Goal: Information Seeking & Learning: Learn about a topic

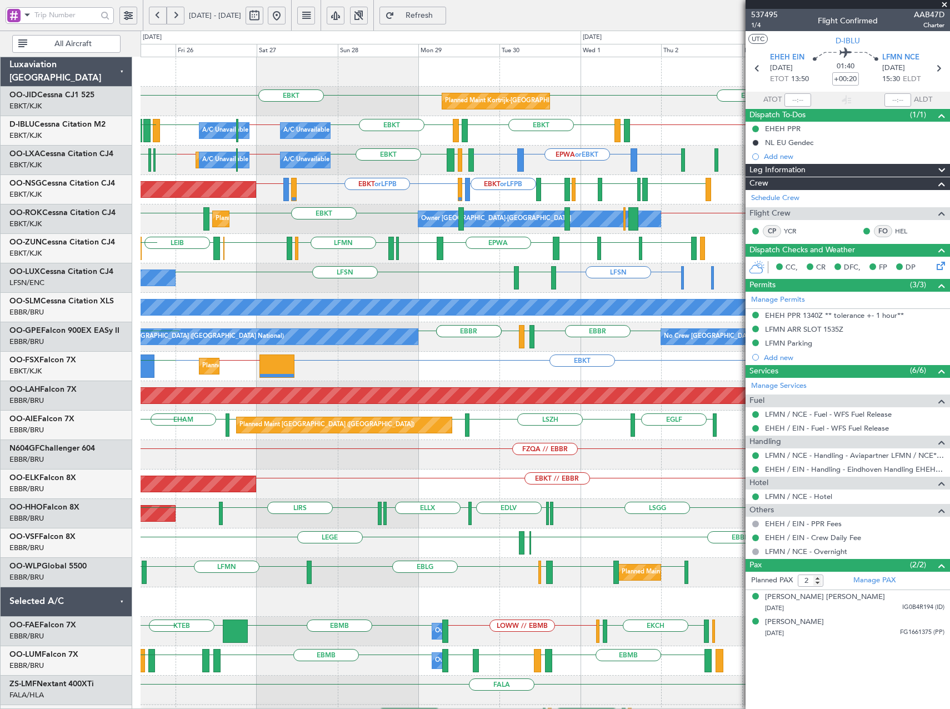
click at [409, 267] on div "EBKT EBKT Planned Maint [GEOGRAPHIC_DATA]-[GEOGRAPHIC_DATA] EBKT // EBBR [GEOGR…" at bounding box center [545, 410] width 809 height 707
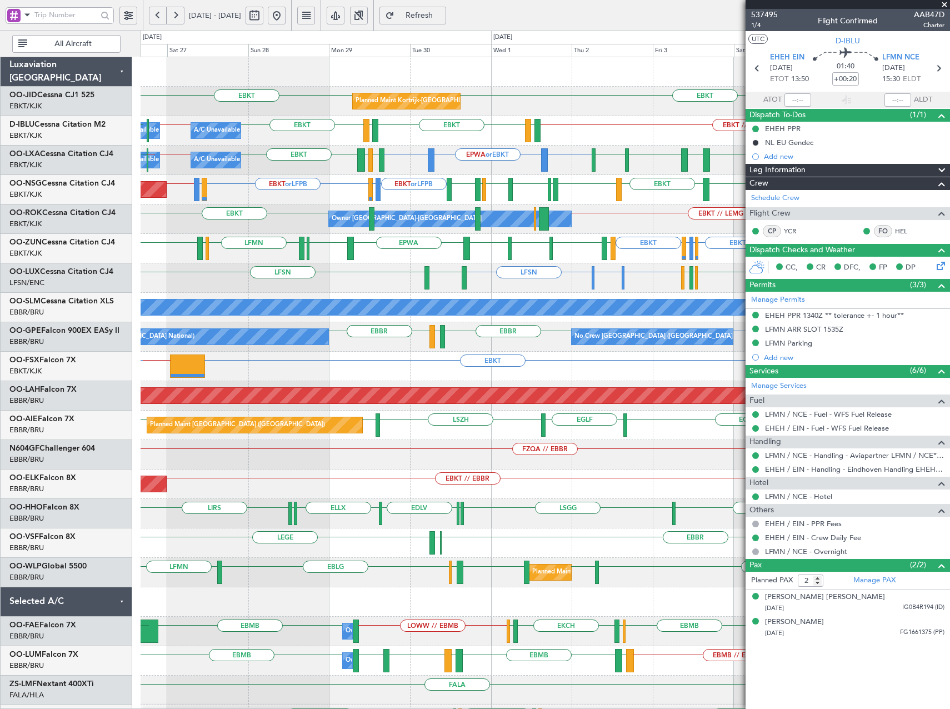
click at [559, 232] on div "Owner [GEOGRAPHIC_DATA]-[GEOGRAPHIC_DATA] EBKT EBKT // LEMG [GEOGRAPHIC_DATA] E…" at bounding box center [545, 218] width 809 height 29
click at [944, 6] on span at bounding box center [944, 5] width 11 height 10
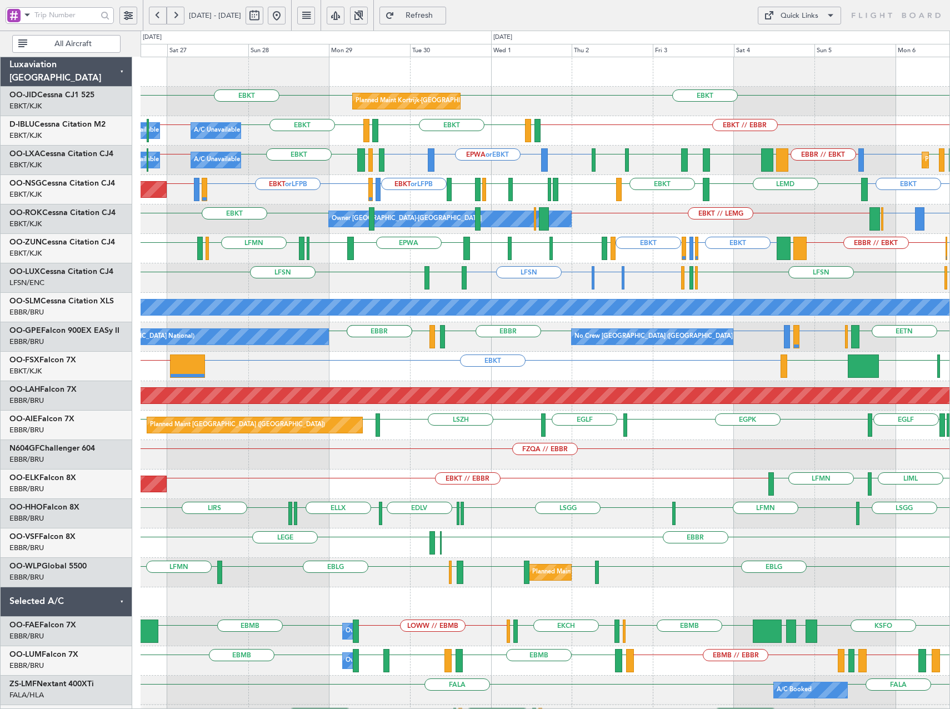
type input "0"
click at [38, 287] on div "EBKT EBKT Planned Maint [GEOGRAPHIC_DATA]-[GEOGRAPHIC_DATA] EBKT // EBBR EBKT L…" at bounding box center [475, 370] width 950 height 678
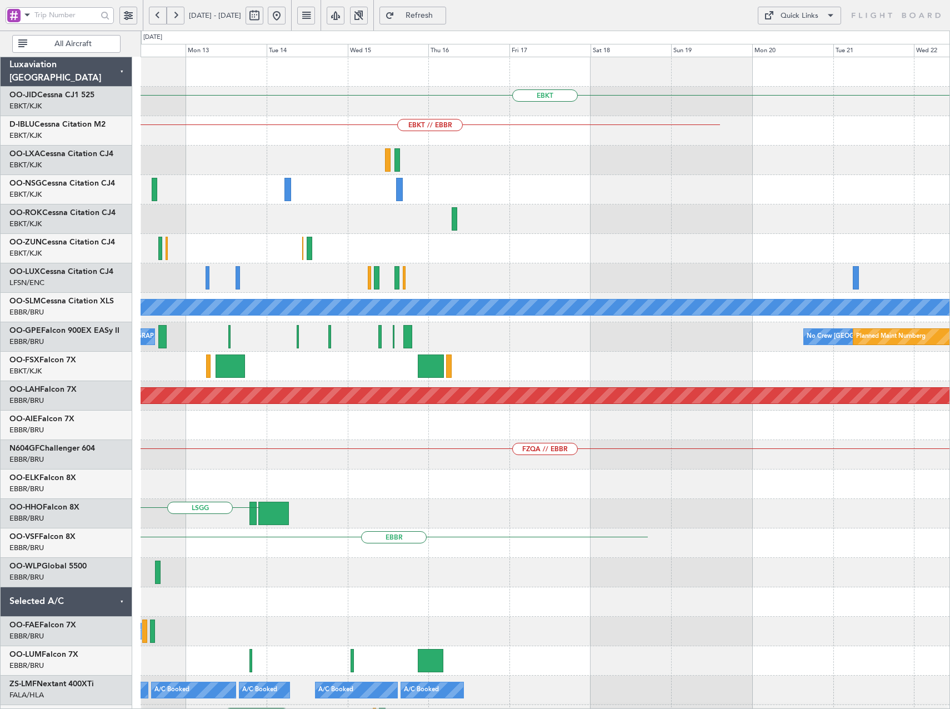
click at [51, 292] on div "EBKT EBKT // EBBR A/C Unavailable [GEOGRAPHIC_DATA] No Crew [GEOGRAPHIC_DATA] (…" at bounding box center [475, 370] width 950 height 678
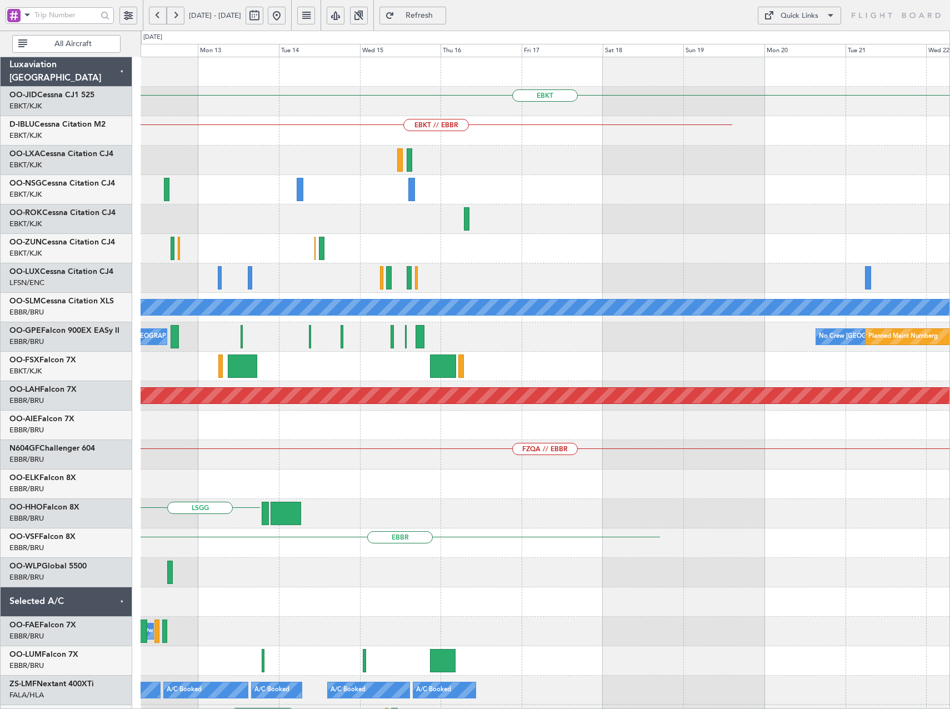
click at [0, 290] on html "[DATE] - [DATE] Refresh Quick Links All Aircraft EBKT EBKT // EBBR A/C Unavaila…" at bounding box center [475, 354] width 950 height 709
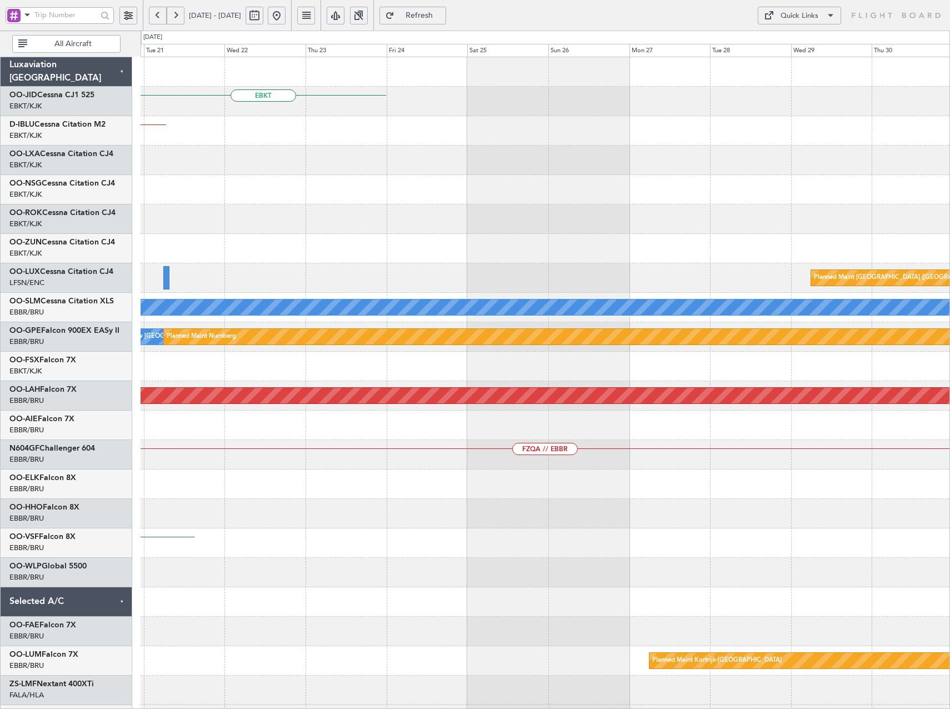
click at [0, 273] on html "[DATE] - [DATE] Refresh Quick Links All Aircraft EBKT EBKT // EBBR Planned Main…" at bounding box center [475, 354] width 950 height 709
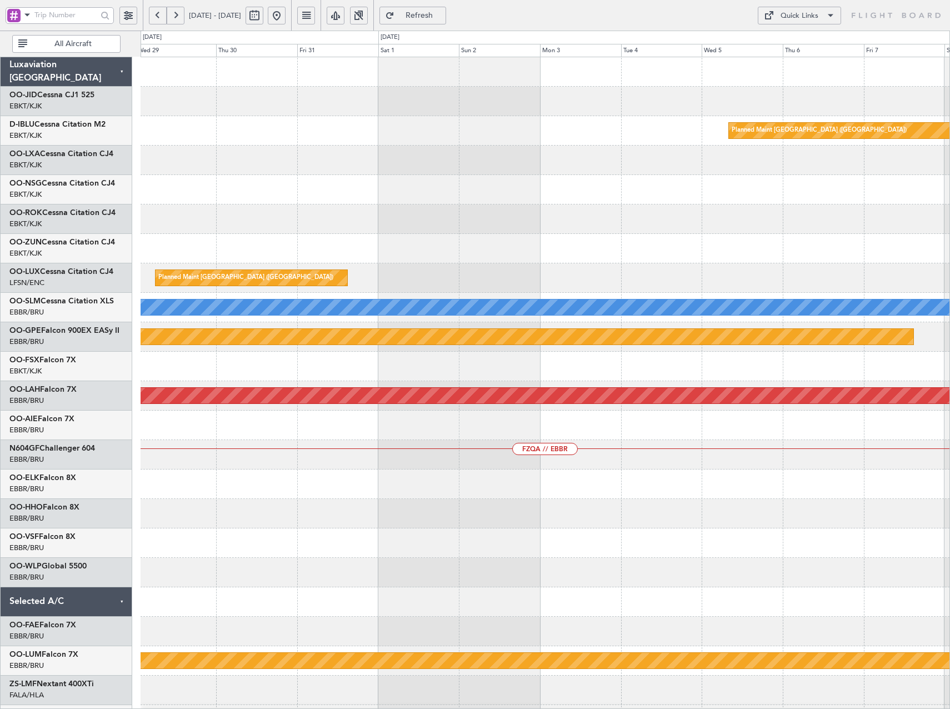
click at [158, 262] on div at bounding box center [545, 248] width 809 height 29
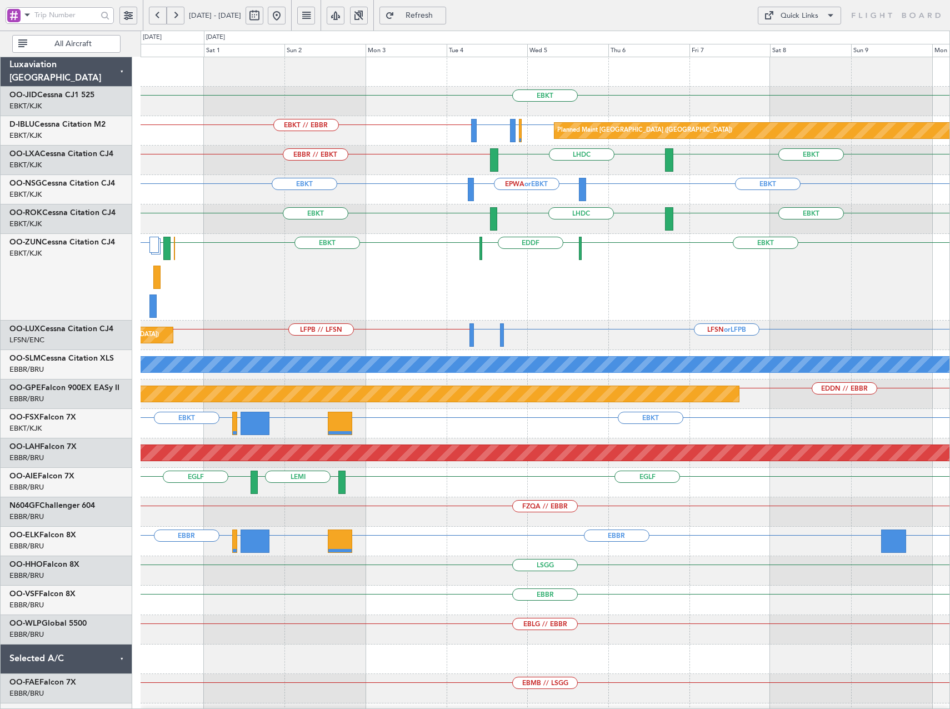
scroll to position [171, 0]
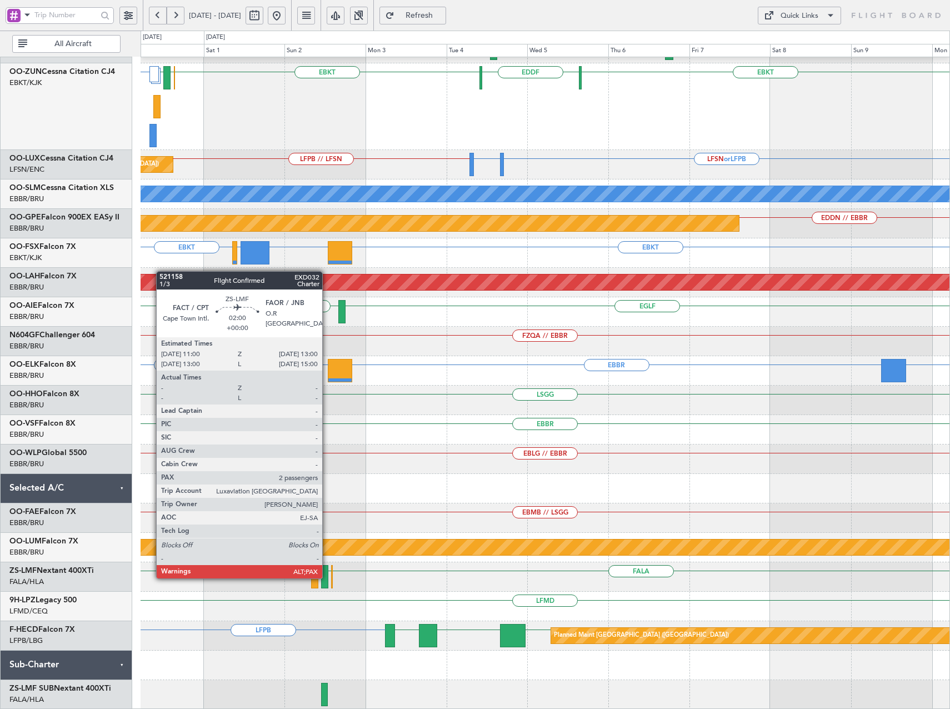
click at [327, 577] on div at bounding box center [324, 576] width 7 height 23
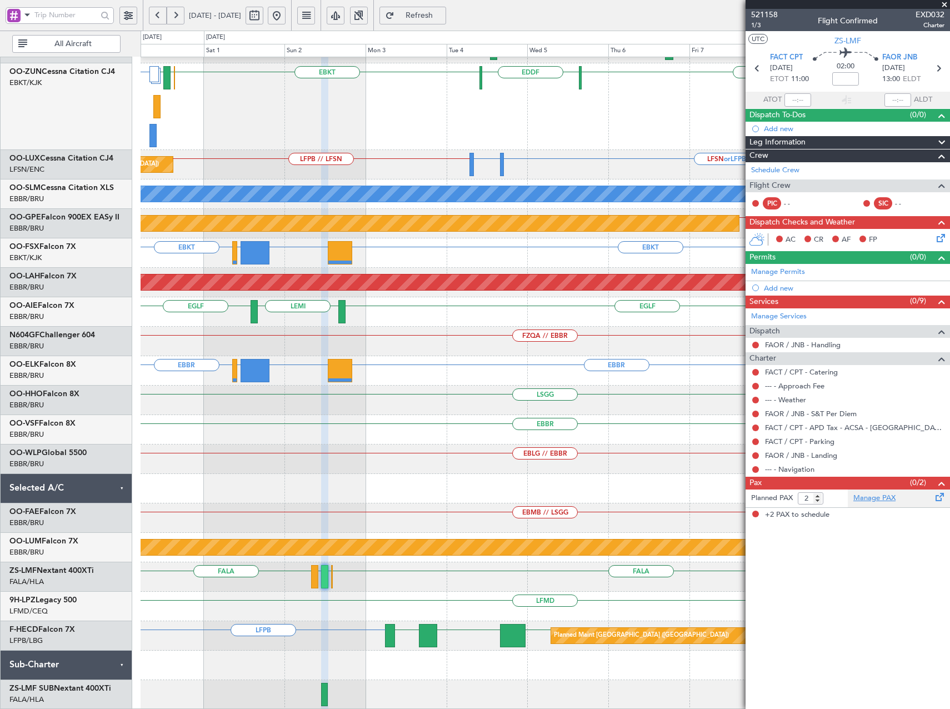
click at [878, 498] on link "Manage PAX" at bounding box center [874, 498] width 42 height 11
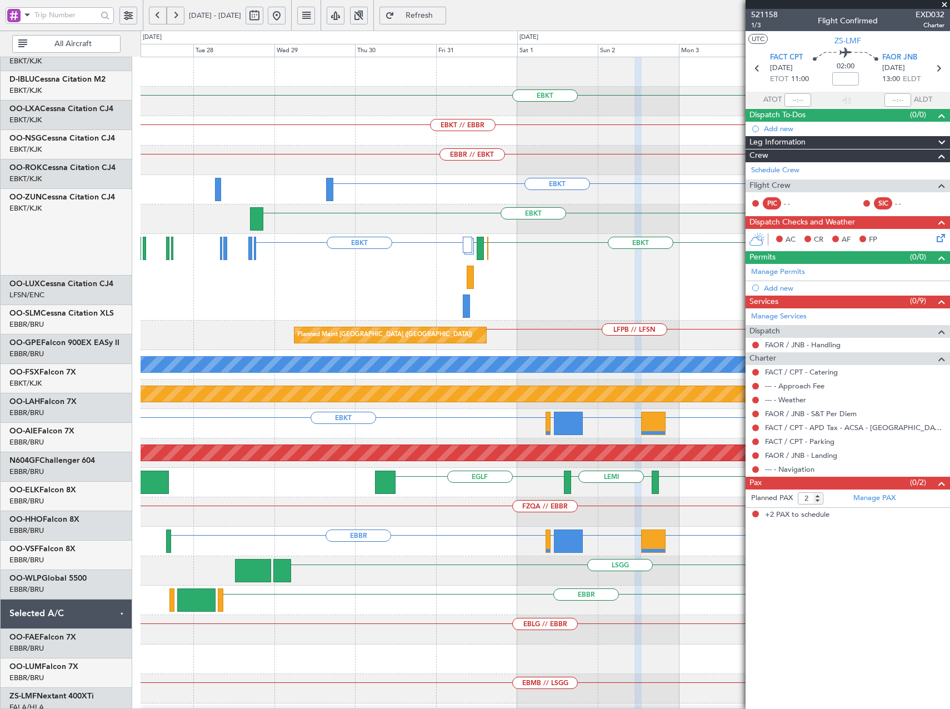
scroll to position [0, 0]
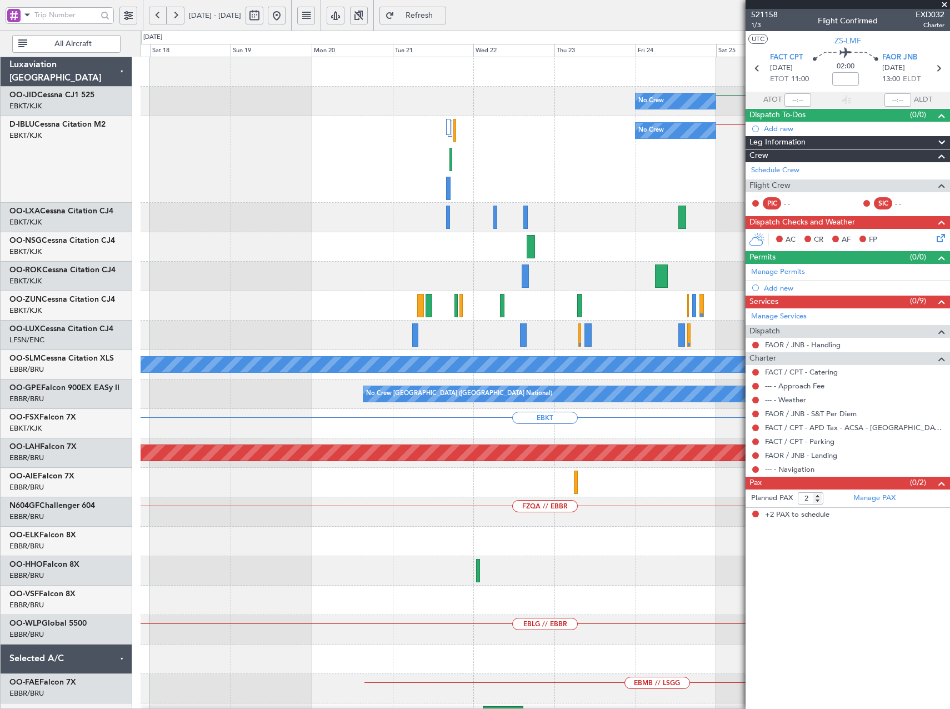
click at [949, 708] on html "[DATE] - [DATE] Refresh Quick Links All Aircraft EBKT No Crew EBKT // EBBR No C…" at bounding box center [475, 354] width 950 height 709
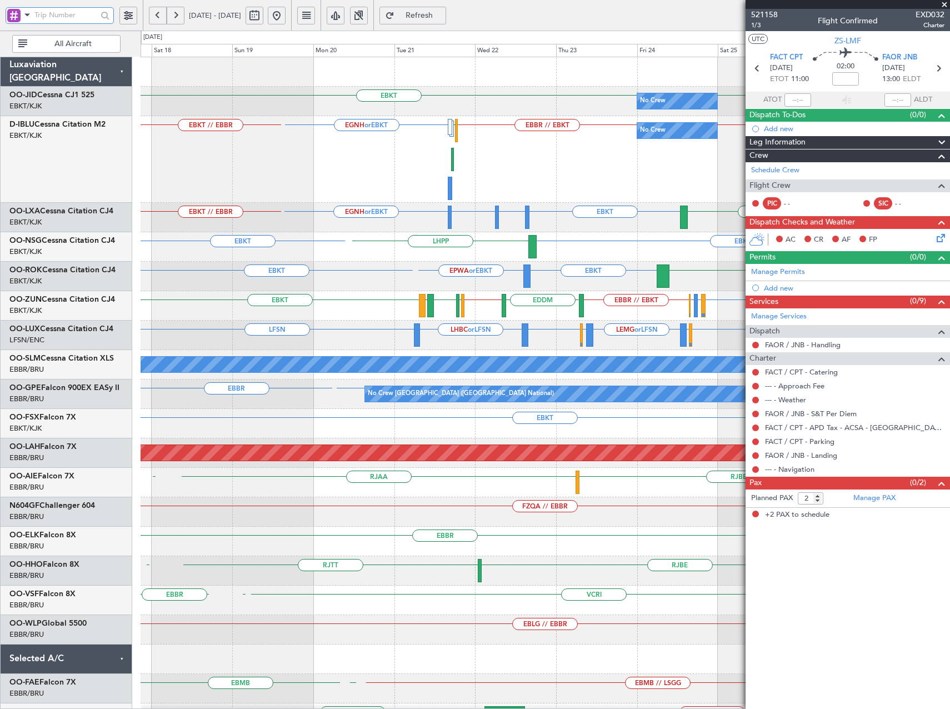
click at [83, 13] on input "text" at bounding box center [65, 15] width 63 height 17
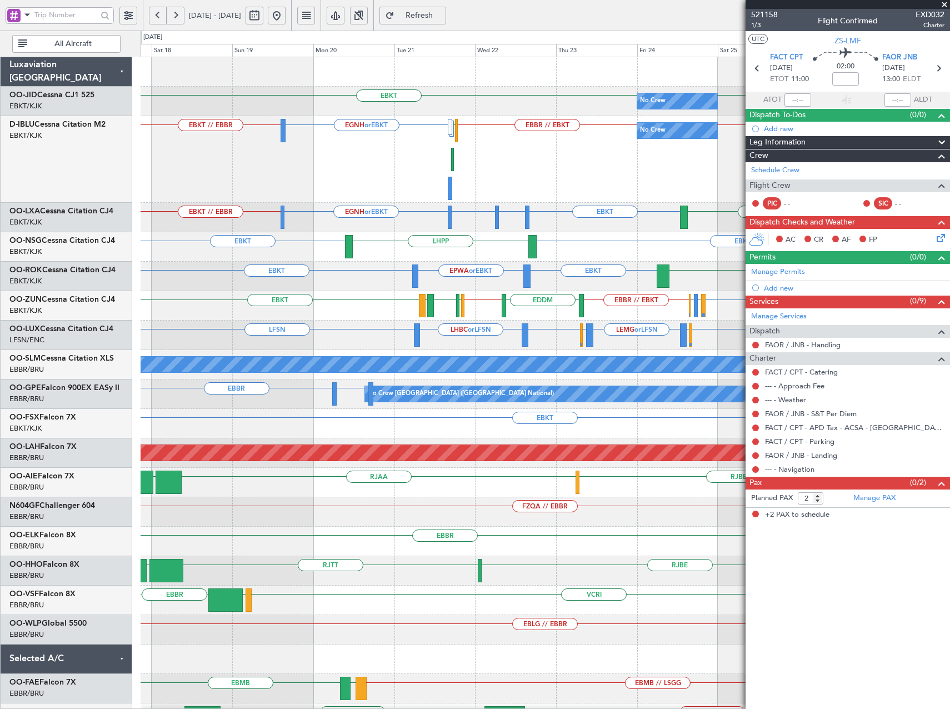
click at [18, 13] on div at bounding box center [13, 15] width 13 height 13
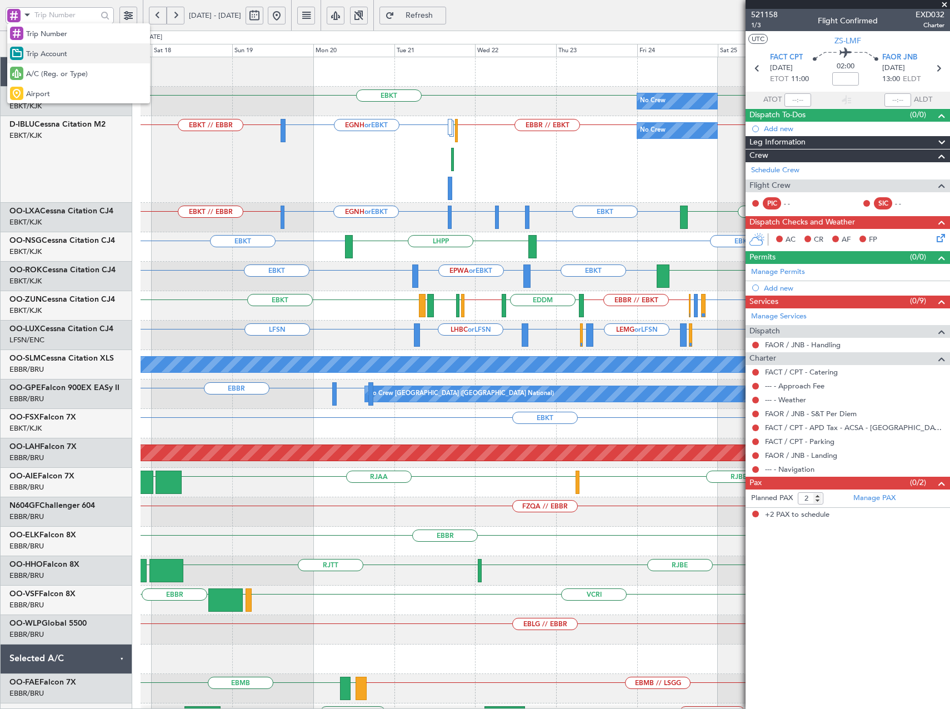
click at [50, 52] on span "Trip Account" at bounding box center [46, 54] width 41 height 11
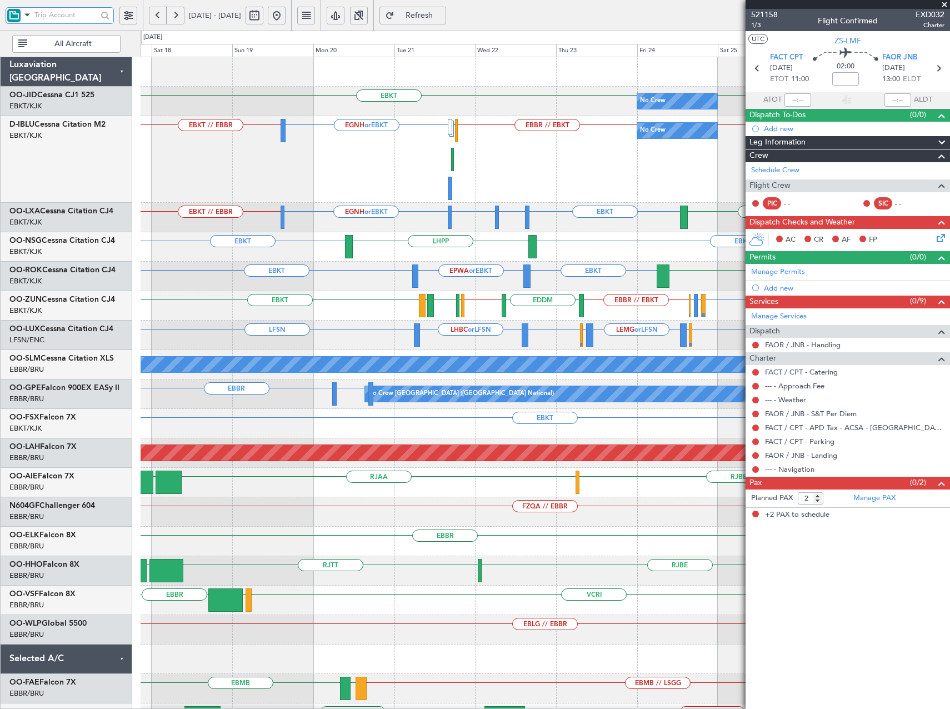
click at [73, 18] on input "text" at bounding box center [65, 15] width 63 height 17
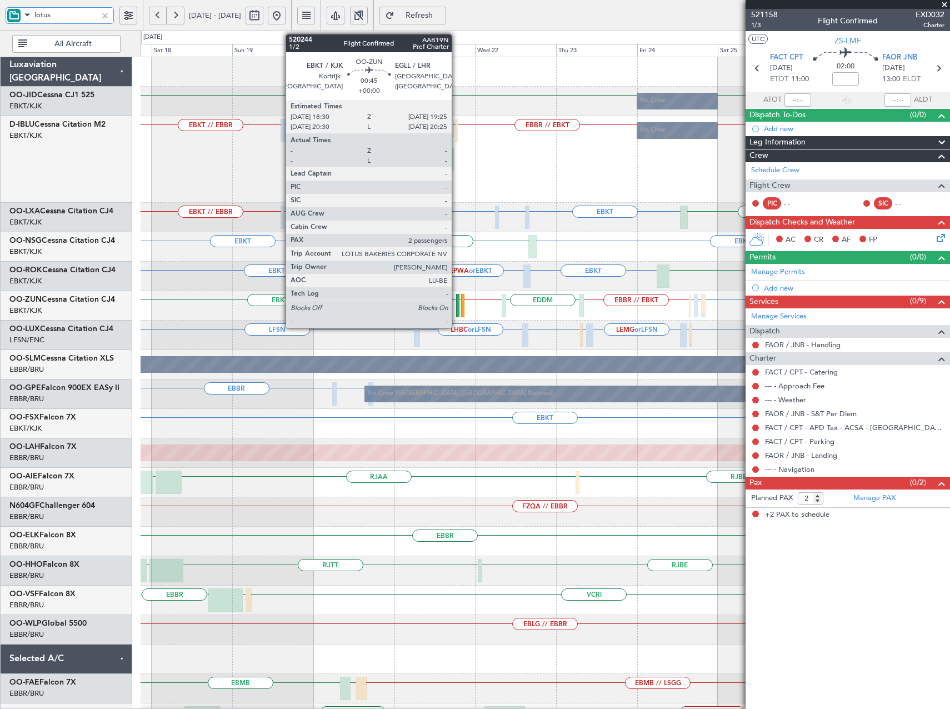
click at [457, 308] on div at bounding box center [457, 305] width 3 height 23
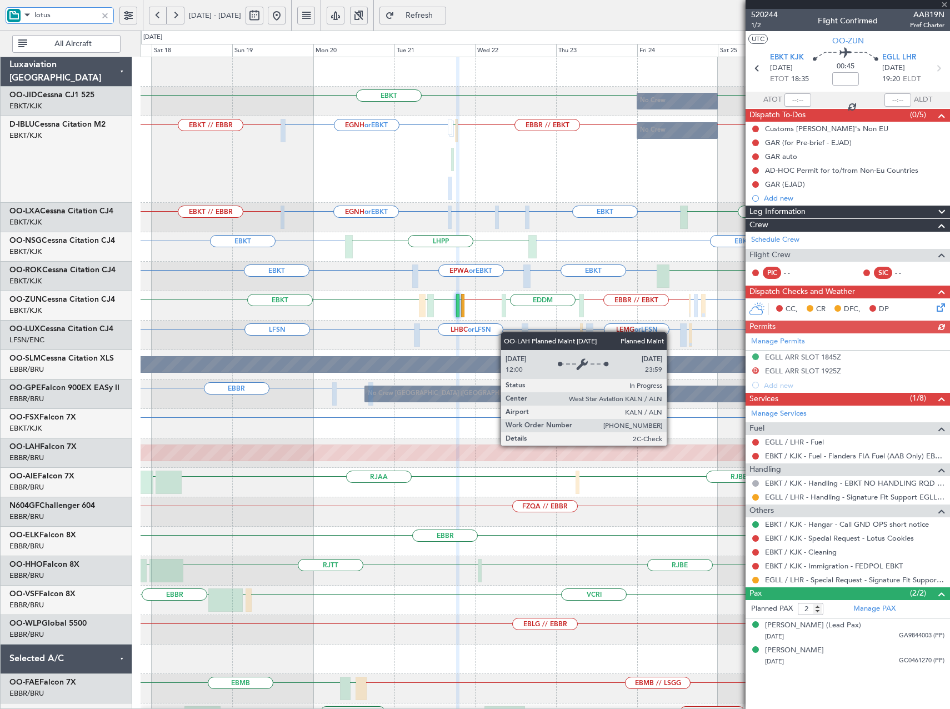
click at [228, 216] on div "EBKT EBKT No Crew EBKT // EBBR EGNH or EBKT EBKT // EBBR EBBR // EBKT LFPB No C…" at bounding box center [545, 439] width 809 height 764
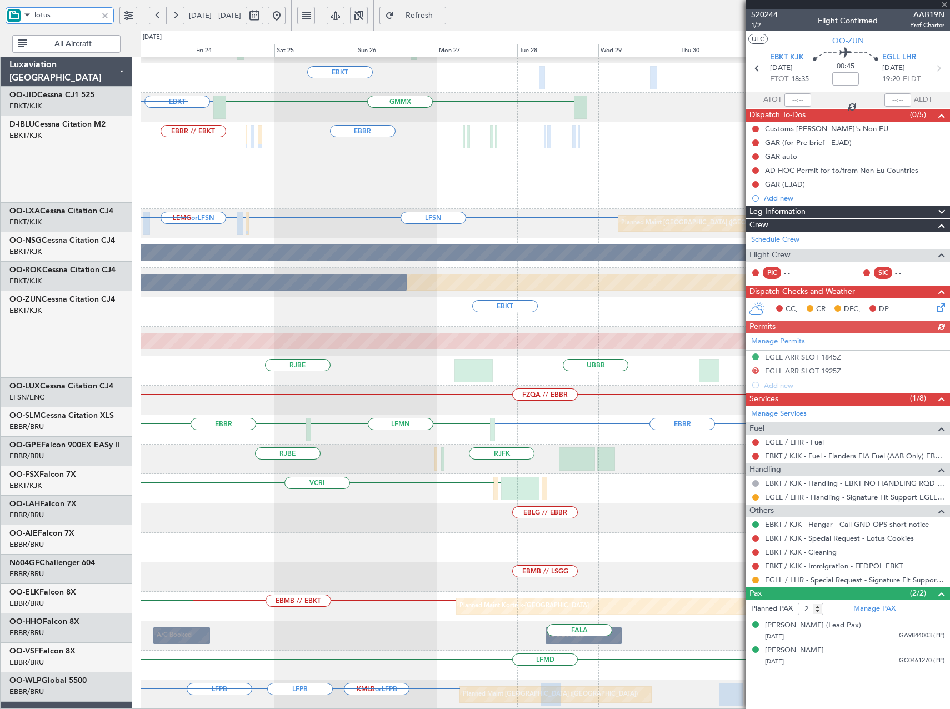
scroll to position [169, 0]
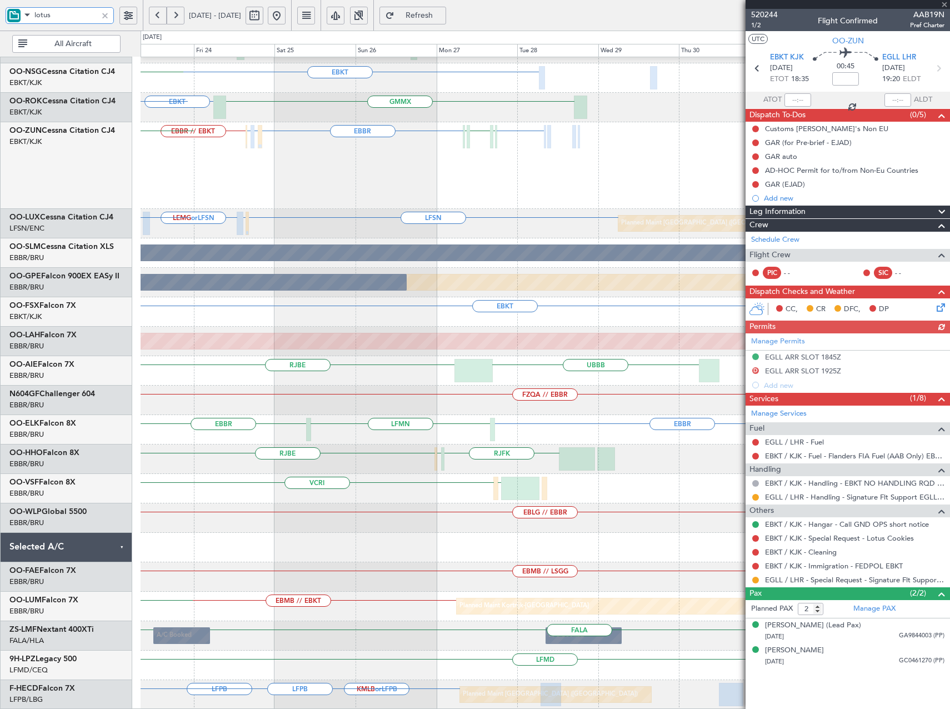
type input "lotus"
drag, startPoint x: 944, startPoint y: 1, endPoint x: 775, endPoint y: 4, distance: 168.9
click at [941, 1] on span at bounding box center [944, 5] width 11 height 10
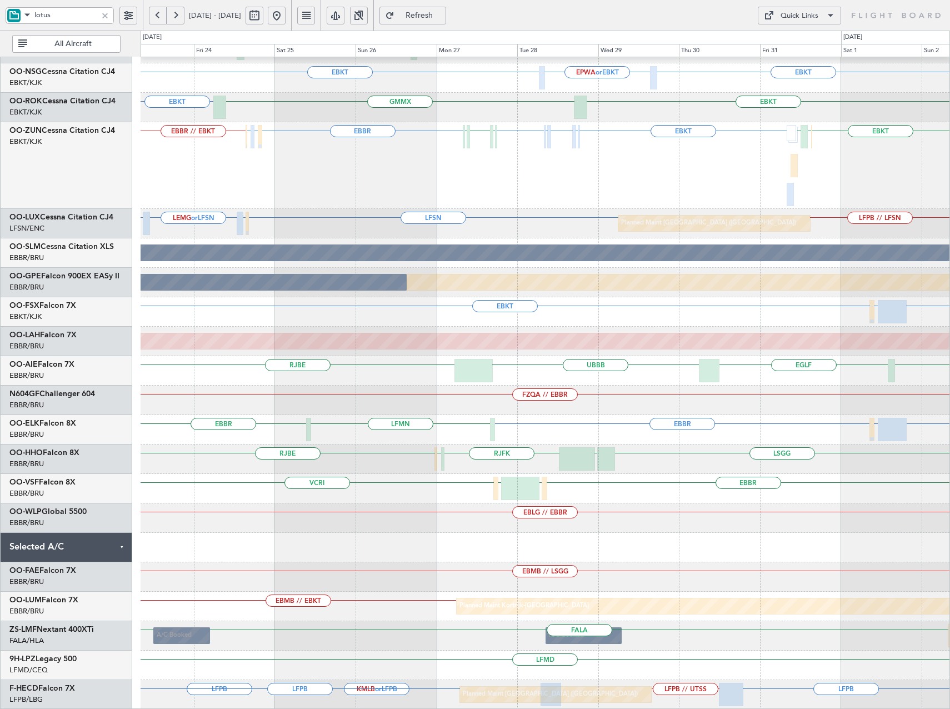
type input "0"
click at [107, 14] on div at bounding box center [105, 15] width 12 height 12
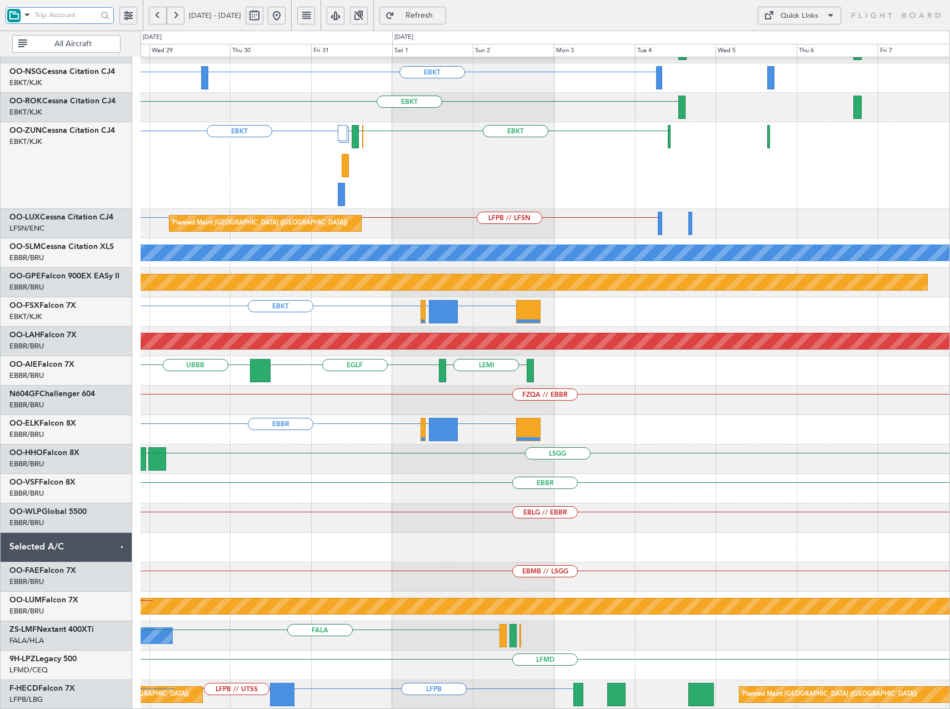
click at [386, 102] on div "EBBR // EBKT LEMD EBKT EPWA or EBKT EBKT EBKT GMMX EBKT EBKT EBOS LEIB EGGW EGP…" at bounding box center [545, 328] width 809 height 764
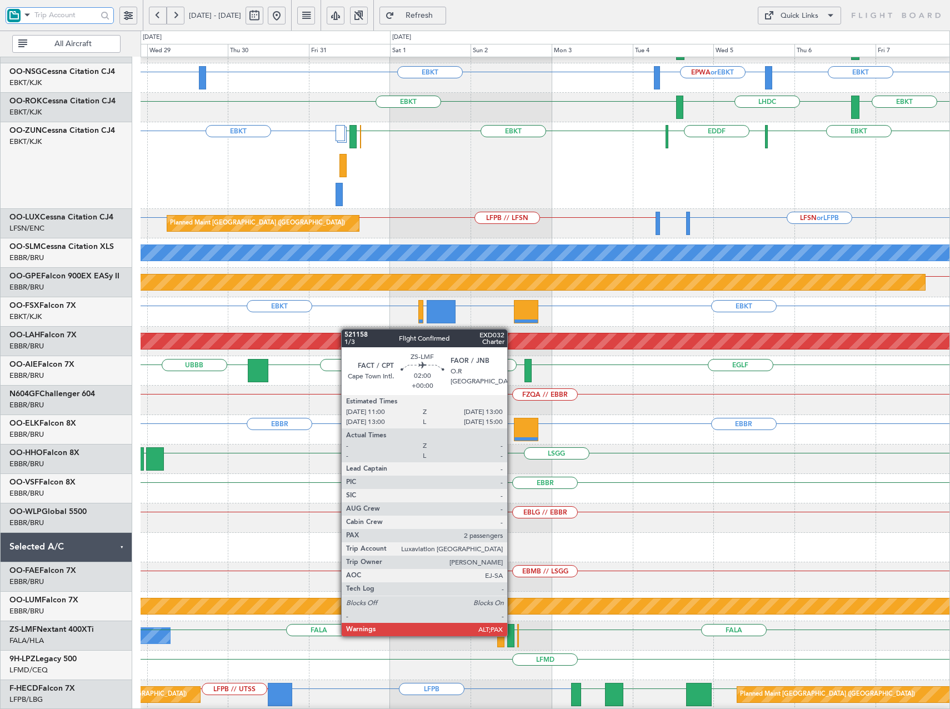
scroll to position [171, 0]
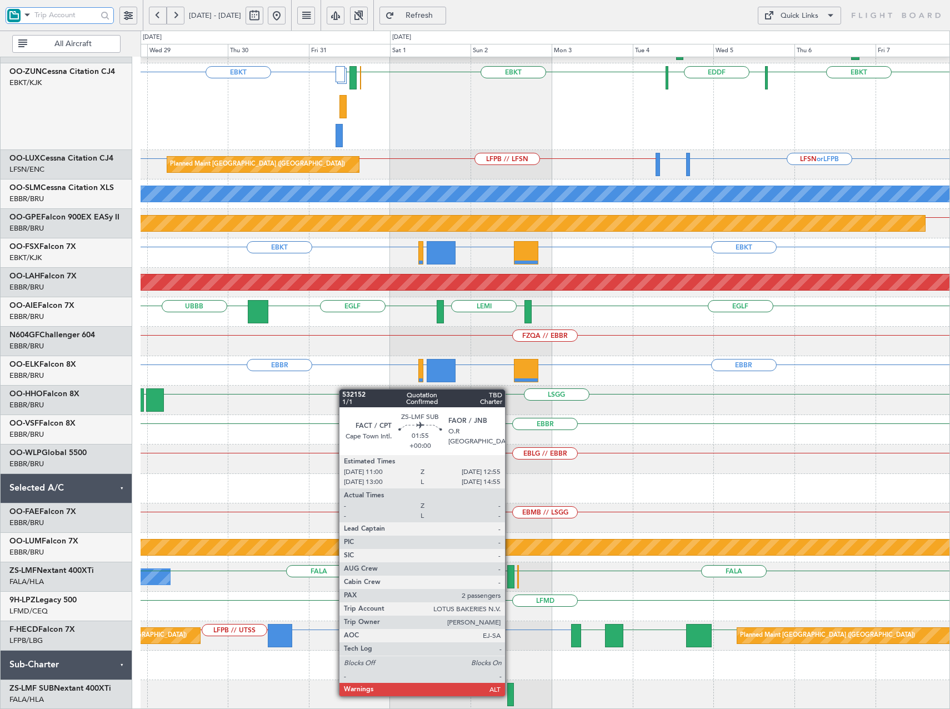
click at [510, 695] on div at bounding box center [510, 694] width 7 height 23
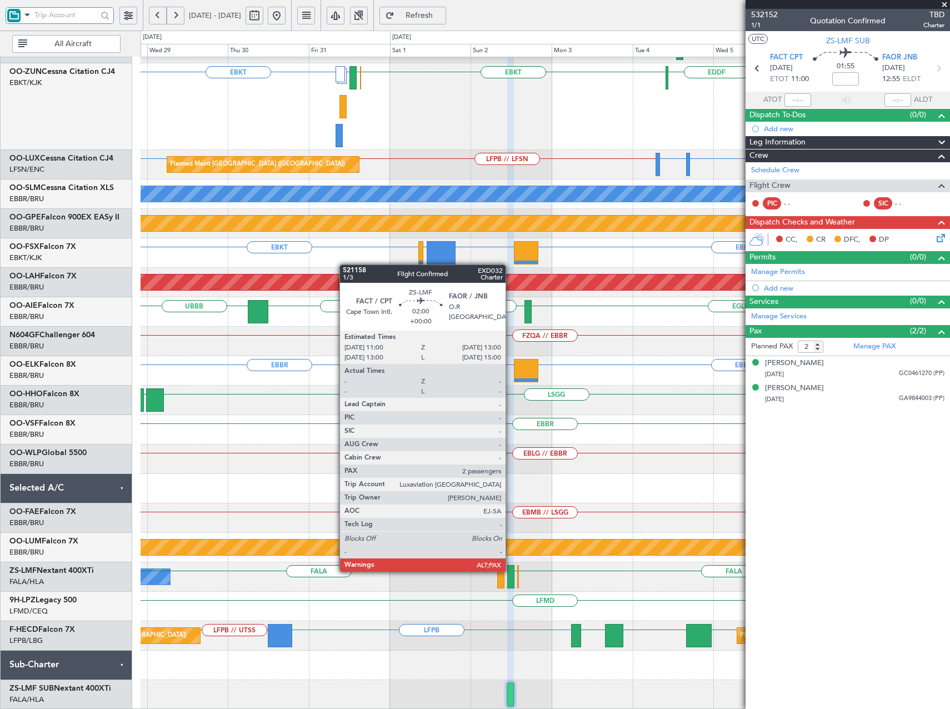
click at [511, 571] on div at bounding box center [510, 576] width 7 height 23
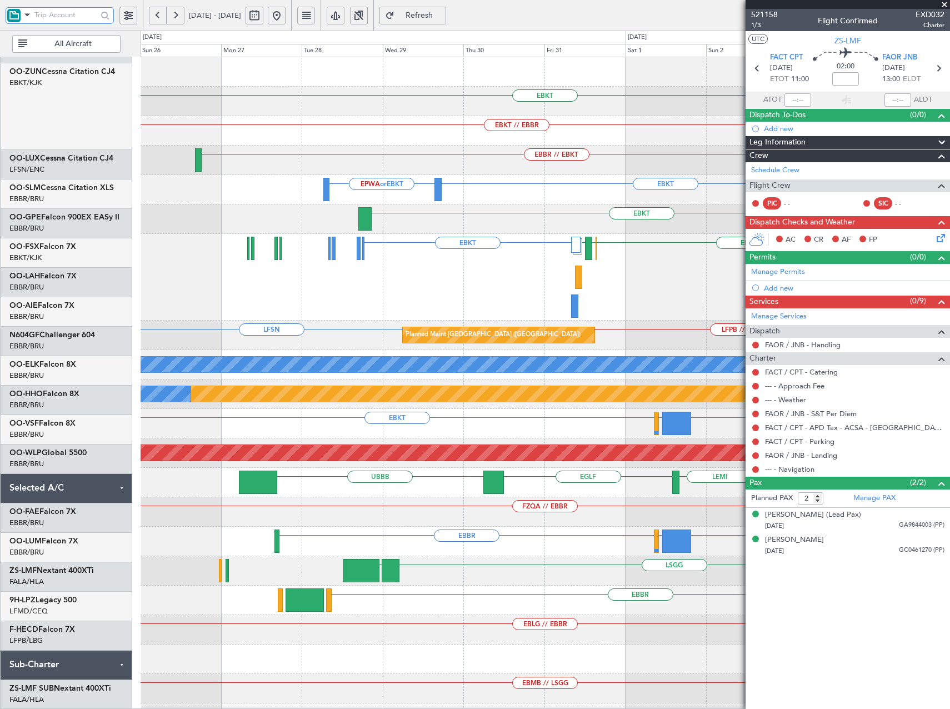
scroll to position [0, 0]
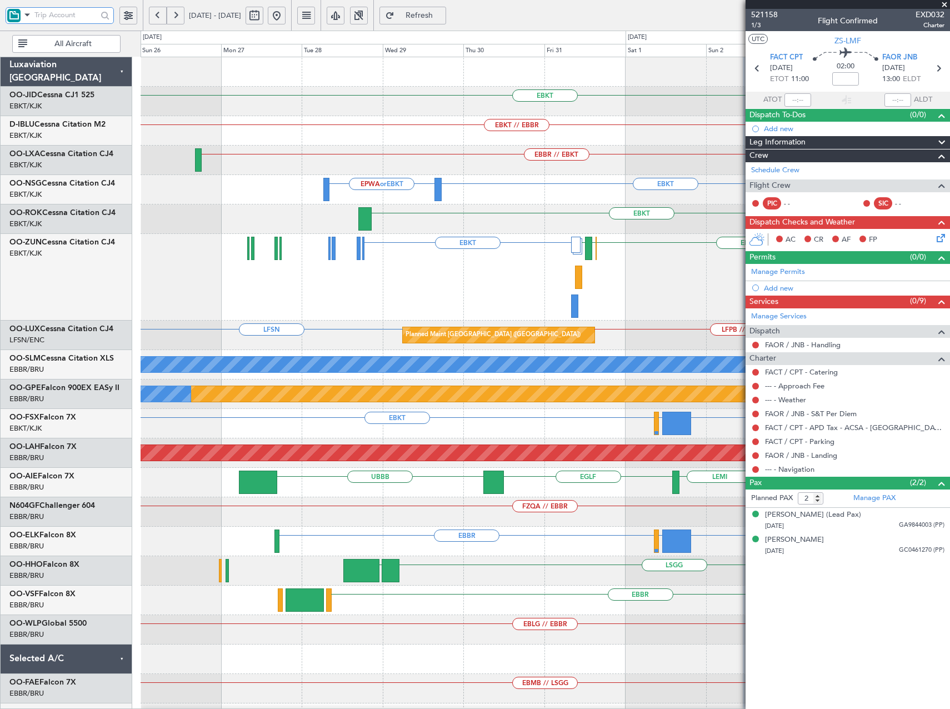
click at [561, 591] on div "EBKT No Crew LFPB or EBKT EBKT // EBBR EBBR or EBKT LFMD or EBKT No Crew Planne…" at bounding box center [545, 468] width 809 height 823
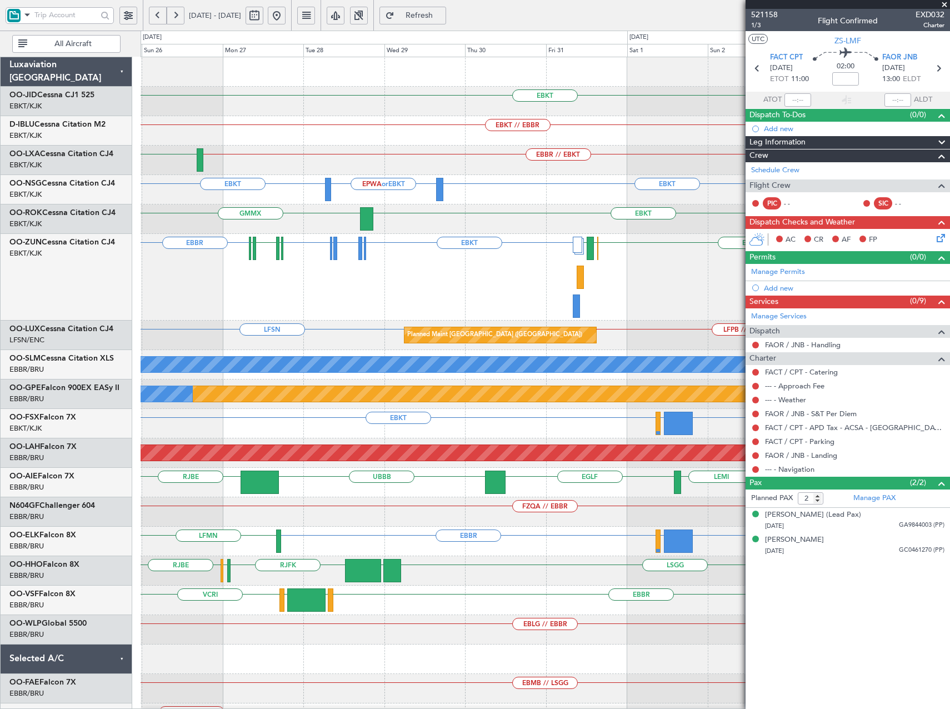
click at [286, 11] on button at bounding box center [277, 16] width 18 height 18
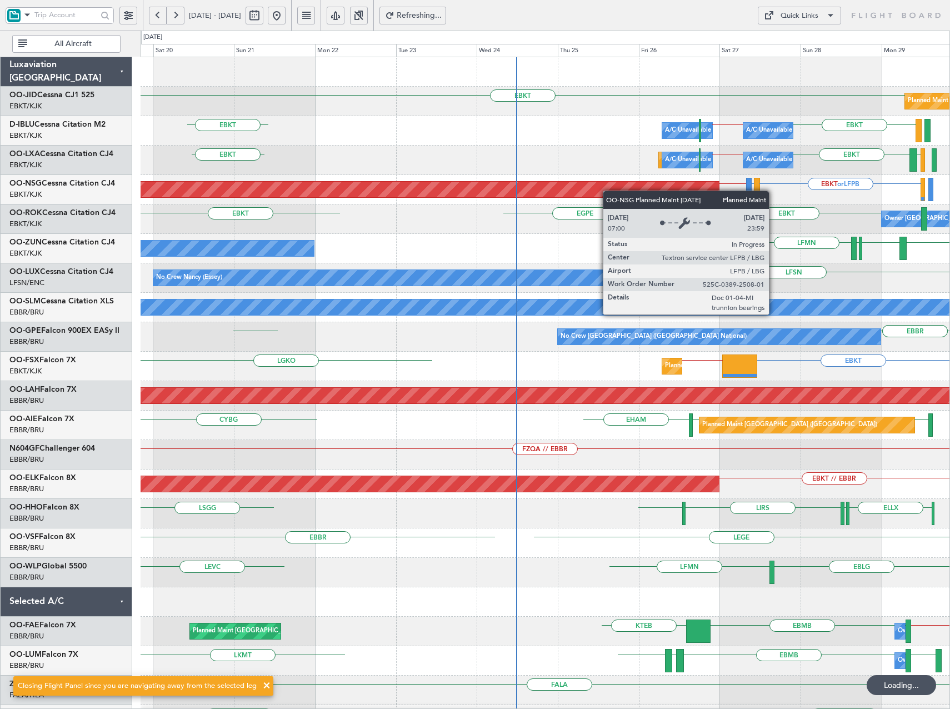
click at [573, 212] on div "EBKT Planned Maint Kortrijk-Wevelgem EBKT EBKT EBBR // EBKT A/C Unavailable Bru…" at bounding box center [545, 410] width 809 height 707
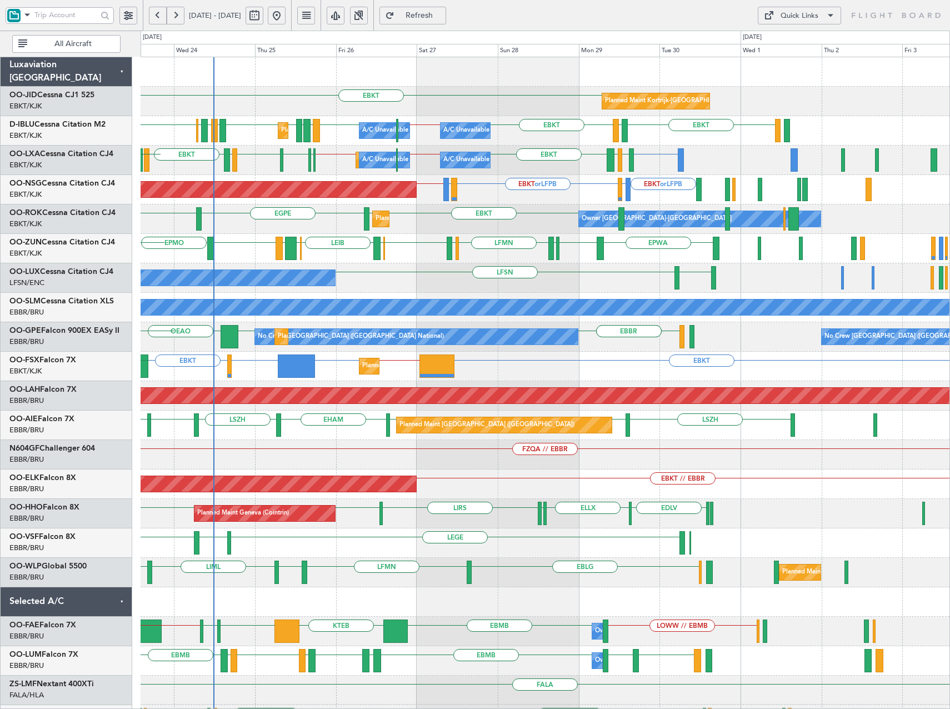
click at [518, 234] on div "EBKT Planned Maint Kortrijk-Wevelgem EBKT LFTH EBKT EBBR // EBKT EBBR EPMO EHEH…" at bounding box center [545, 410] width 809 height 707
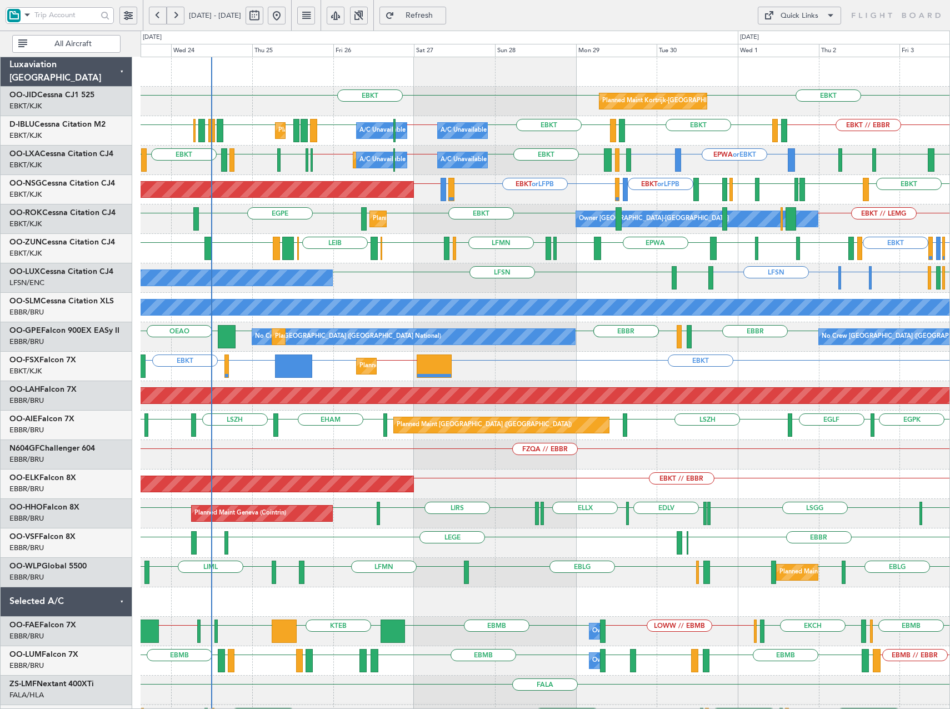
click at [306, 183] on div "EBKT or LFPB LIMJ or LFPB EBKT or LFPB LIMJ or LFPB LFPB // EBKT EBKT LIPR EBKT…" at bounding box center [545, 189] width 809 height 29
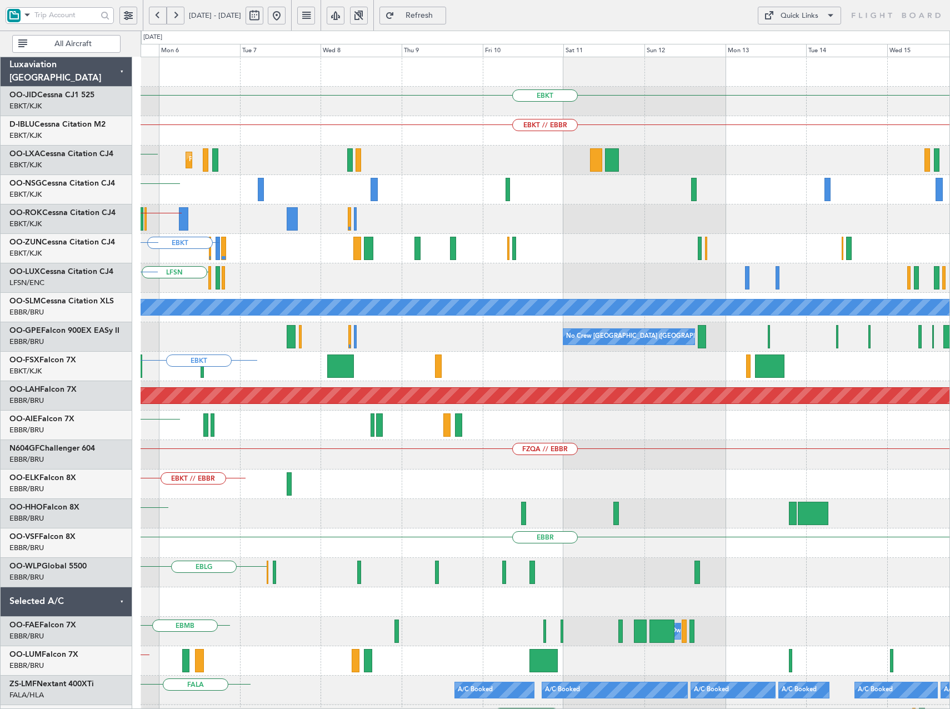
click at [273, 265] on div "EBKT EBKT // EBBR Planned Maint Kortrijk-Wevelgem ESSB EBKT EBKT EBKT // LEMG L…" at bounding box center [545, 410] width 809 height 707
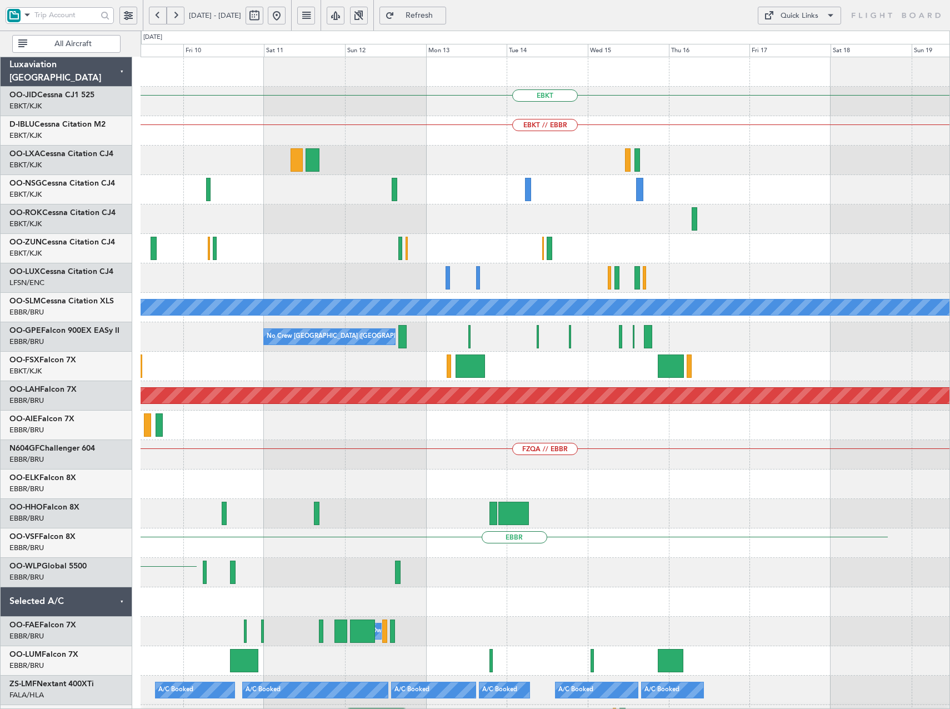
click at [355, 276] on div "EBKT EBKT // EBBR A/C Unavailable Monchengladbach No Crew Brussels (Brussels Na…" at bounding box center [545, 410] width 809 height 707
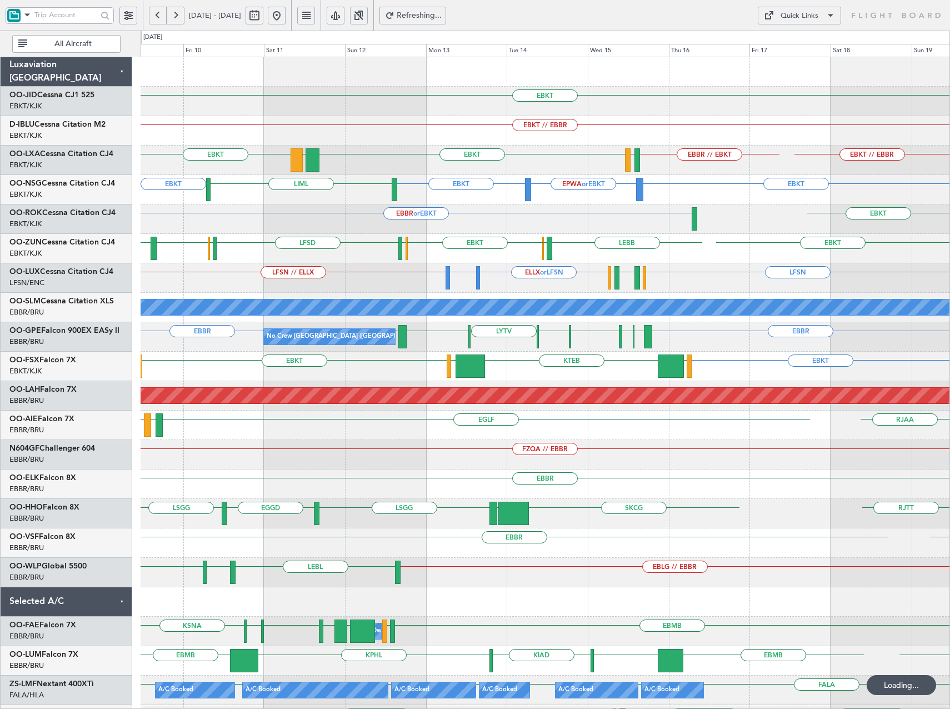
click at [305, 282] on div "LFSN // ELLX LFSN ELLX or LFSN EGBB or LFSN LSZH LIEO LSZH" at bounding box center [545, 277] width 809 height 29
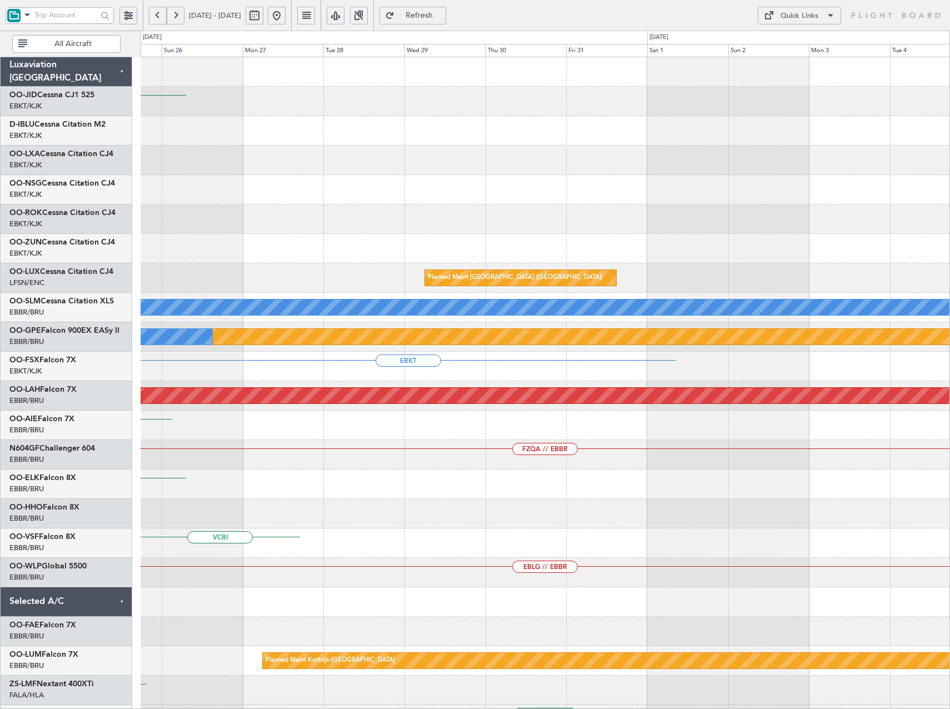
click at [122, 252] on div "No Crew EBKT No Crew Planned Maint Paris (Le Bourget) Planned Maint Paris (Le B…" at bounding box center [475, 370] width 950 height 678
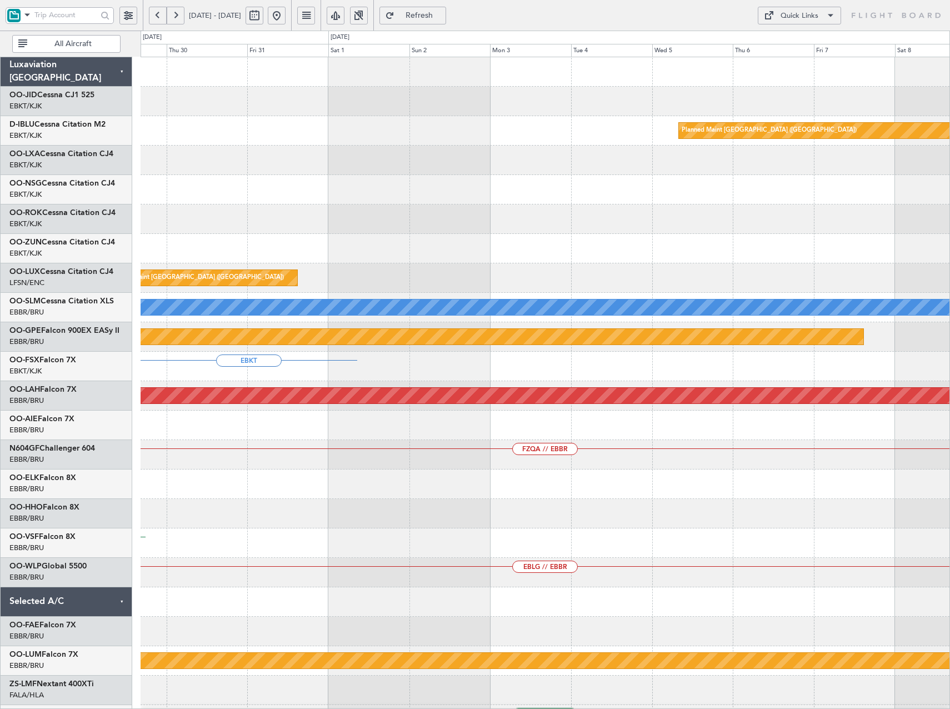
click at [606, 263] on div "Planned Maint Paris (Le Bourget) Planned Maint Paris (Le Bourget) A/C Unavailab…" at bounding box center [545, 454] width 809 height 795
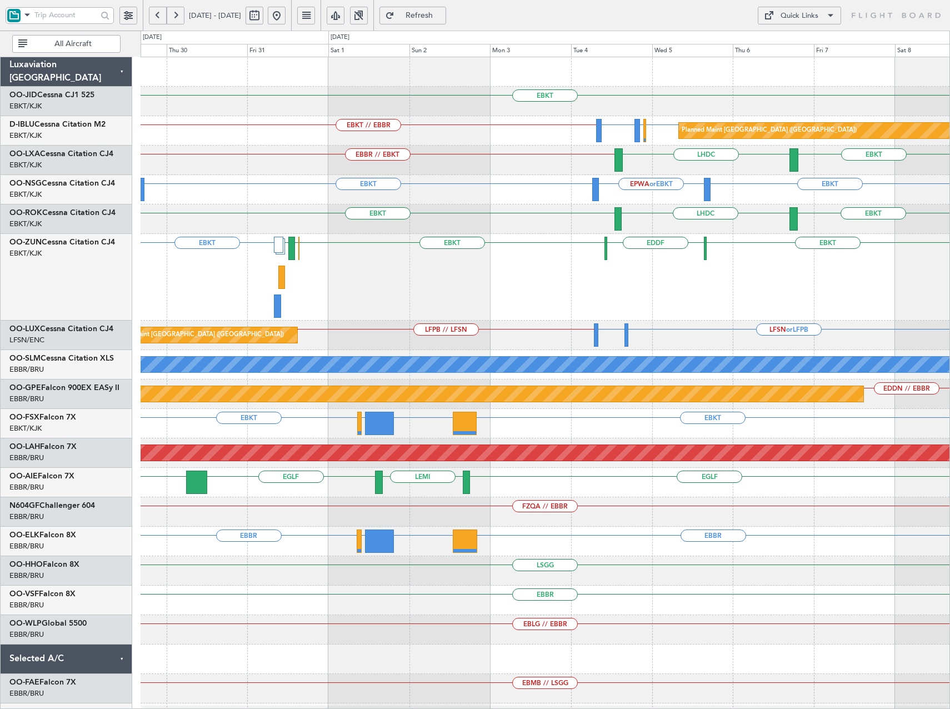
scroll to position [171, 0]
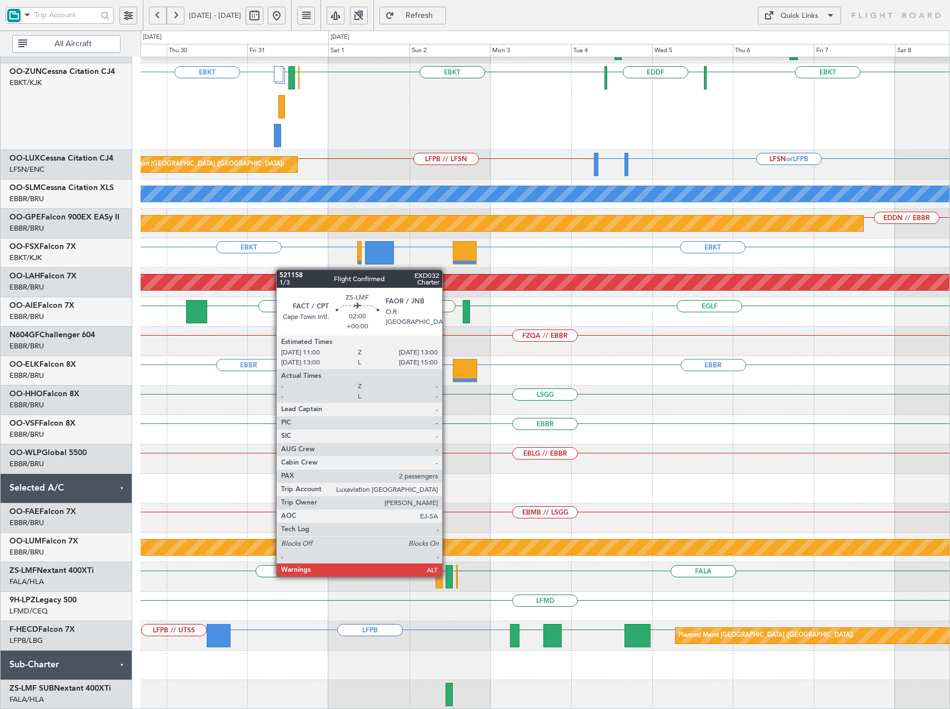
click at [447, 576] on div at bounding box center [449, 576] width 7 height 23
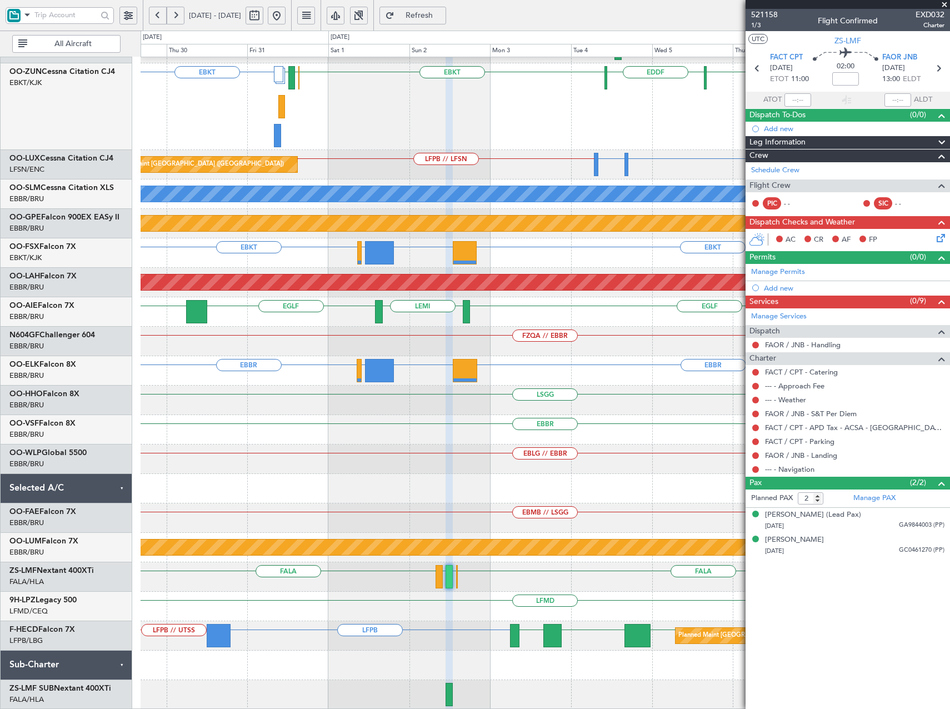
click at [286, 19] on button at bounding box center [277, 16] width 18 height 18
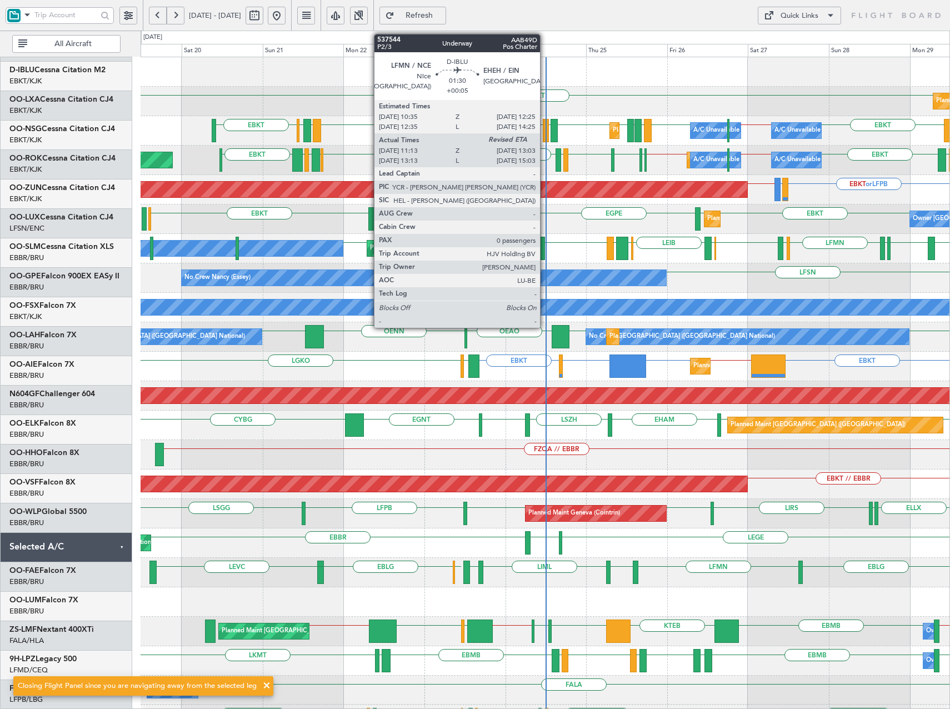
scroll to position [0, 0]
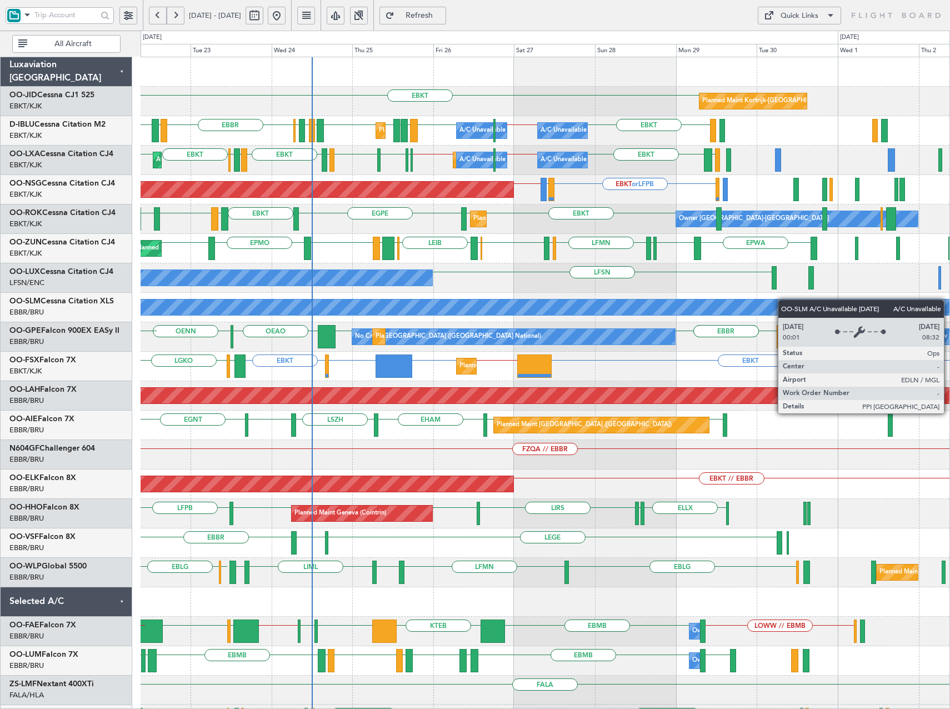
click at [627, 315] on div "EBKT Planned Maint Kortrijk-Wevelgem EBKT EBBR // EBKT EBBR EPMO EHEH LFMN LFMN…" at bounding box center [545, 410] width 809 height 707
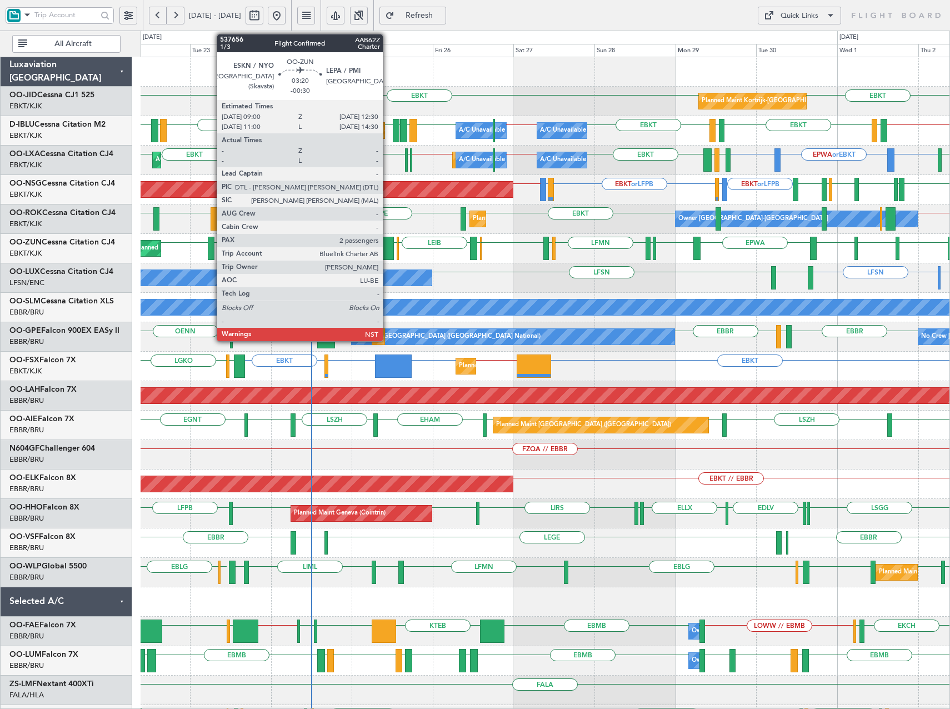
click at [388, 250] on div at bounding box center [388, 248] width 12 height 23
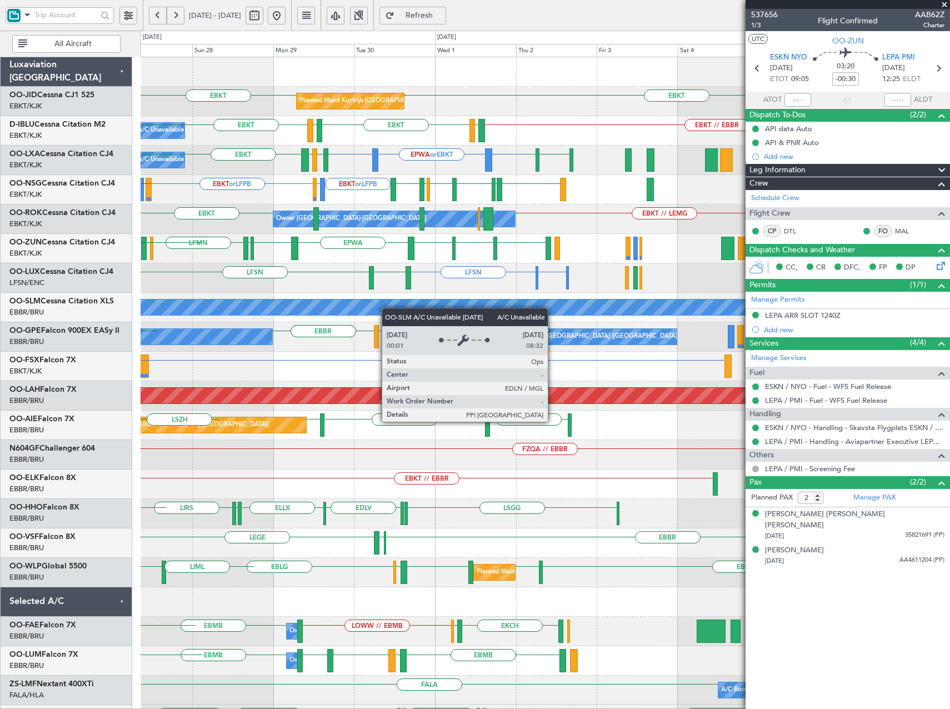
click at [215, 309] on div "EBKT EBKT Planned Maint Kortrijk-Wevelgem EBKT // EBBR EBKT LFTH EBKT LFTH A/C …" at bounding box center [545, 410] width 809 height 707
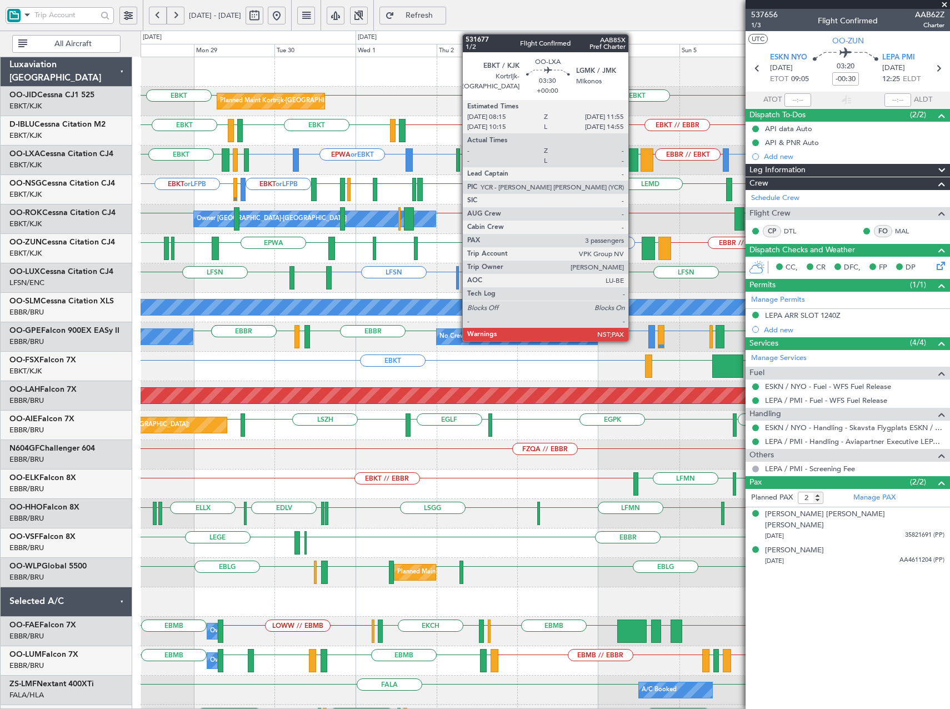
click at [633, 161] on div at bounding box center [632, 159] width 13 height 23
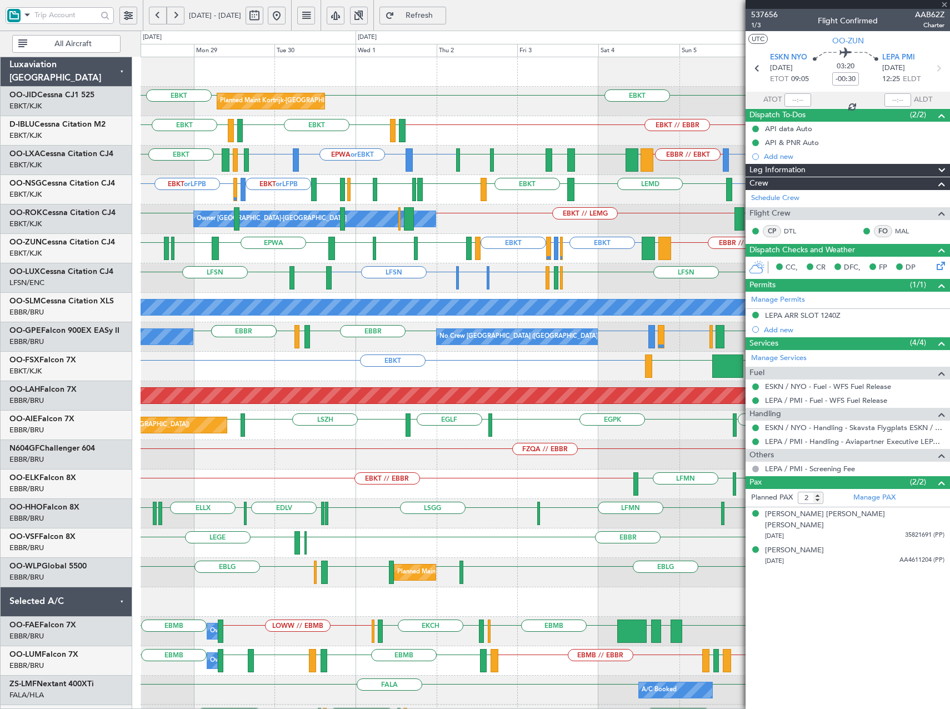
type input "3"
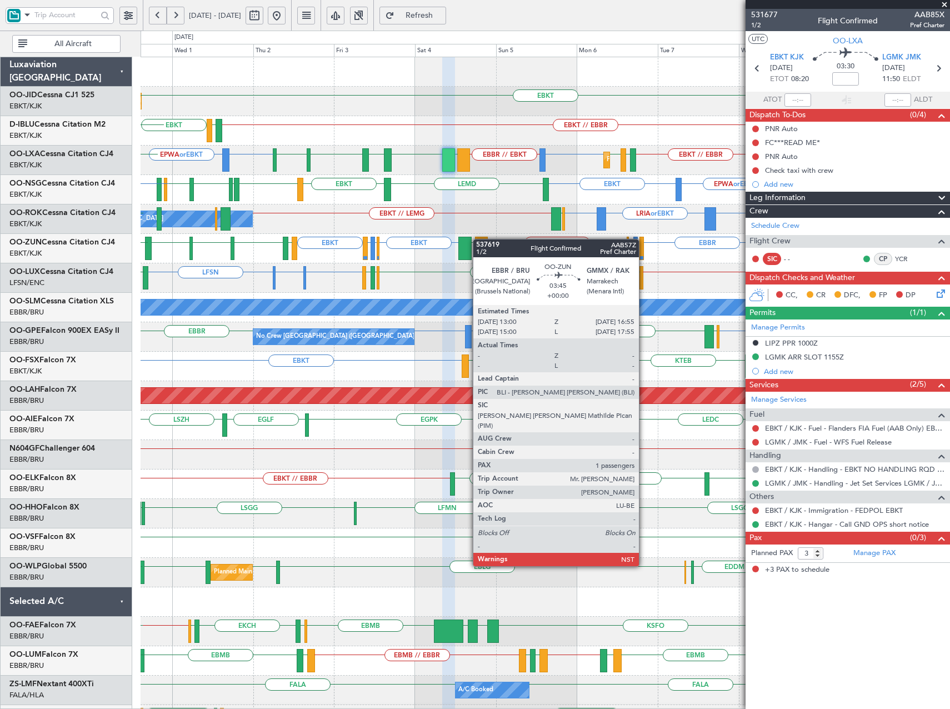
click at [473, 238] on div "EBKT Planned Maint [GEOGRAPHIC_DATA]-[GEOGRAPHIC_DATA] EBKT EBKT // EBBR EBKT L…" at bounding box center [545, 410] width 809 height 707
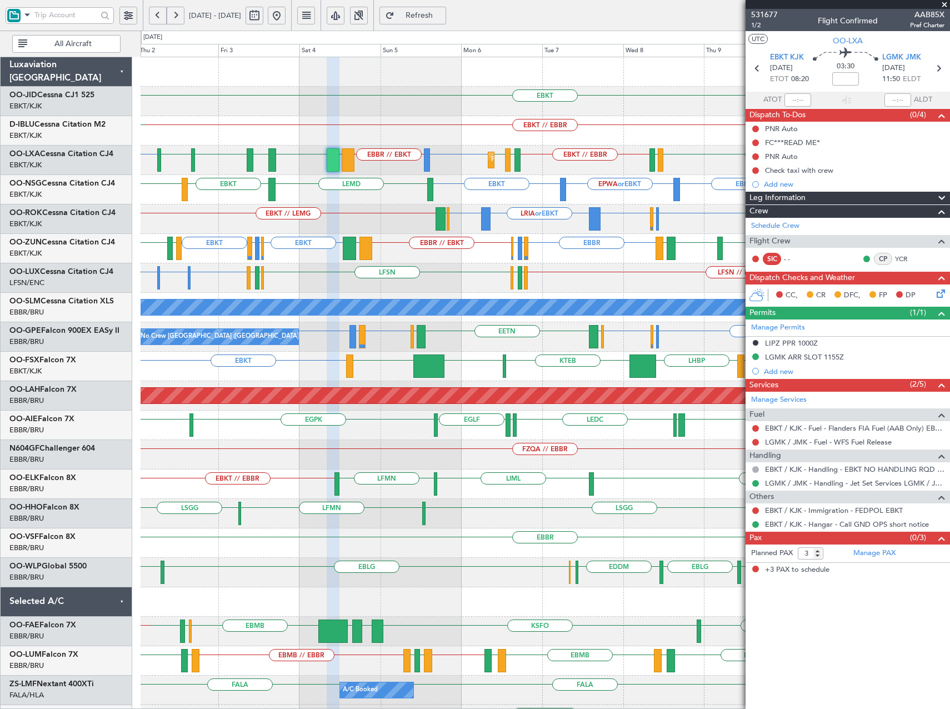
click at [478, 277] on div "LFSN LFSN LIMC or LFSN LFSN // ELLX LFSN LFPB LFMN LFMN LFPB LEBL" at bounding box center [545, 277] width 809 height 29
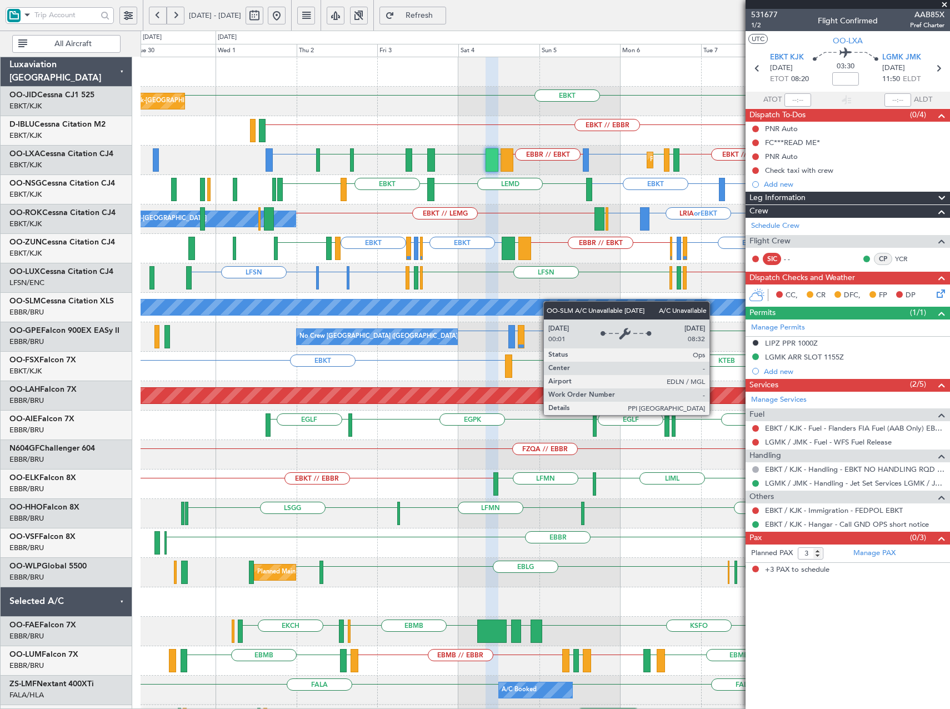
click at [584, 307] on div "EBKT Planned Maint [GEOGRAPHIC_DATA]-[GEOGRAPHIC_DATA] EBKT // EBBR A/C Unavail…" at bounding box center [545, 410] width 809 height 707
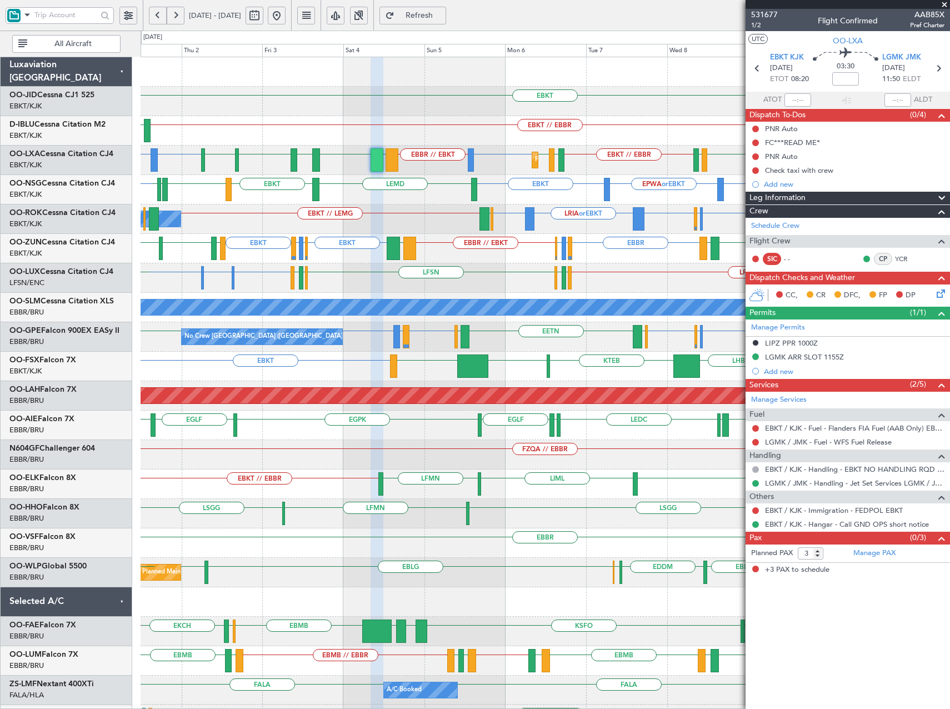
click at [473, 279] on div "LFSN LFSN LIMC or LFSN LFSN // ELLX LFSN LFPB LFMN LFMN LFPB LEBL LFSN" at bounding box center [545, 277] width 809 height 29
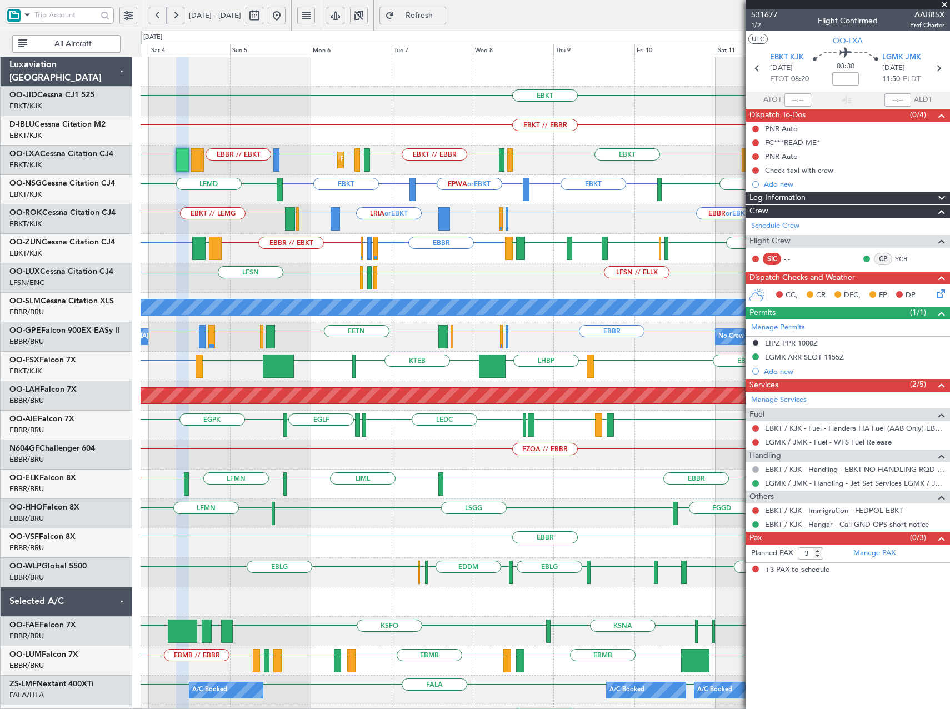
click at [532, 247] on div "EBKT EBKT // EBBR Planned Maint [GEOGRAPHIC_DATA]-[GEOGRAPHIC_DATA] LFMN or EBB…" at bounding box center [545, 410] width 809 height 707
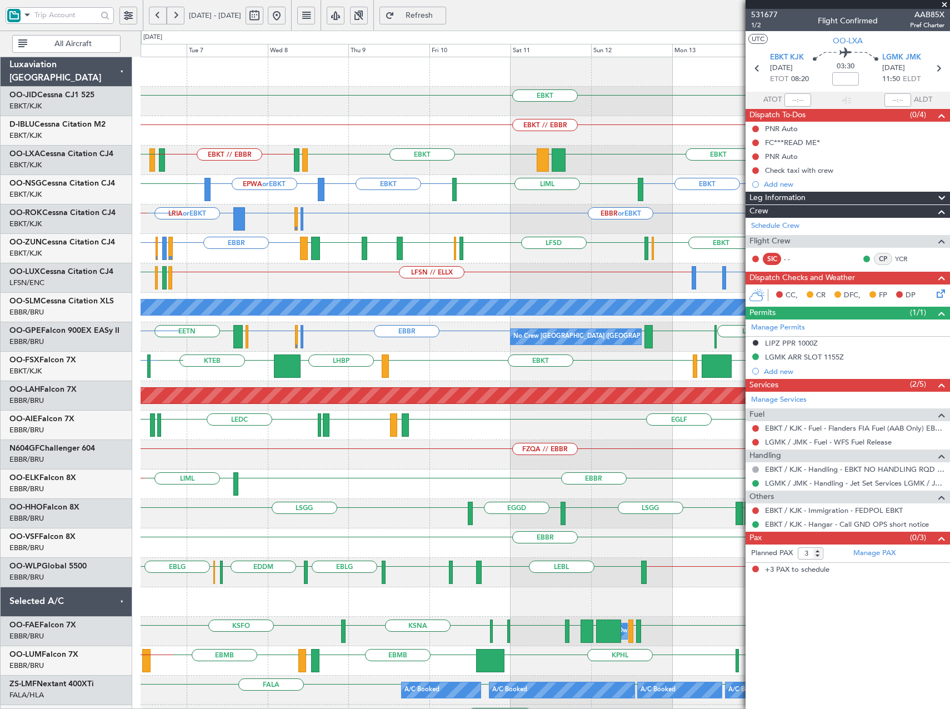
click at [405, 254] on div "EBBR // EBKT [GEOGRAPHIC_DATA] LFMN or EBBR LFPB or EBBR LFSD [GEOGRAPHIC_DATA]…" at bounding box center [545, 248] width 809 height 29
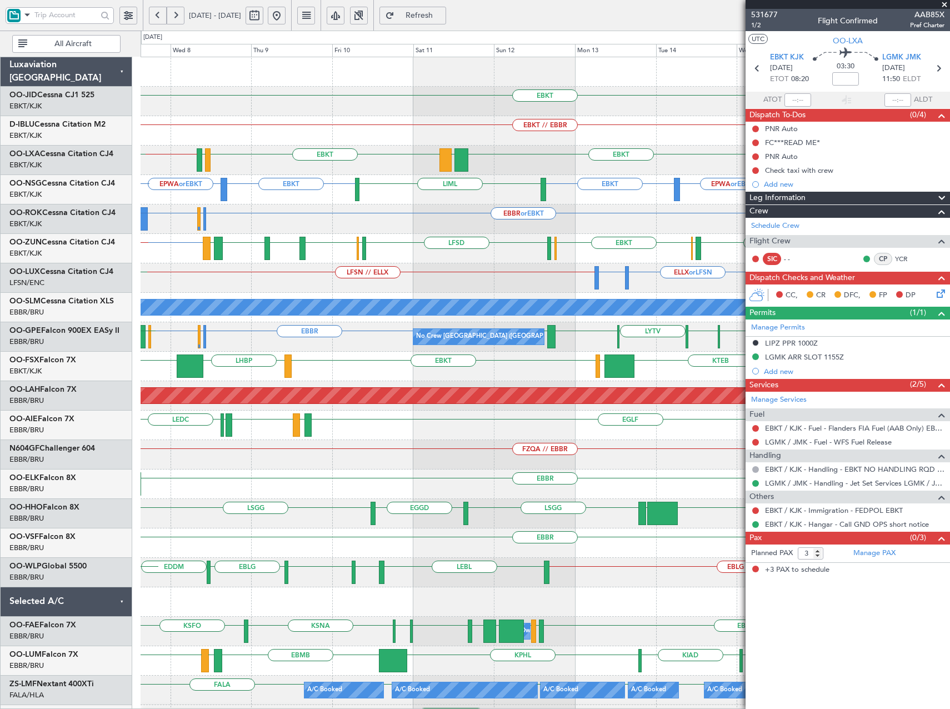
click at [501, 358] on div "EBKT EBKT // EBBR EBKT LFTH EBKT // EBBR EBBR // EBKT LFTH EBKT LGPA LIPR EBKT …" at bounding box center [545, 440] width 809 height 766
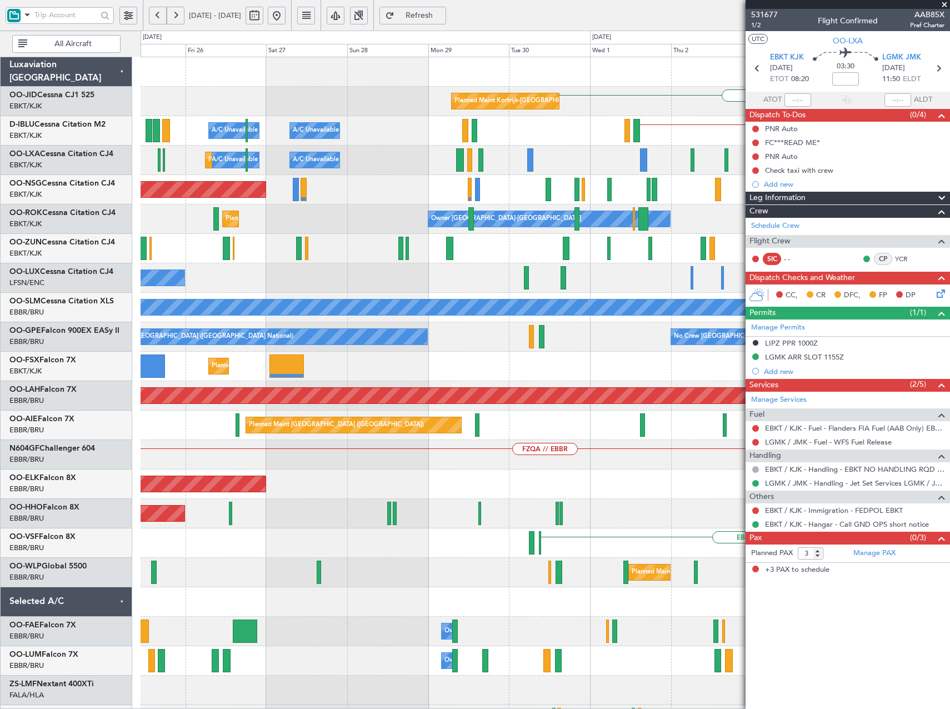
click at [949, 388] on html "[DATE] - [DATE] Refresh Quick Links All Aircraft EBKT Planned Maint [GEOGRAPHIC…" at bounding box center [475, 354] width 950 height 709
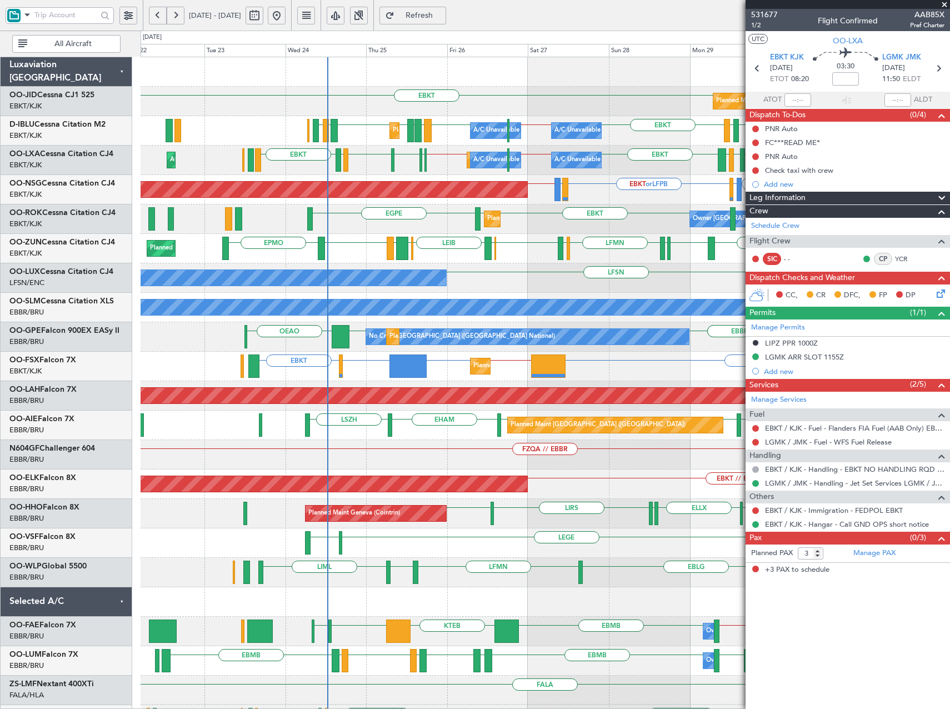
click at [351, 349] on div "EBBR LFMD [GEOGRAPHIC_DATA] [GEOGRAPHIC_DATA] [GEOGRAPHIC_DATA] OEAO No Crew [G…" at bounding box center [545, 336] width 809 height 29
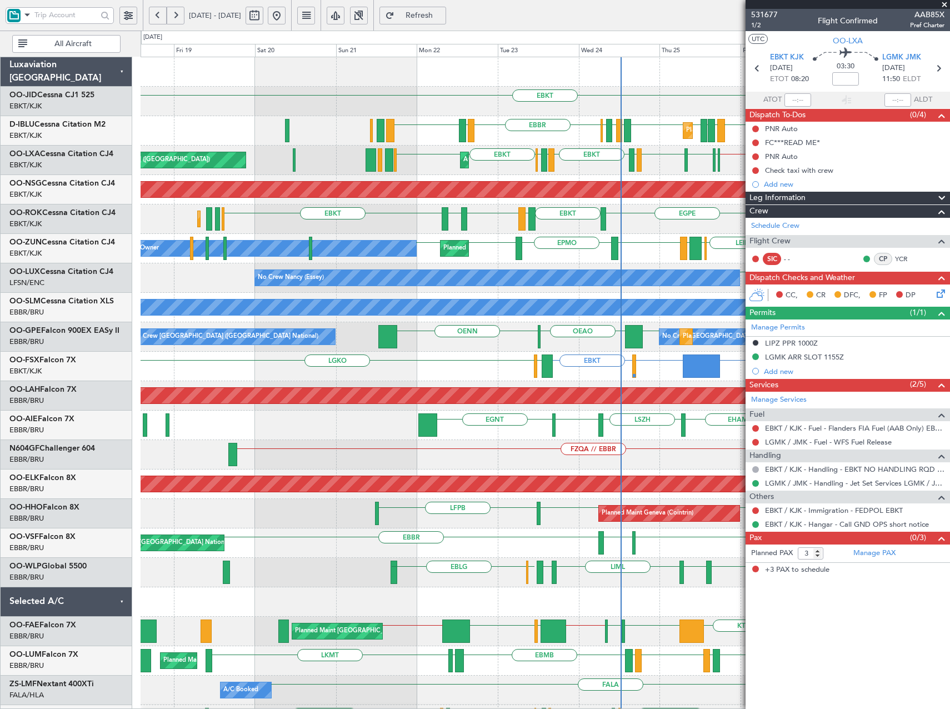
click at [554, 359] on div "EBKT Planned Maint [GEOGRAPHIC_DATA]-[GEOGRAPHIC_DATA] EBKT A/C Unavailable [GE…" at bounding box center [545, 410] width 809 height 707
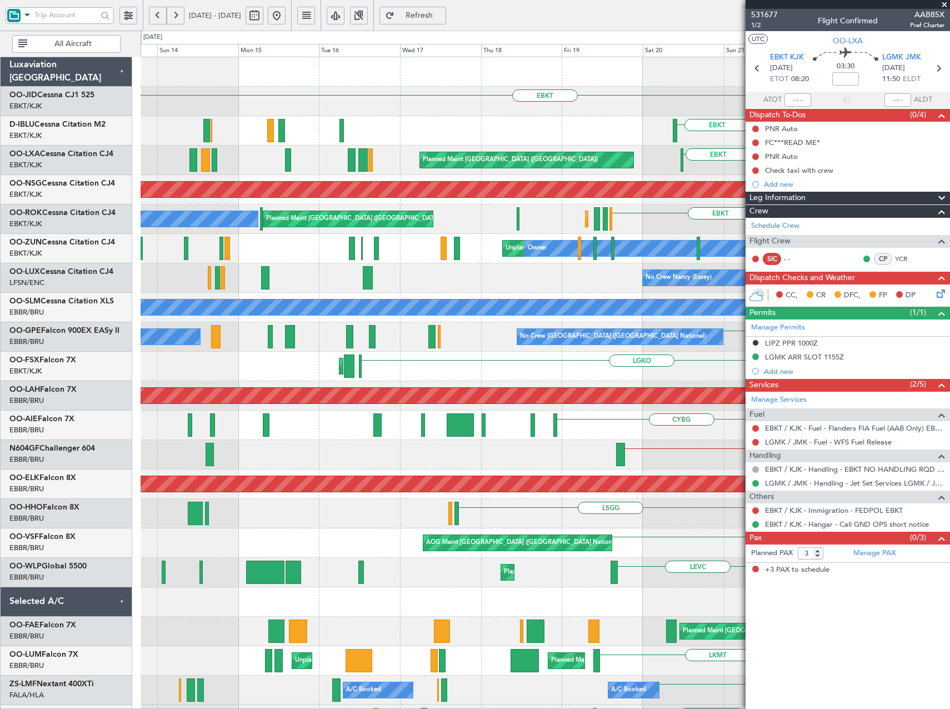
click at [701, 211] on div "EBKT EBKT [GEOGRAPHIC_DATA] LIRQ [GEOGRAPHIC_DATA] ENAL EGKB EHBK LFMN EHEH LFM…" at bounding box center [545, 440] width 809 height 766
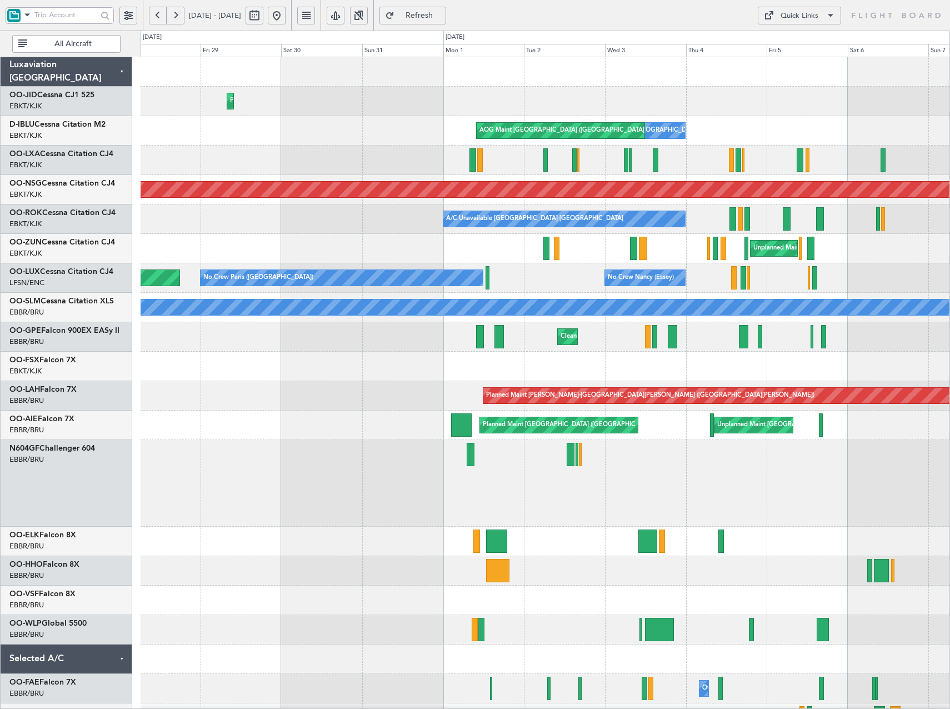
click at [949, 236] on html "[DATE] - [DATE] Refresh Quick Links All Aircraft Planned Maint [GEOGRAPHIC_DATA…" at bounding box center [475, 354] width 950 height 709
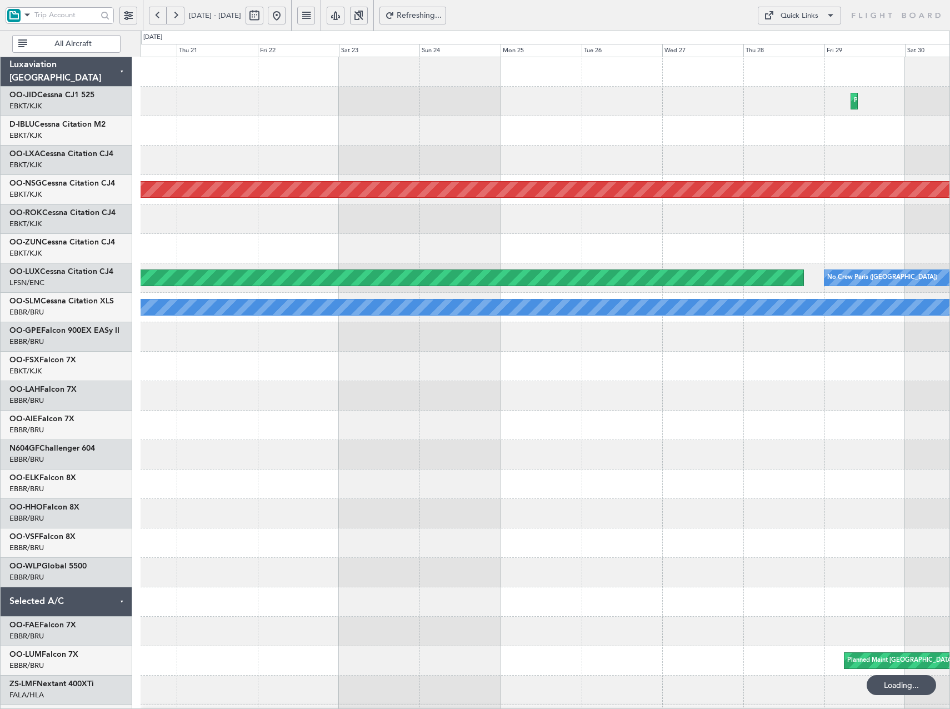
click at [883, 235] on div "Planned Maint Kortrijk-[GEOGRAPHIC_DATA] AOG Maint [GEOGRAPHIC_DATA] ([GEOGRAPH…" at bounding box center [545, 454] width 809 height 795
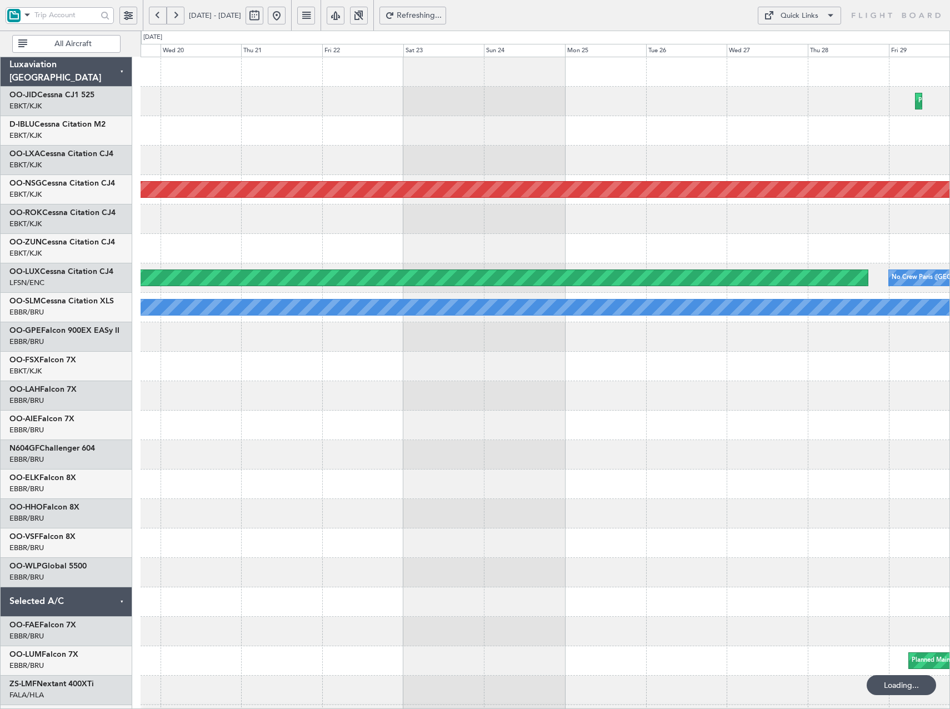
click at [766, 218] on div "A/C Unavailable [GEOGRAPHIC_DATA]-[GEOGRAPHIC_DATA]" at bounding box center [545, 218] width 809 height 29
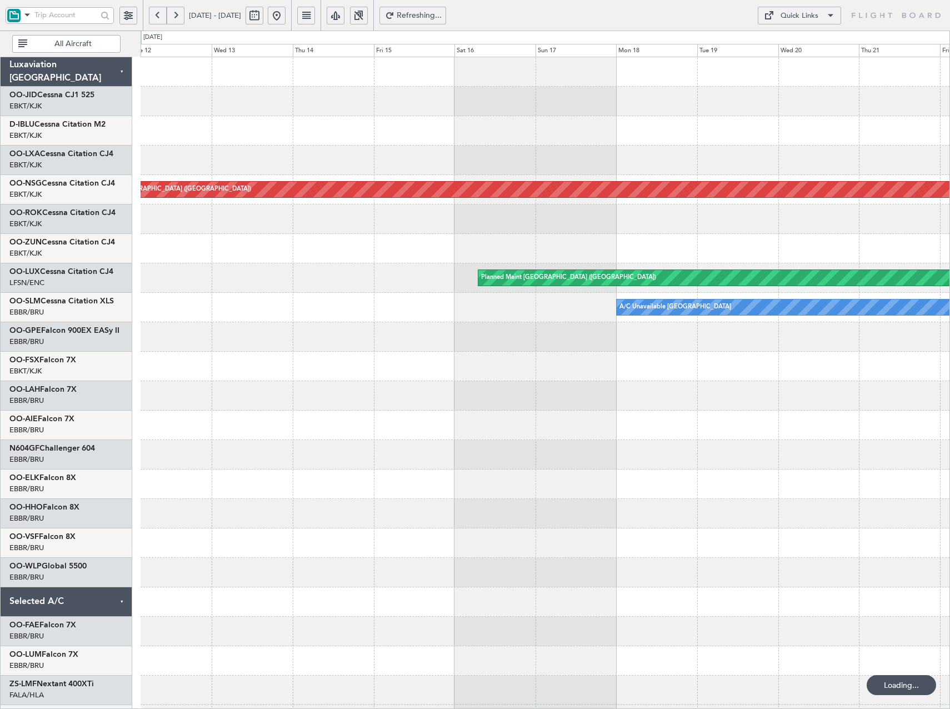
click at [949, 252] on html "[DATE] - [DATE] Refreshing... Quick Links All Aircraft Planned Maint [GEOGRAPHI…" at bounding box center [475, 354] width 950 height 709
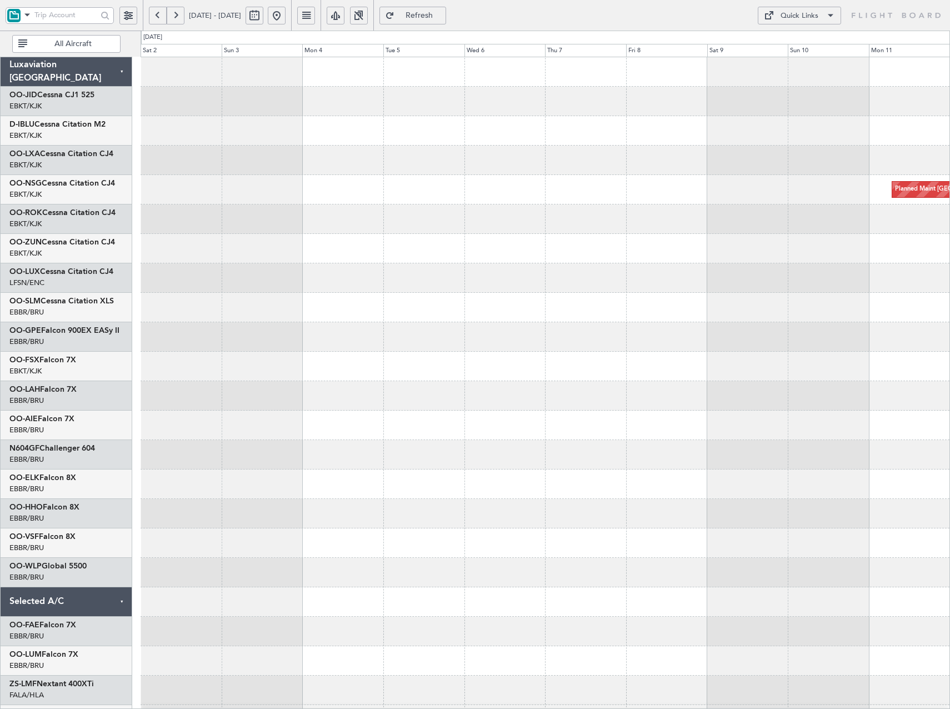
click at [833, 278] on div at bounding box center [545, 277] width 809 height 29
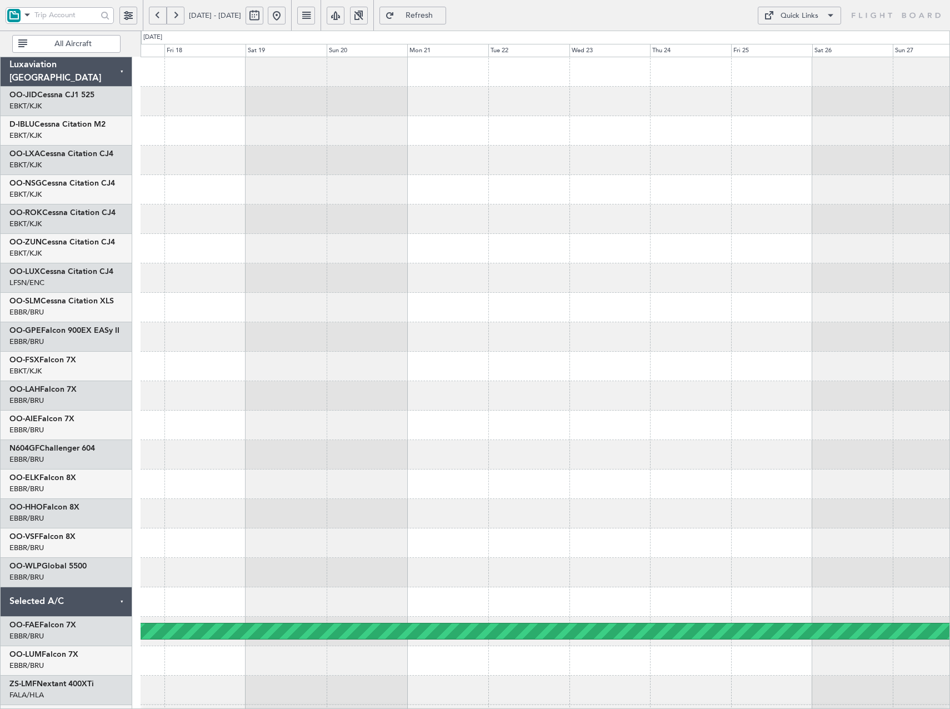
click at [862, 340] on div "Planned Maint Kortrijk-[GEOGRAPHIC_DATA]" at bounding box center [545, 484] width 809 height 854
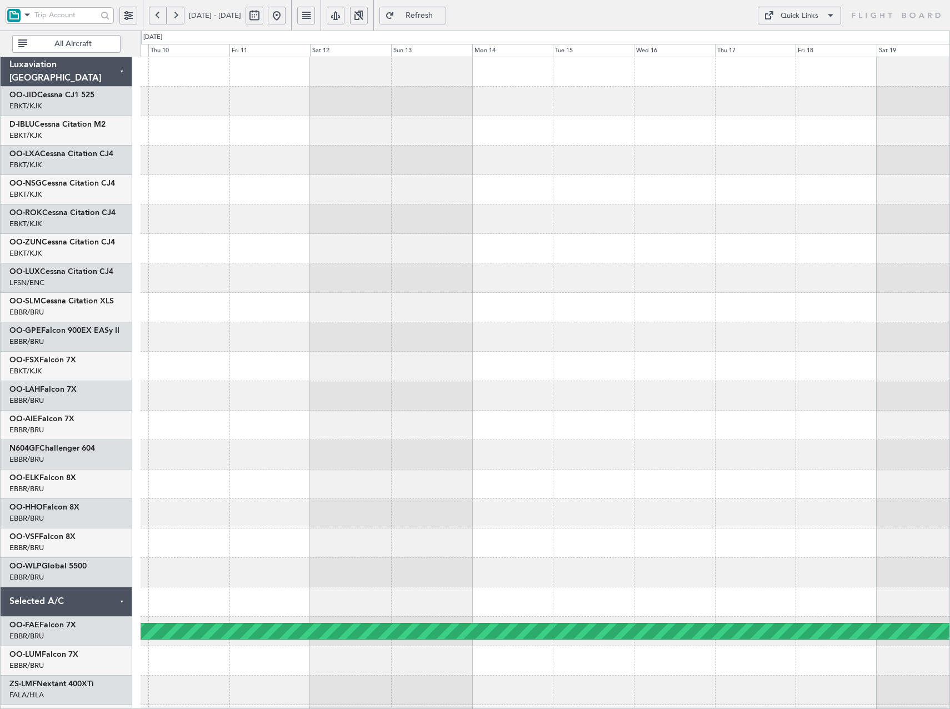
click at [807, 347] on div at bounding box center [545, 336] width 809 height 29
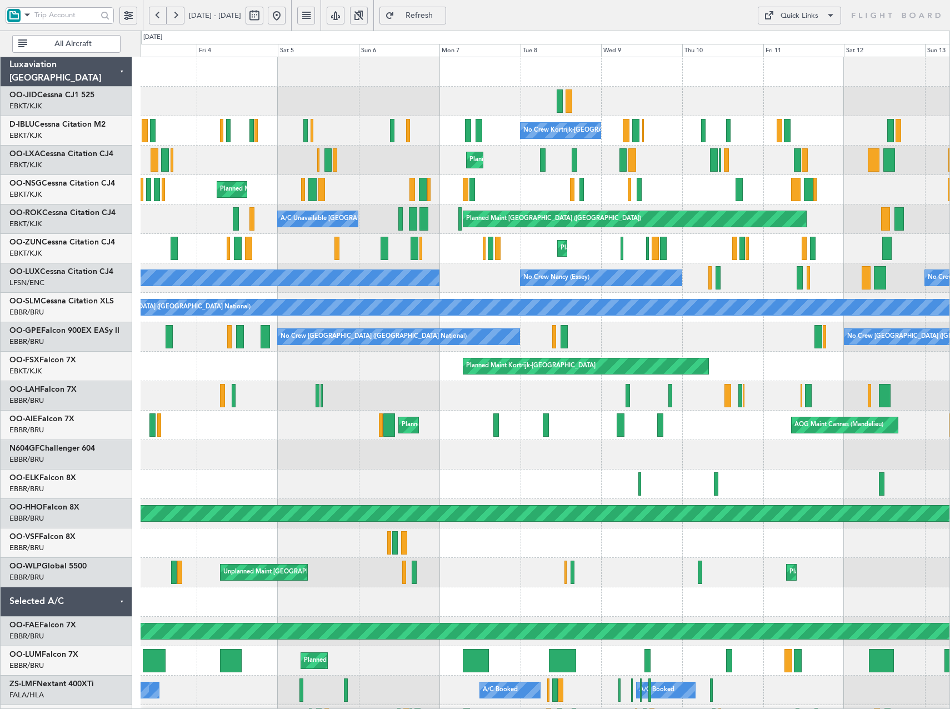
drag, startPoint x: 310, startPoint y: 13, endPoint x: 296, endPoint y: 27, distance: 20.0
click at [286, 13] on button at bounding box center [277, 16] width 18 height 18
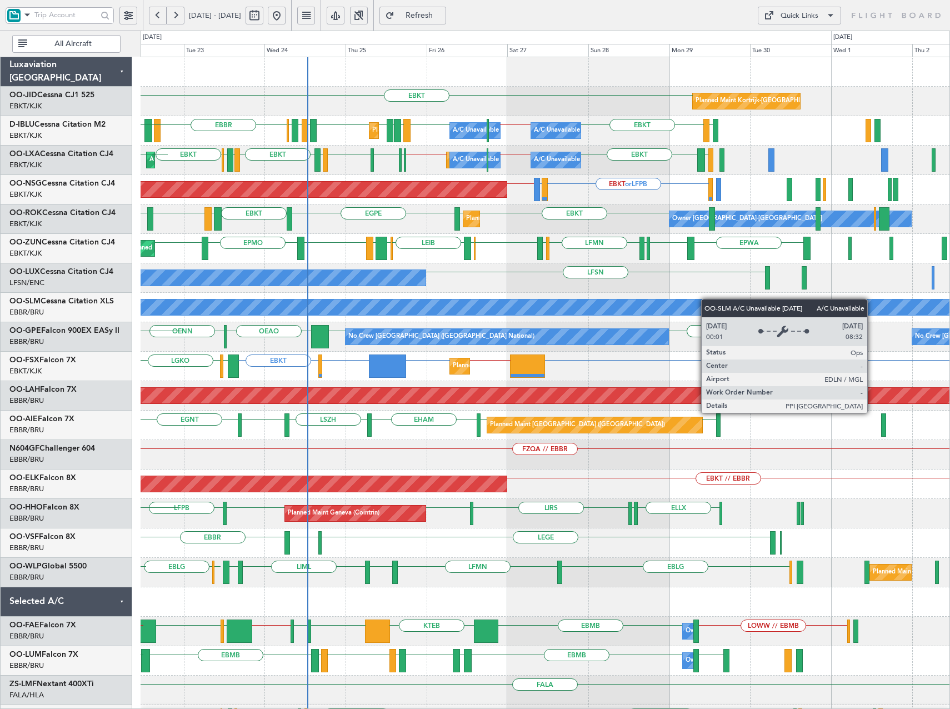
click at [637, 302] on div "EBKT Planned Maint [GEOGRAPHIC_DATA]-[GEOGRAPHIC_DATA] [GEOGRAPHIC_DATA] EPMO E…" at bounding box center [545, 410] width 809 height 707
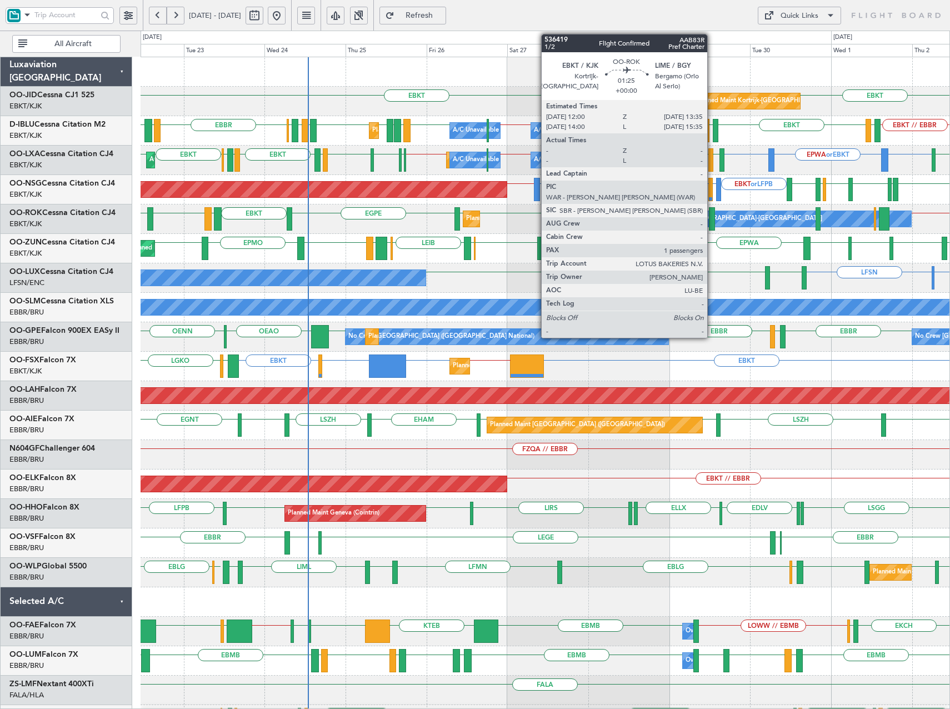
click at [712, 221] on div at bounding box center [712, 218] width 6 height 23
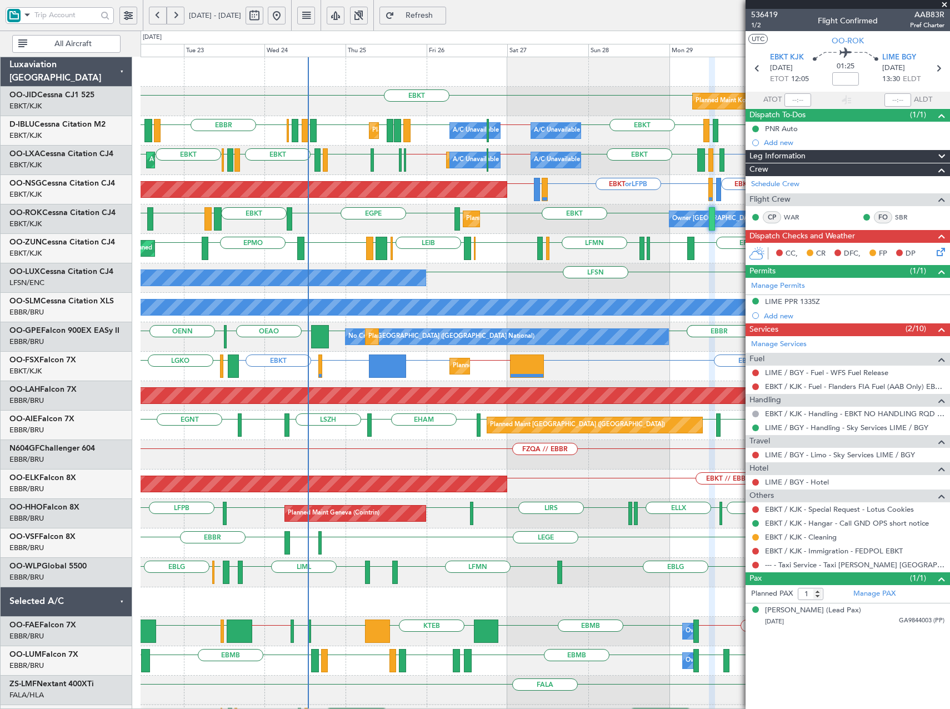
click at [944, 7] on span at bounding box center [944, 5] width 11 height 10
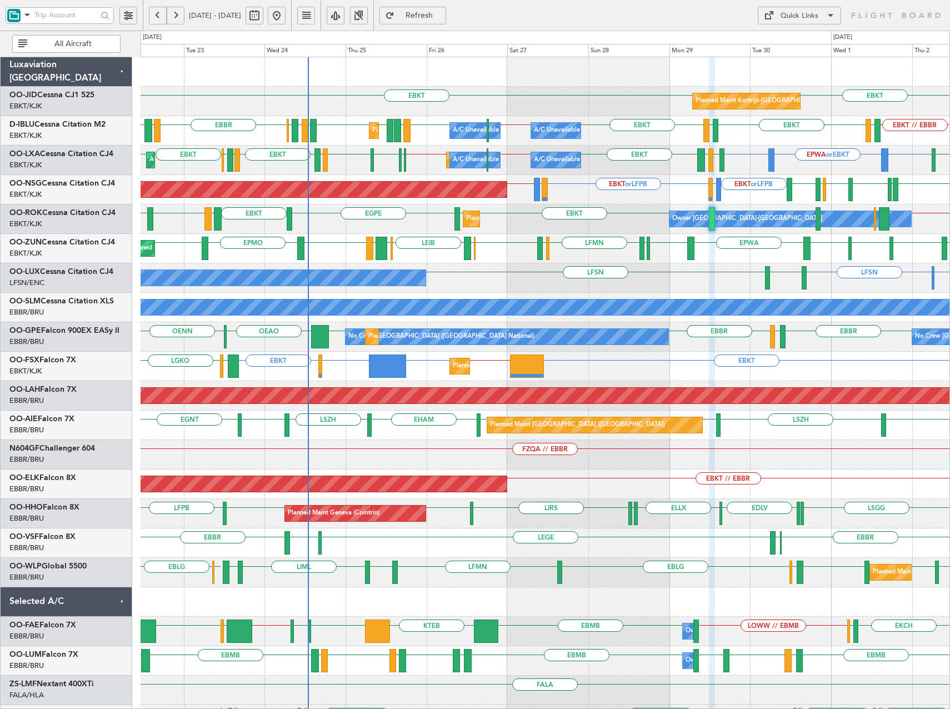
type input "0"
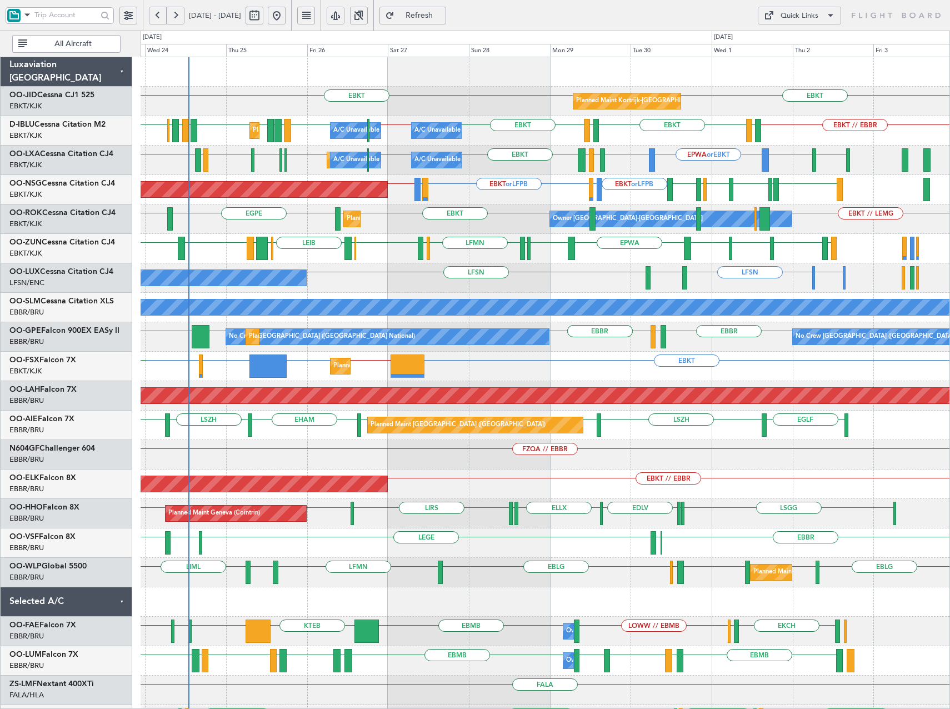
click at [720, 272] on div "EBKT EBKT Planned Maint [GEOGRAPHIC_DATA]-[GEOGRAPHIC_DATA] EBKT // EBBR EBKT L…" at bounding box center [545, 410] width 809 height 707
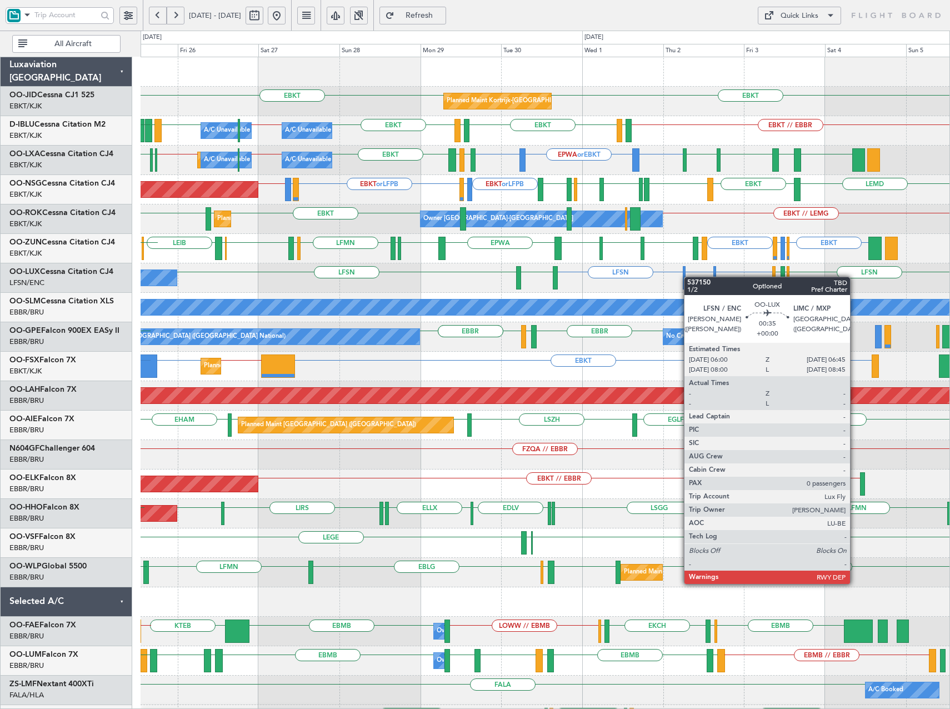
click at [546, 277] on div "EBKT EBKT Planned Maint [GEOGRAPHIC_DATA]-[GEOGRAPHIC_DATA] EBKT // EBBR EBKT L…" at bounding box center [545, 410] width 809 height 707
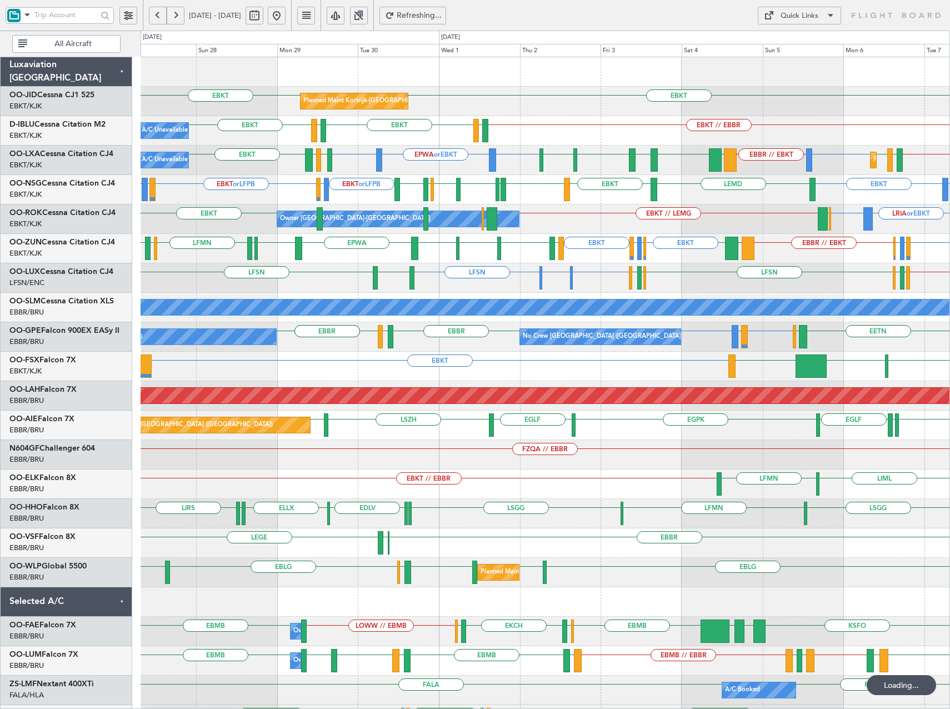
click at [341, 276] on div "LFSN LFSN // ELLX LFSN LIMC or LFSN LEBL LFSN LFMN LFPB LFSN LFPB LFMN No Crew …" at bounding box center [545, 277] width 809 height 29
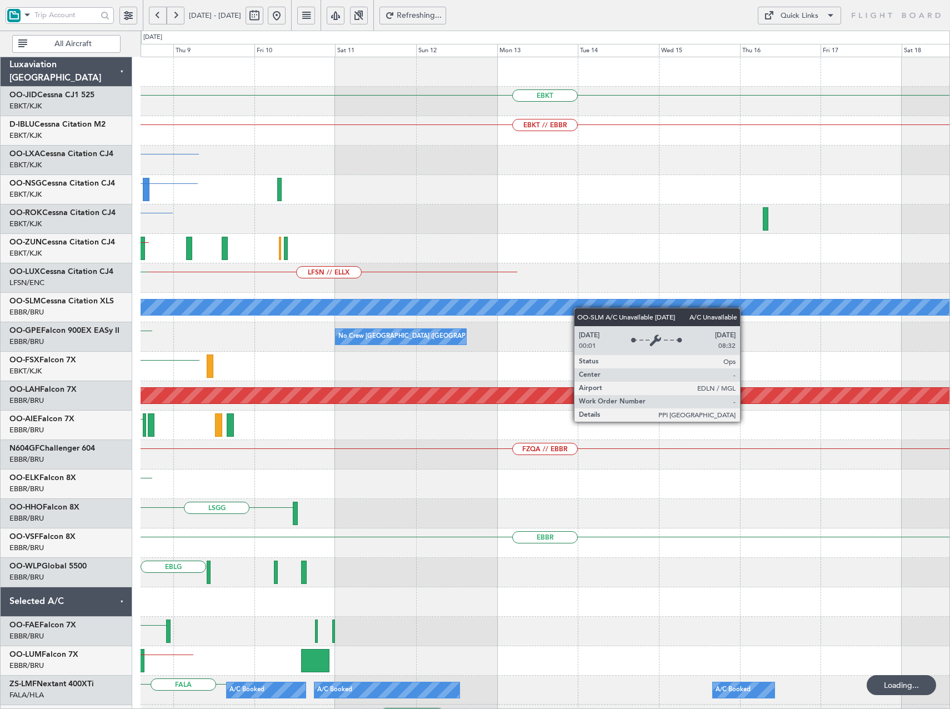
click at [288, 304] on div "EBKT EBKT // EBBR LIPR EBKT Planned Maint [GEOGRAPHIC_DATA]-[GEOGRAPHIC_DATA] E…" at bounding box center [545, 410] width 809 height 707
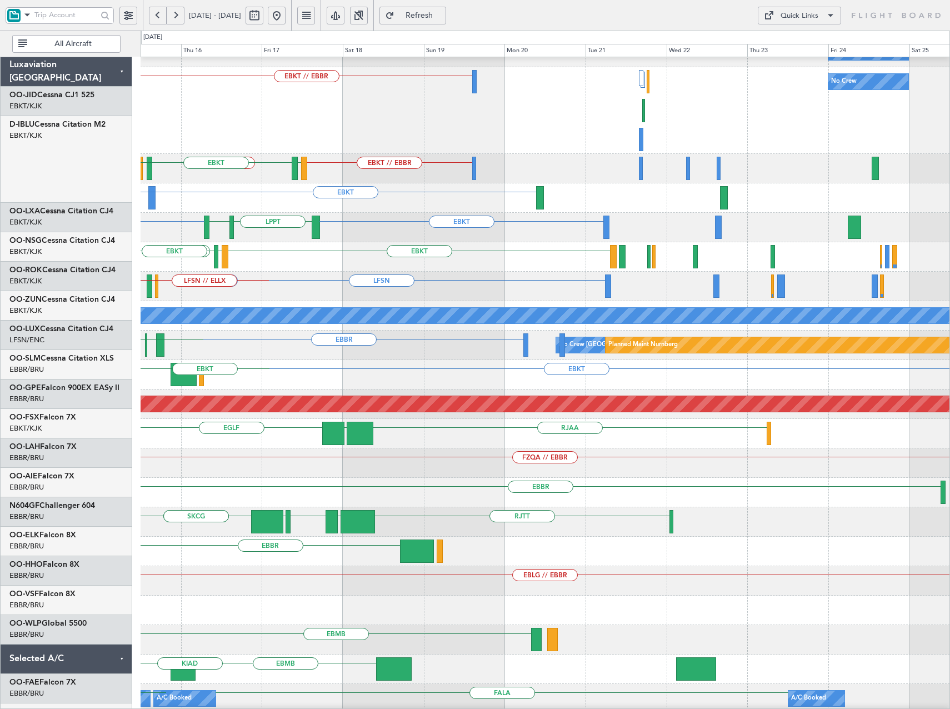
click at [141, 383] on div "EBKT No Crew EBKT // EBBR No Crew EBKT // EBBR EBBR // EBKT LFTH LFMD EBKT EBKT…" at bounding box center [545, 434] width 809 height 852
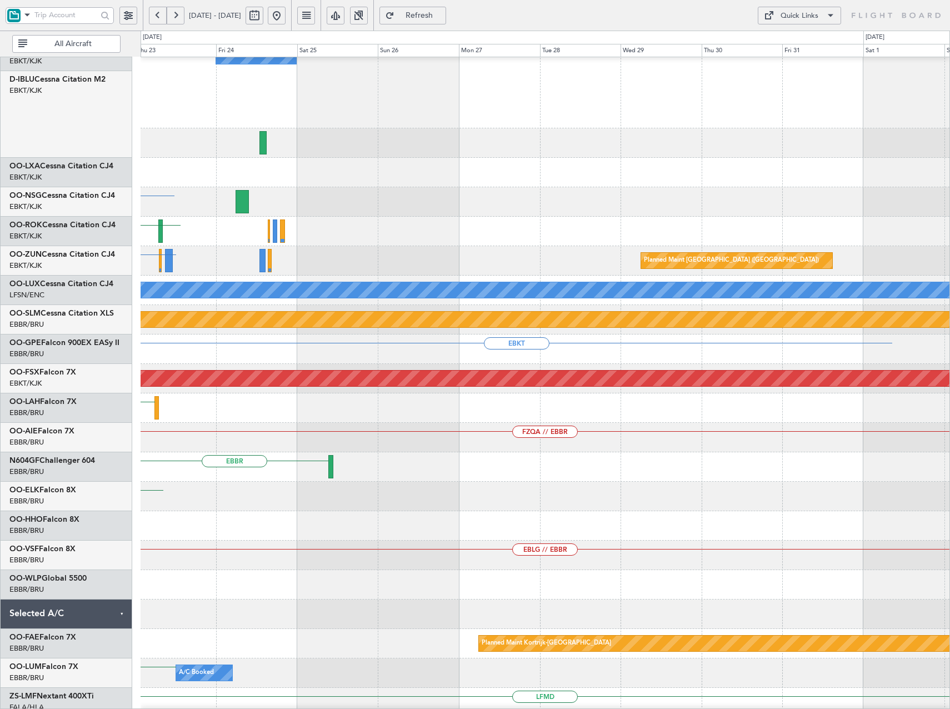
click at [113, 337] on div "No Crew EBKT EBKT Planned Maint [GEOGRAPHIC_DATA] ([GEOGRAPHIC_DATA]) LFSN A/C …" at bounding box center [475, 370] width 950 height 678
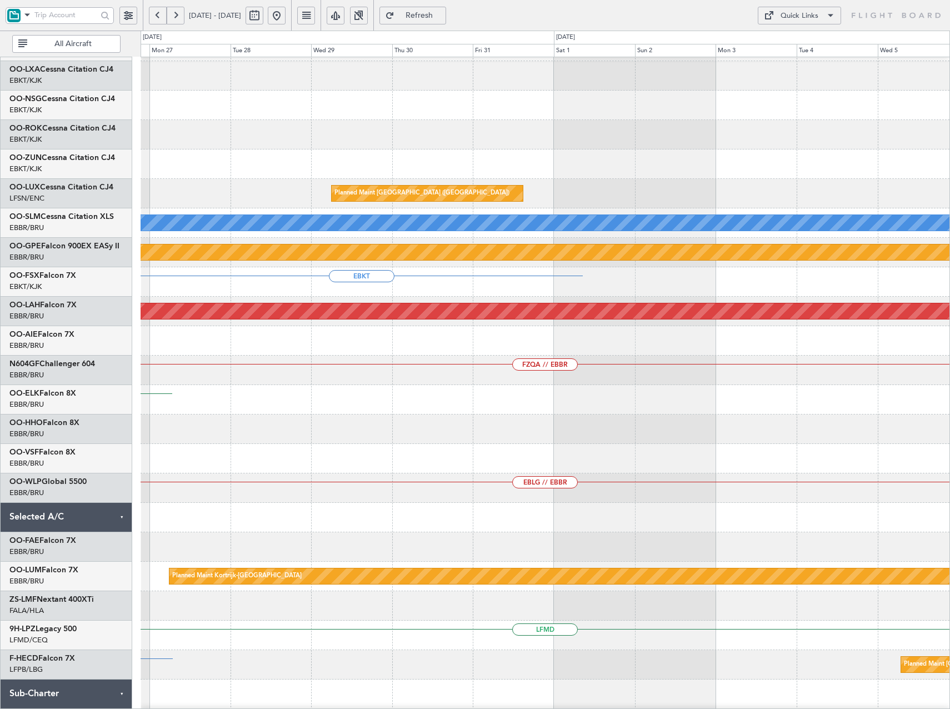
click at [351, 324] on div "Planned Maint [GEOGRAPHIC_DATA] ([GEOGRAPHIC_DATA]) No Crew Planned Maint [GEOG…" at bounding box center [545, 370] width 809 height 795
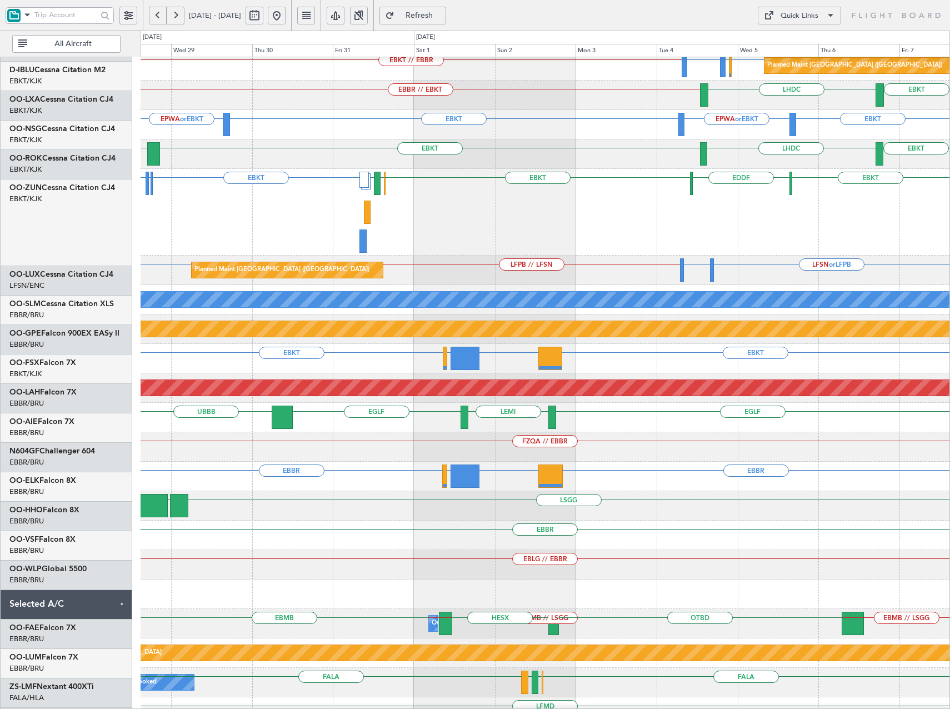
scroll to position [171, 0]
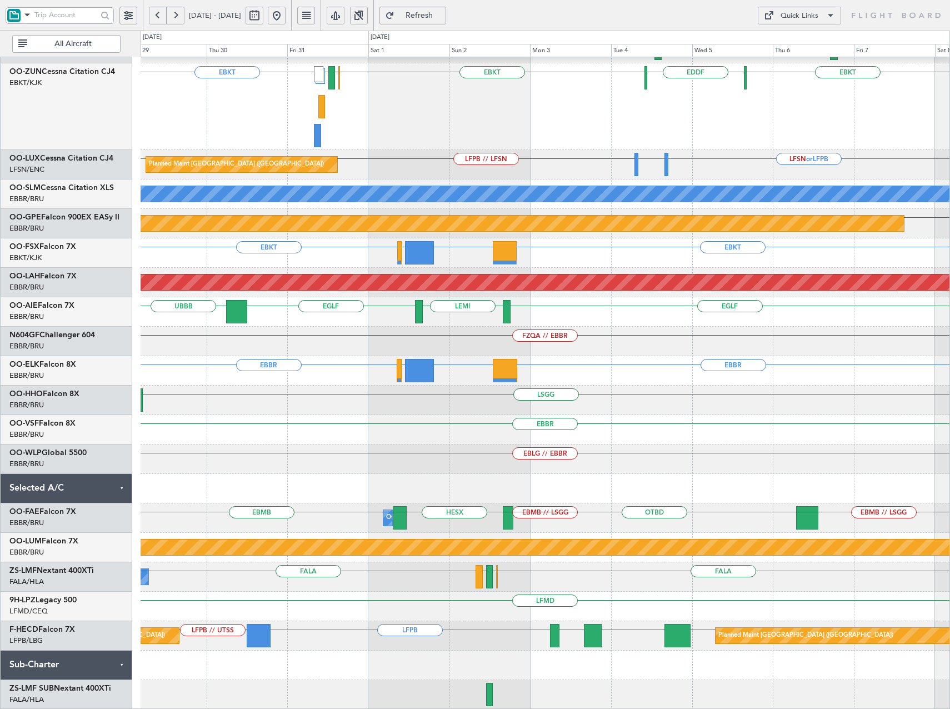
click at [536, 166] on div "LHDC EBKT EBKT GMMX EBKT EDDF EBKT EBKT EBOS [PERSON_NAME] EGPN or EBKT EGGW or…" at bounding box center [545, 298] width 809 height 823
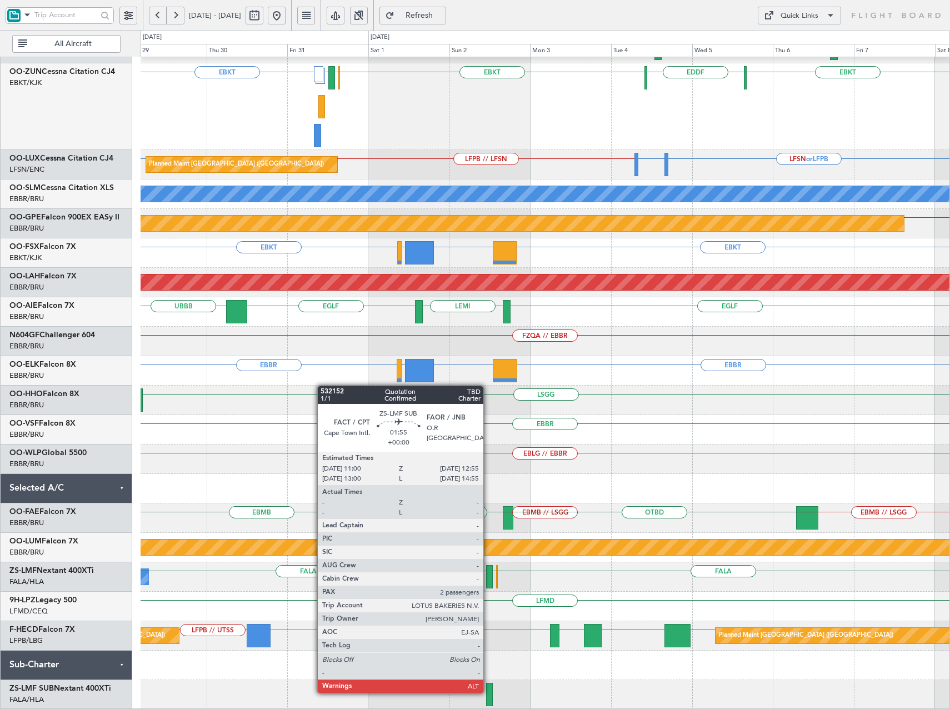
click at [488, 692] on div at bounding box center [489, 694] width 7 height 23
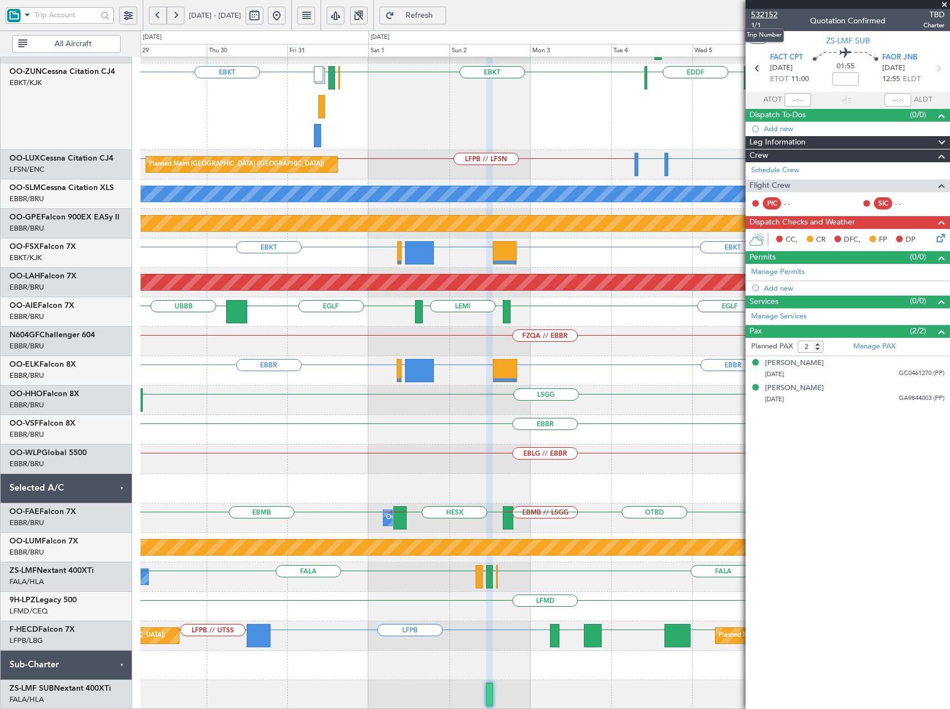
click at [768, 11] on span "532152" at bounding box center [764, 15] width 27 height 12
click at [773, 11] on span "532152" at bounding box center [764, 15] width 27 height 12
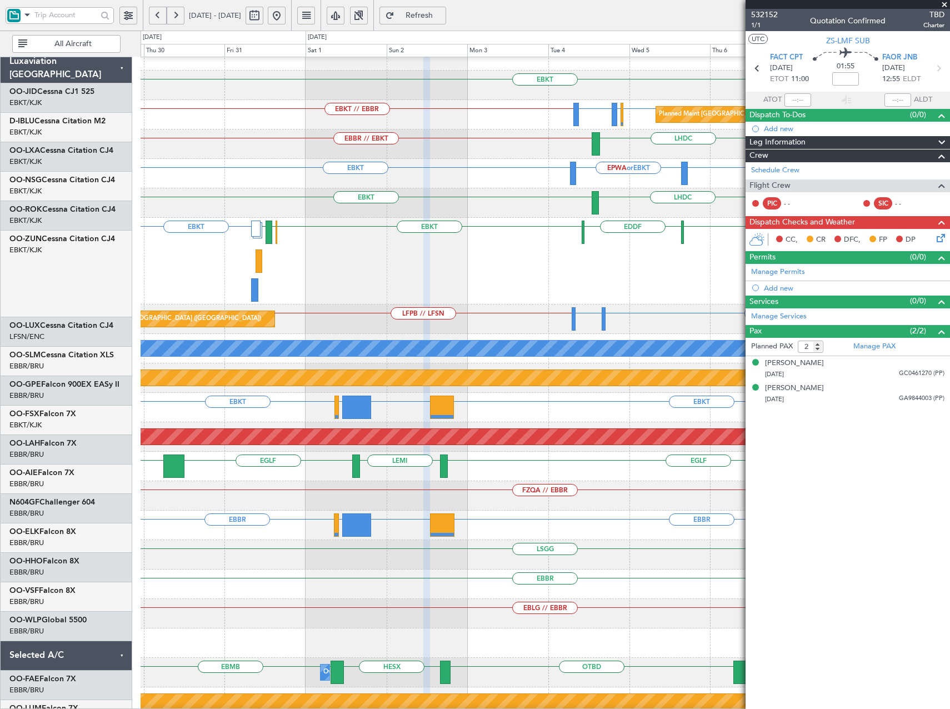
scroll to position [0, 0]
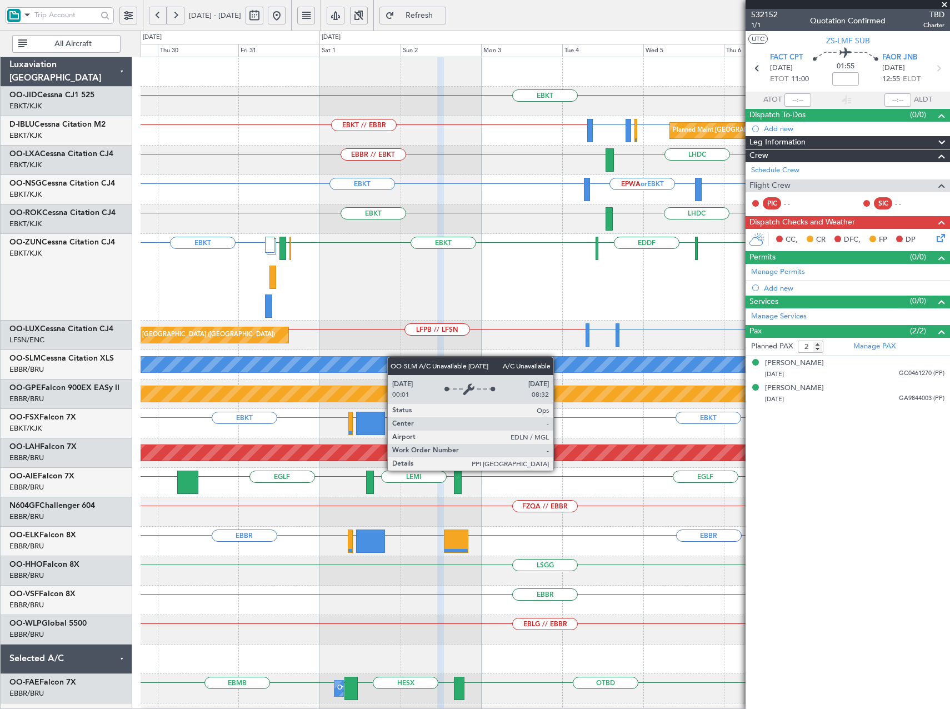
click at [392, 363] on div "EBKT Planned Maint [GEOGRAPHIC_DATA] ([GEOGRAPHIC_DATA]) LFPB or EBKT EBBR or E…" at bounding box center [545, 468] width 809 height 823
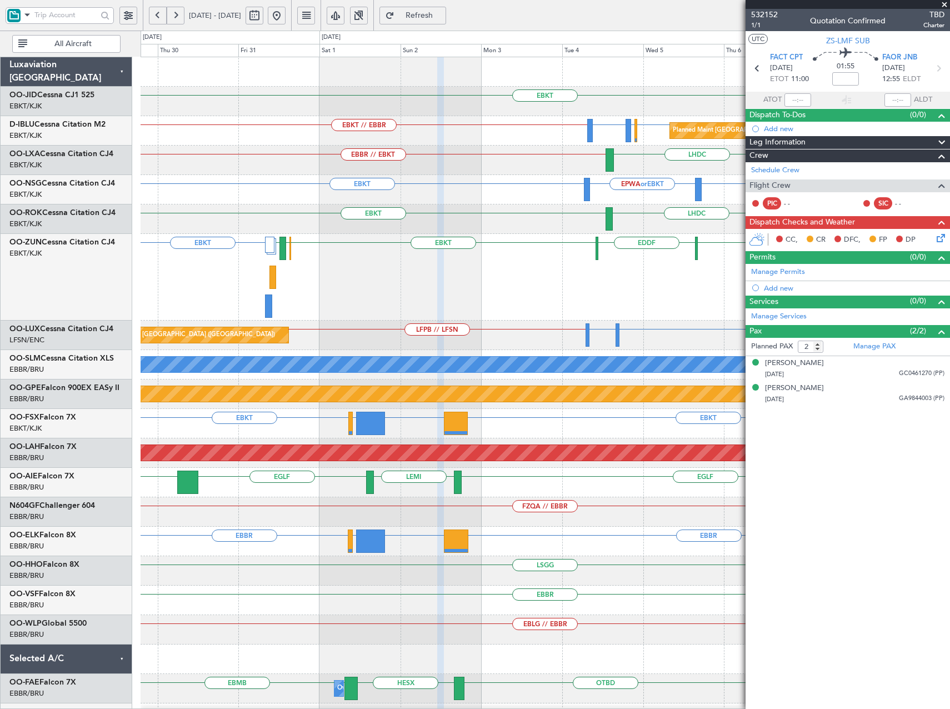
click at [286, 17] on button at bounding box center [277, 16] width 18 height 18
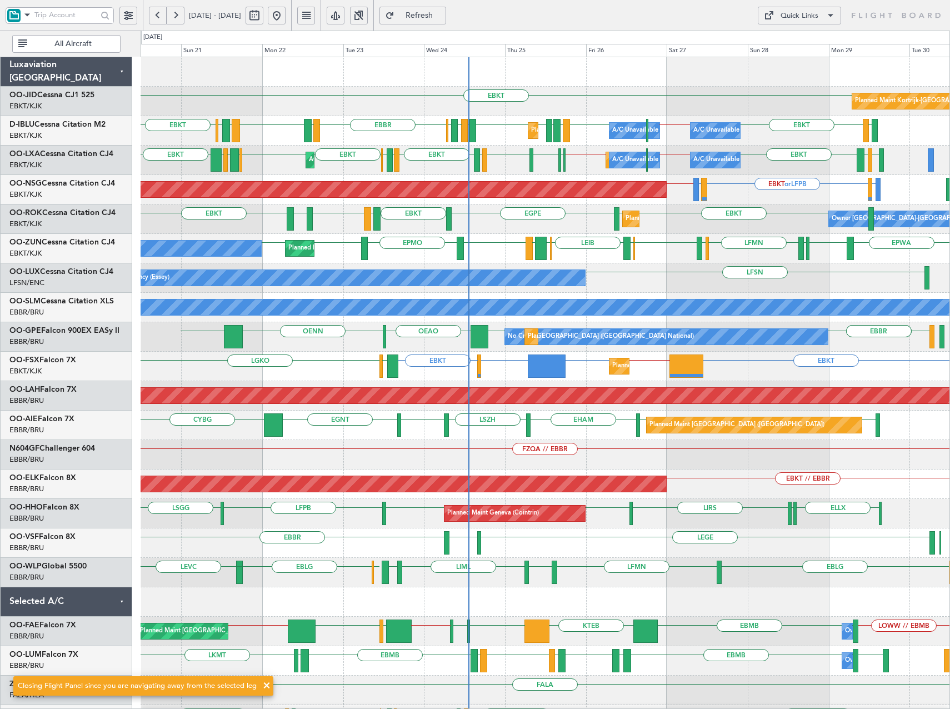
click at [748, 329] on div "EBKT Planned Maint [GEOGRAPHIC_DATA]-[GEOGRAPHIC_DATA] EBKT [GEOGRAPHIC_DATA] E…" at bounding box center [545, 410] width 809 height 707
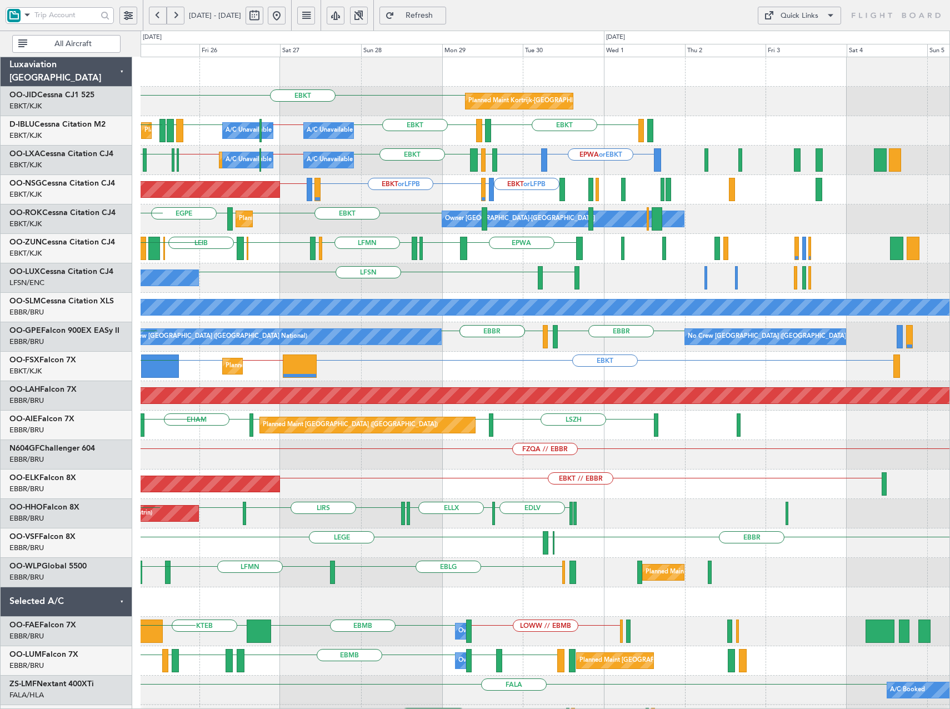
click at [477, 467] on div "EBKT Planned Maint Kortrijk-Wevelgem EBBR EPMO EHEH LFMN LFMN EBKT LFTH EBKT EB…" at bounding box center [545, 410] width 809 height 707
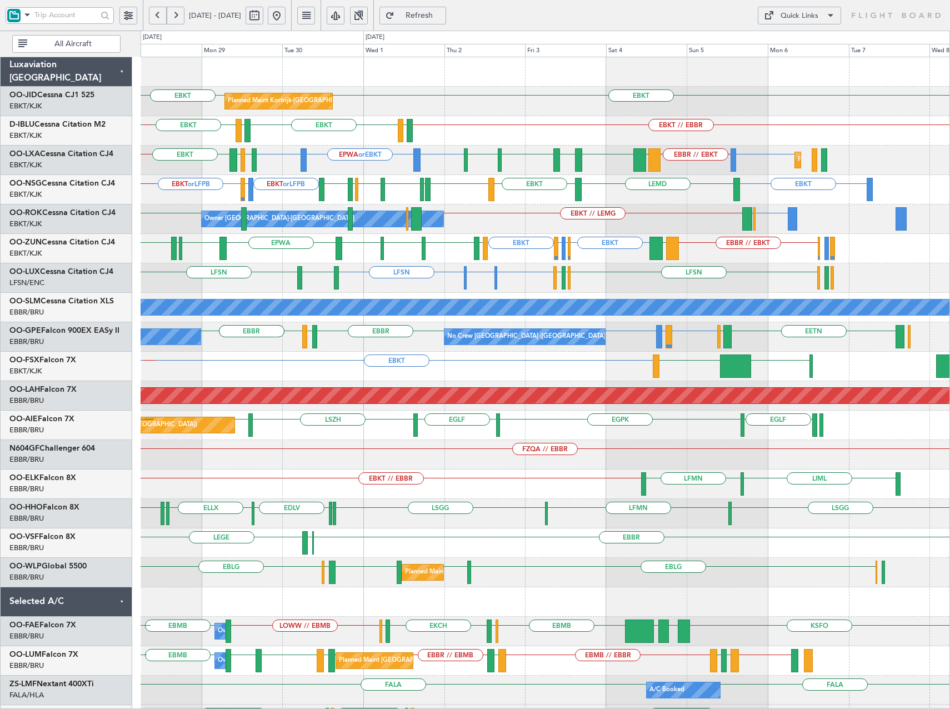
click at [598, 197] on div "EBKT or LFPB LIMJ or LFPB EBKT or LFPB EBKT EGNV LFPB EBBR LIME LEMD EBKT LIPR …" at bounding box center [545, 189] width 809 height 29
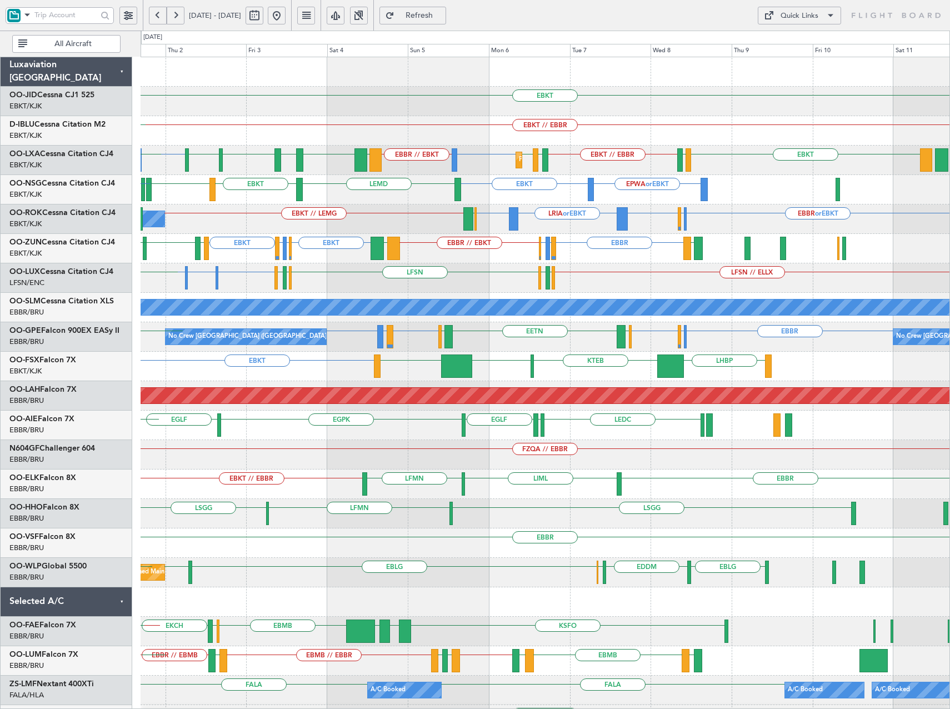
click at [601, 200] on div "EBKT EPWA or EBKT EGNV LEMD EBKT LIPR EBKT LFPB EBBR LIME EBKT or LFPB LIMJ or …" at bounding box center [545, 189] width 809 height 29
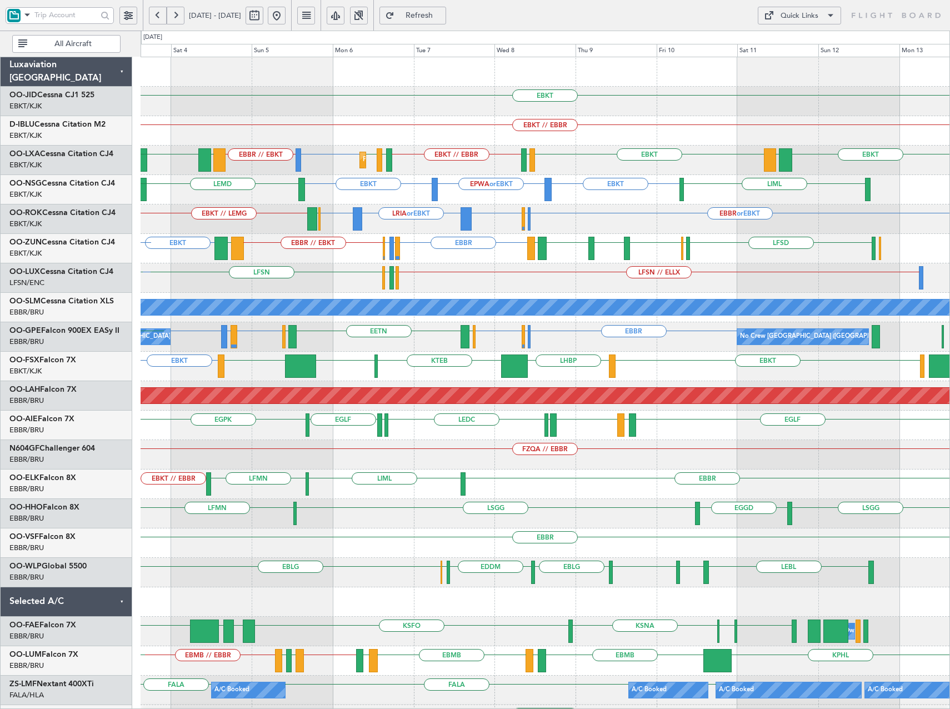
click at [549, 205] on div "EBKT EBKT // EBBR Planned Maint Kortrijk-Wevelgem LFMN or EBBR EBBR // EBKT EBK…" at bounding box center [545, 410] width 809 height 707
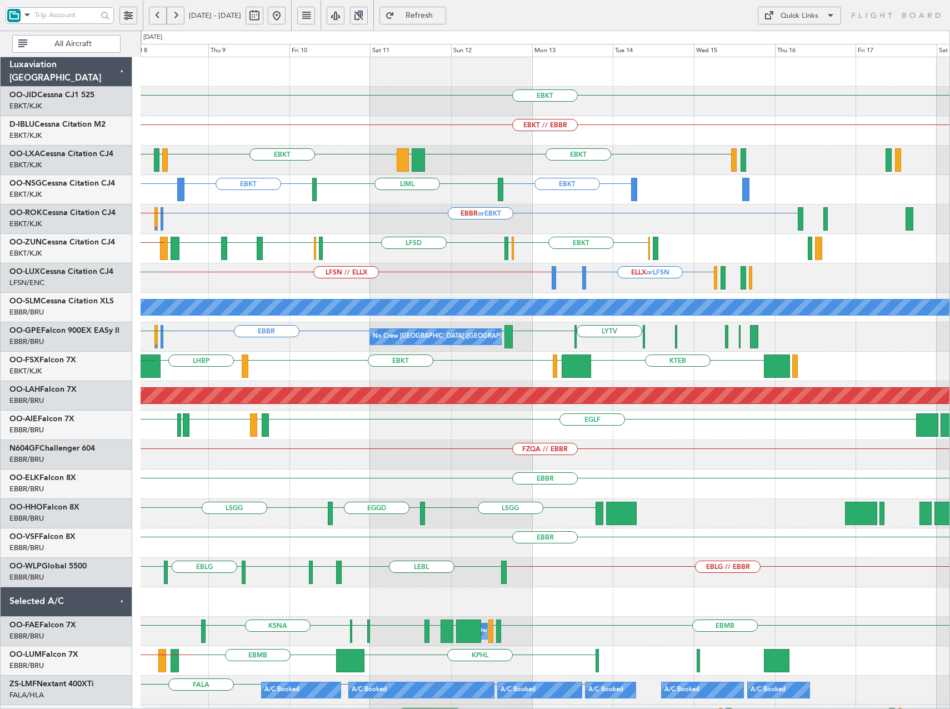
click at [389, 210] on div "EBKT EBKT // EBBR EBKT LGPA EBKT LFTH EBKT // EBBR LIPR EBKT Planned Maint Kort…" at bounding box center [545, 410] width 809 height 707
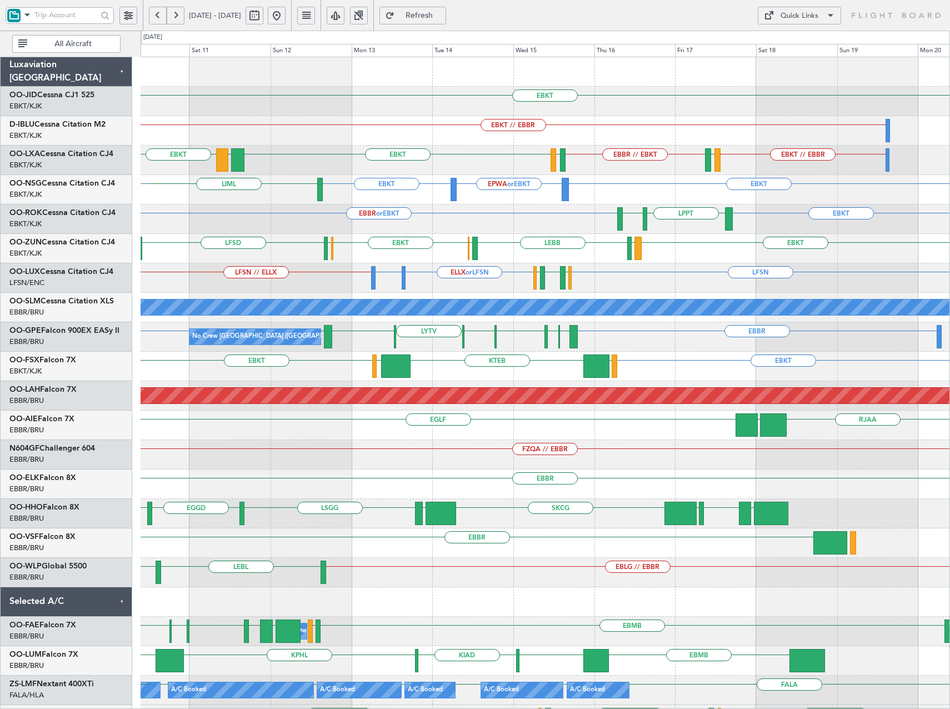
click at [528, 211] on div "EBKT EBKT // EBBR EBKT // EBBR EBBR // EBKT LFTH EBKT LGPA EBKT LFMD LFTH EBKT …" at bounding box center [545, 454] width 809 height 795
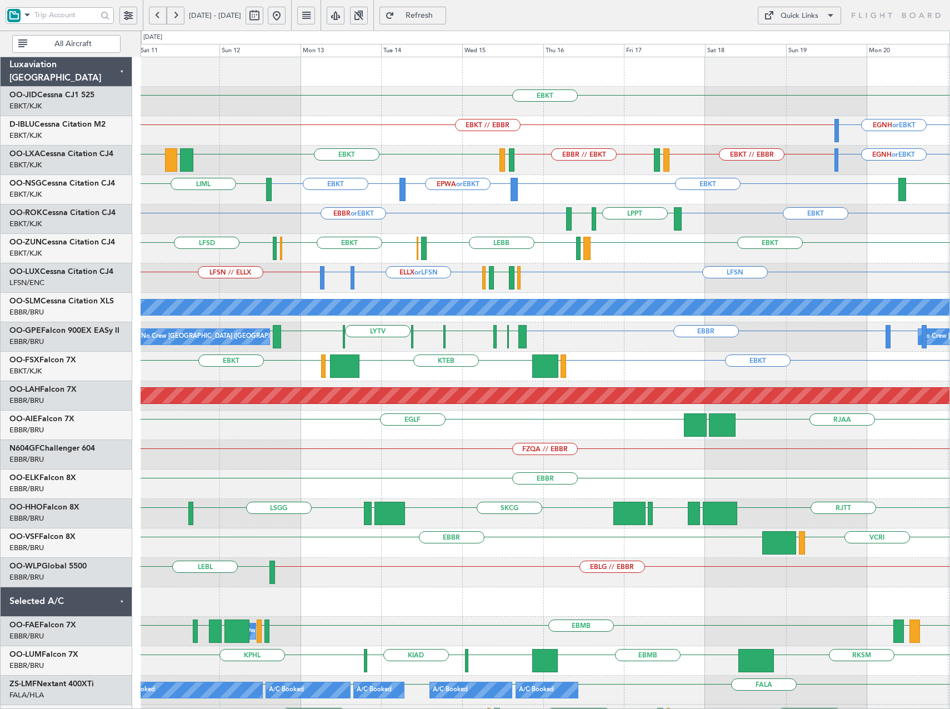
click at [286, 19] on button at bounding box center [277, 16] width 18 height 18
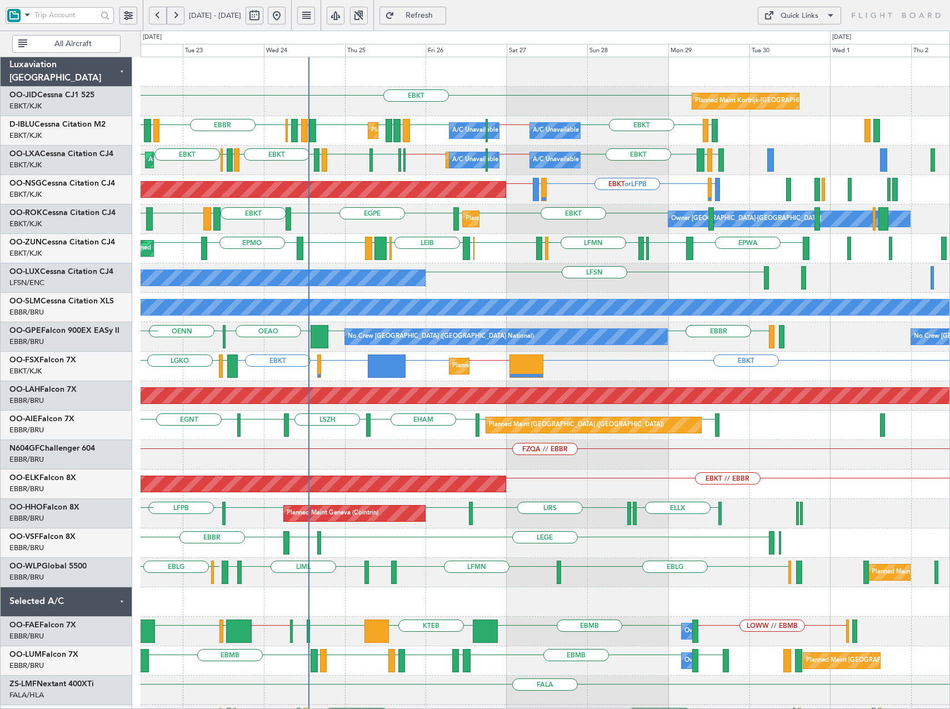
click at [501, 290] on div "LFSN No Crew Nancy (Essey)" at bounding box center [545, 277] width 809 height 29
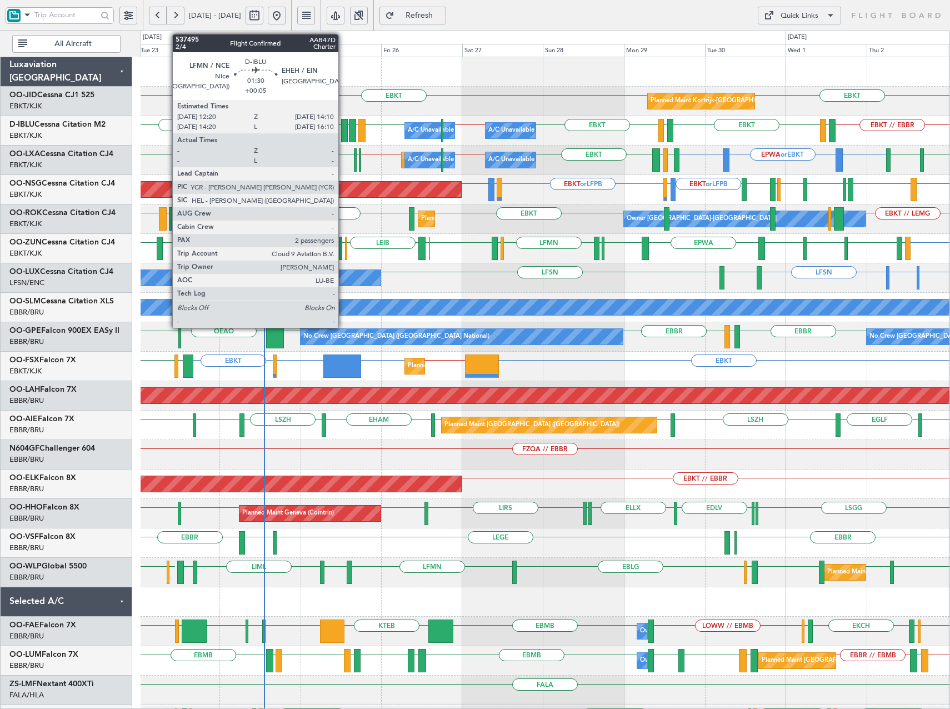
click at [343, 135] on div at bounding box center [344, 130] width 7 height 23
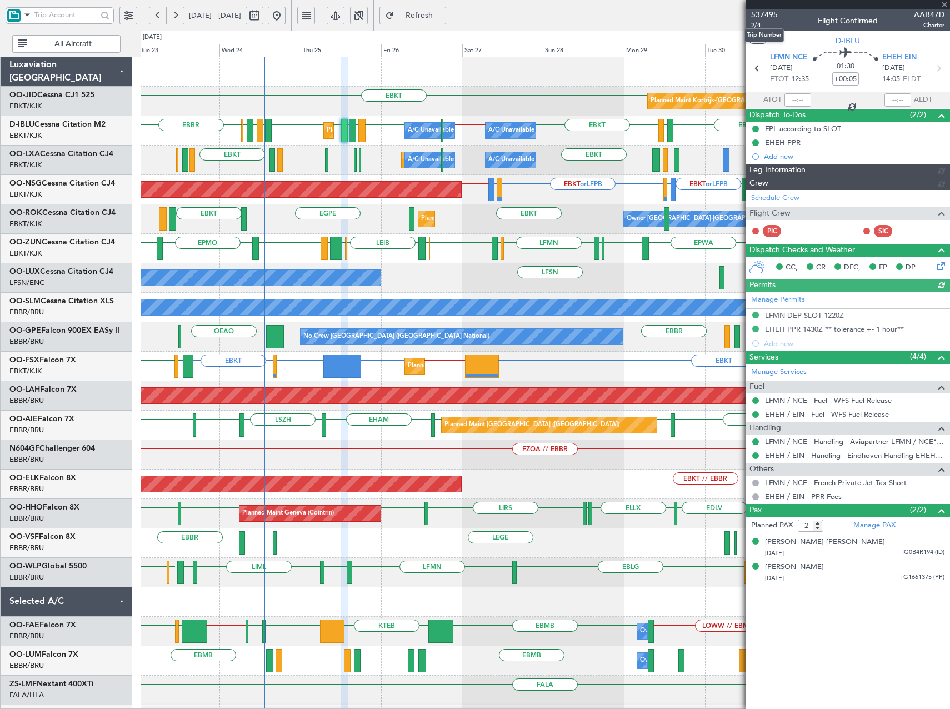
click at [772, 16] on span "537495" at bounding box center [764, 15] width 27 height 12
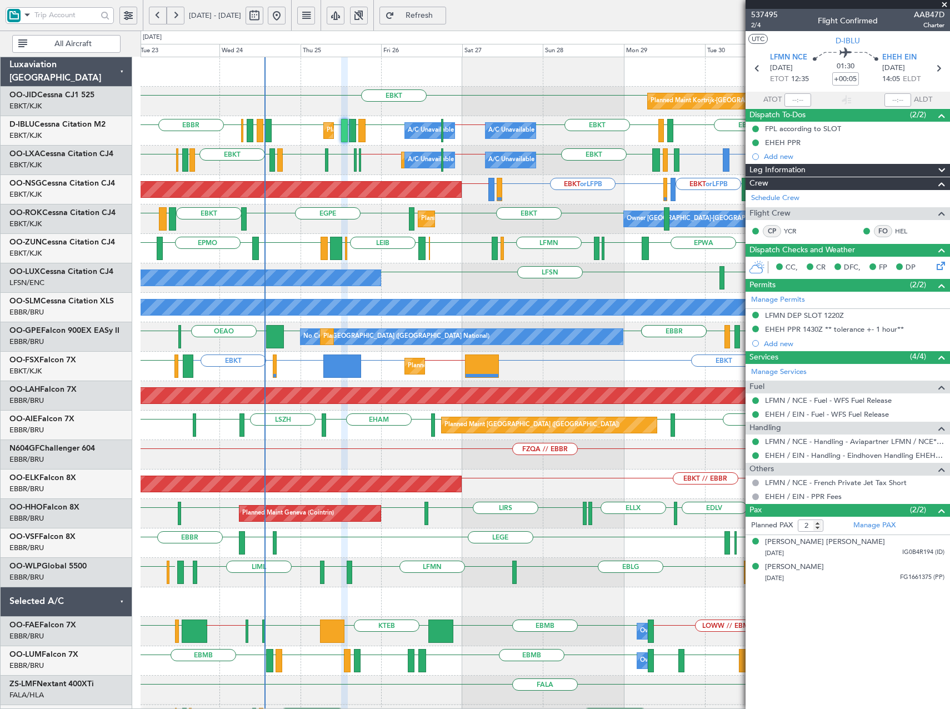
click at [943, 2] on span at bounding box center [944, 5] width 11 height 10
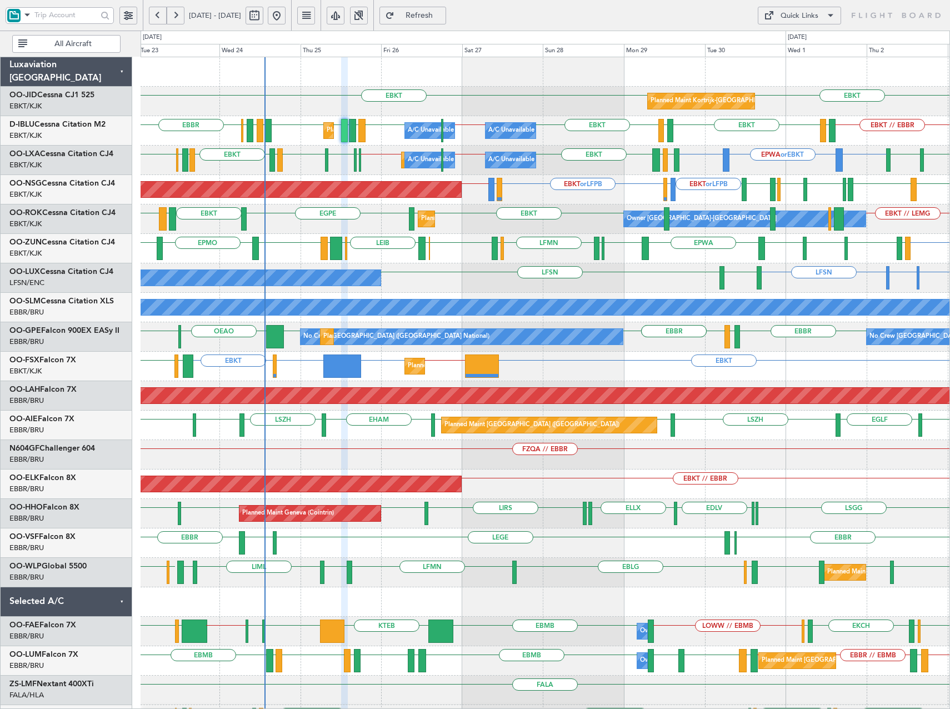
type input "0"
click at [832, 12] on span at bounding box center [830, 15] width 13 height 13
click at [783, 40] on button "Trip Builder" at bounding box center [799, 42] width 83 height 27
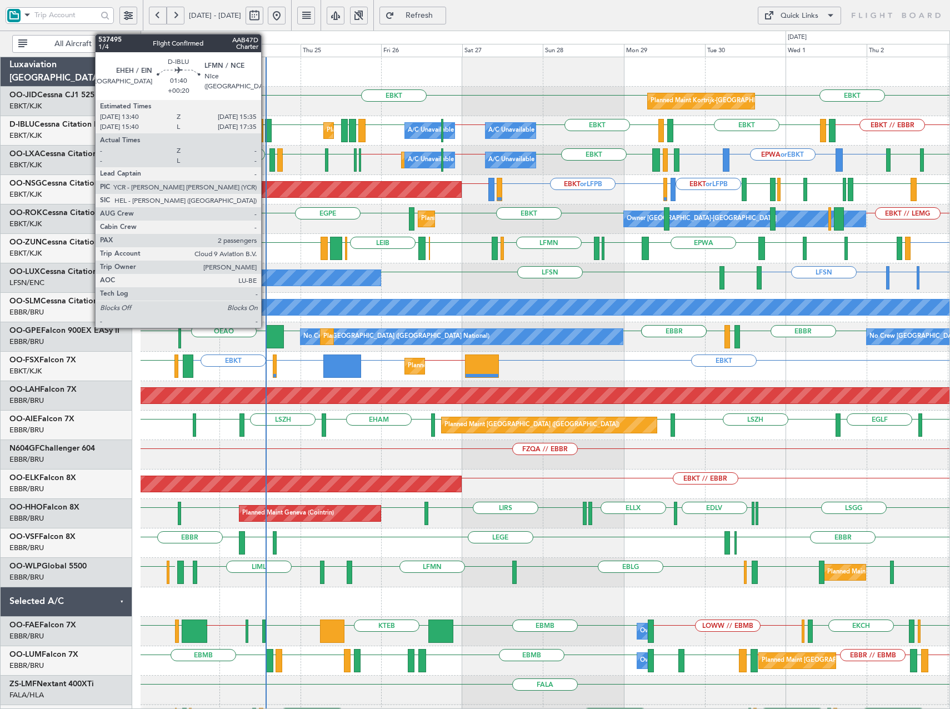
click at [266, 126] on div at bounding box center [268, 130] width 7 height 23
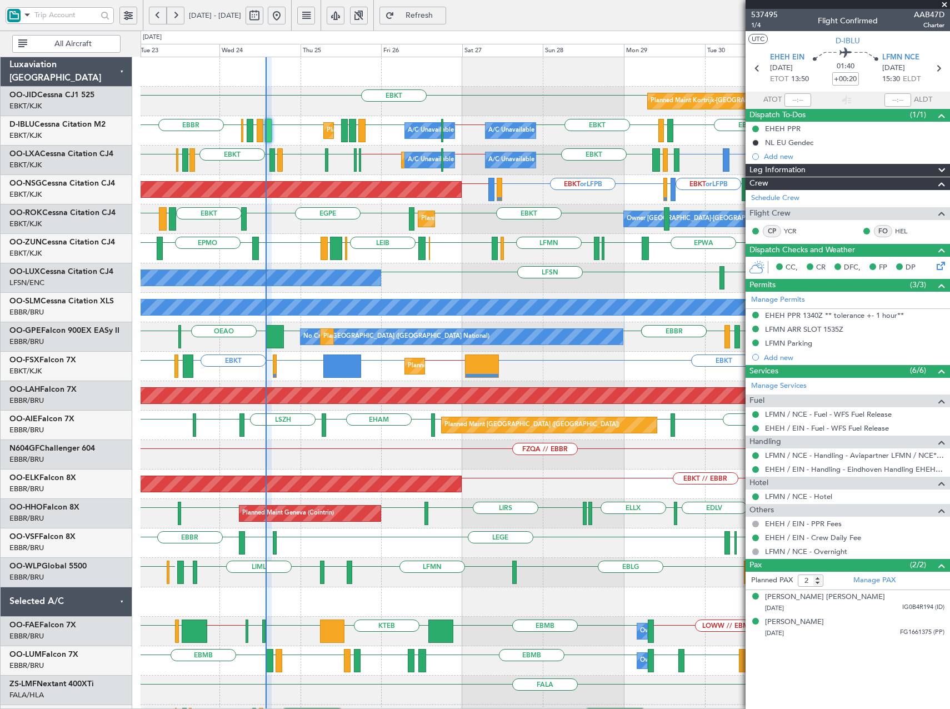
click at [948, 3] on span at bounding box center [944, 5] width 11 height 10
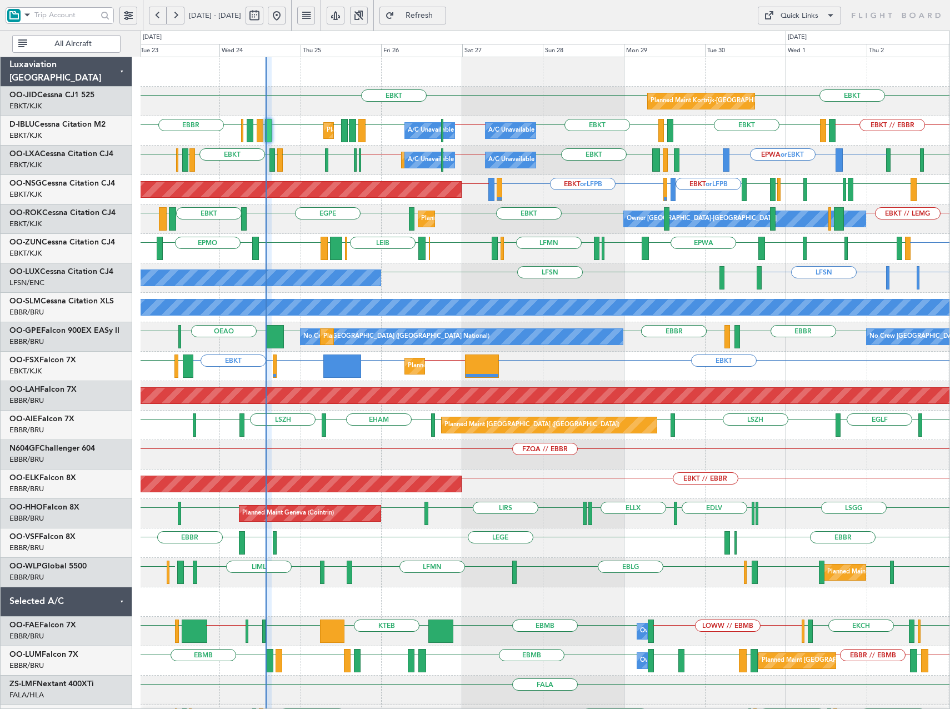
type input "0"
click at [581, 444] on div "FZQA // EBBR" at bounding box center [545, 454] width 809 height 29
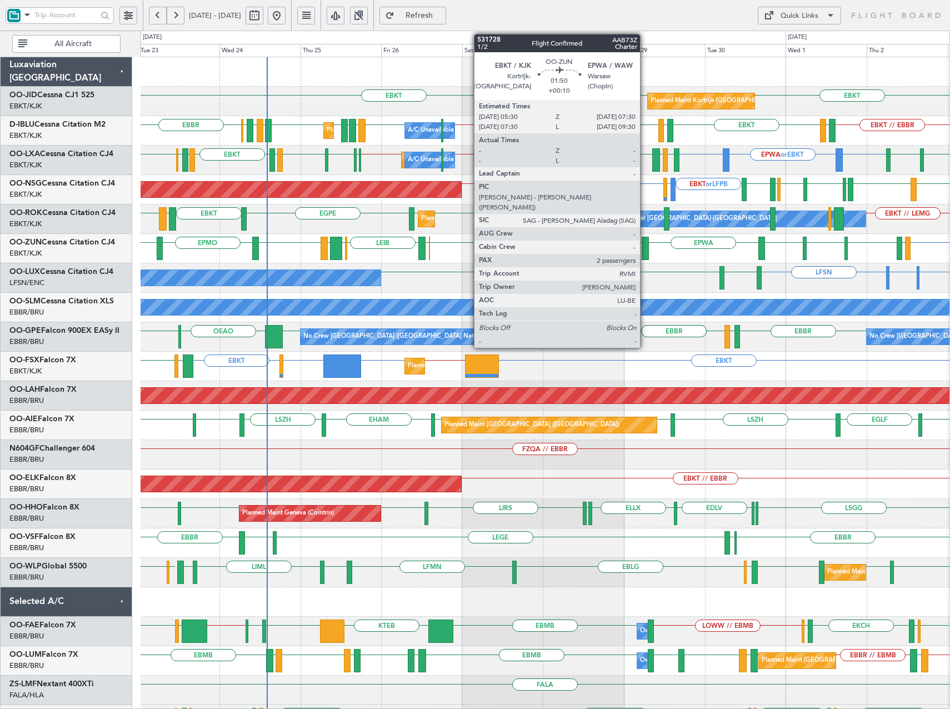
click at [645, 254] on div at bounding box center [645, 248] width 7 height 23
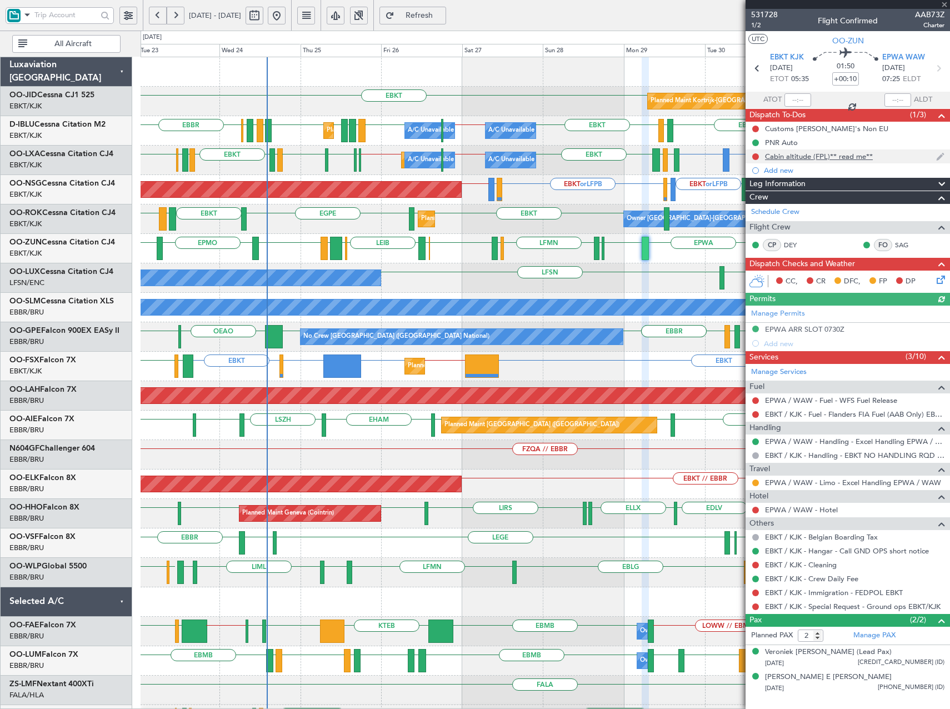
click at [902, 155] on div "Cabin altitude (FPL)** read me**" at bounding box center [848, 156] width 204 height 14
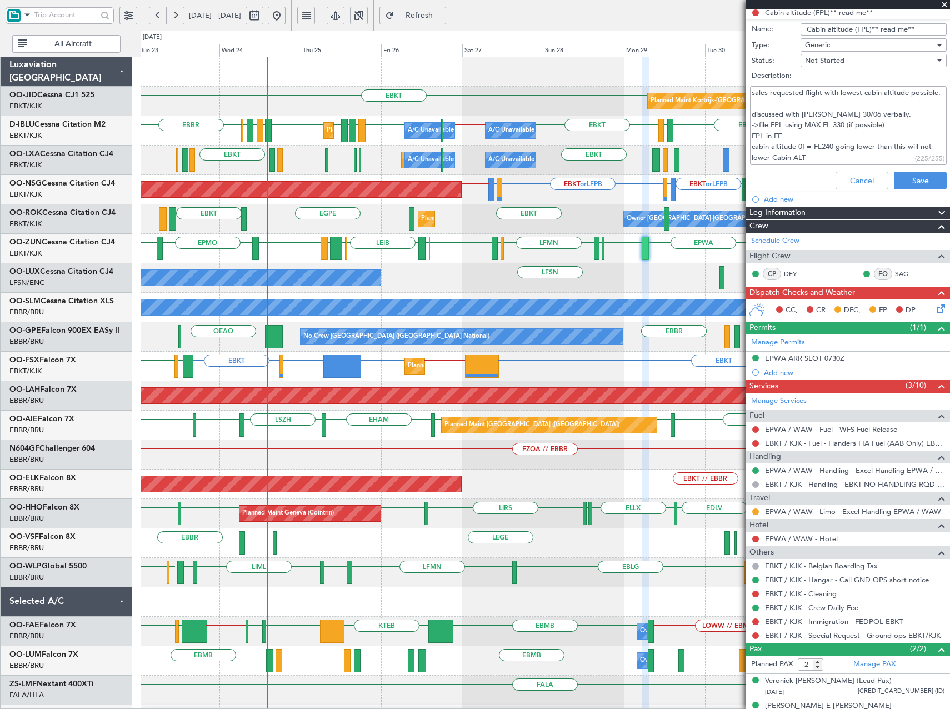
scroll to position [158, 0]
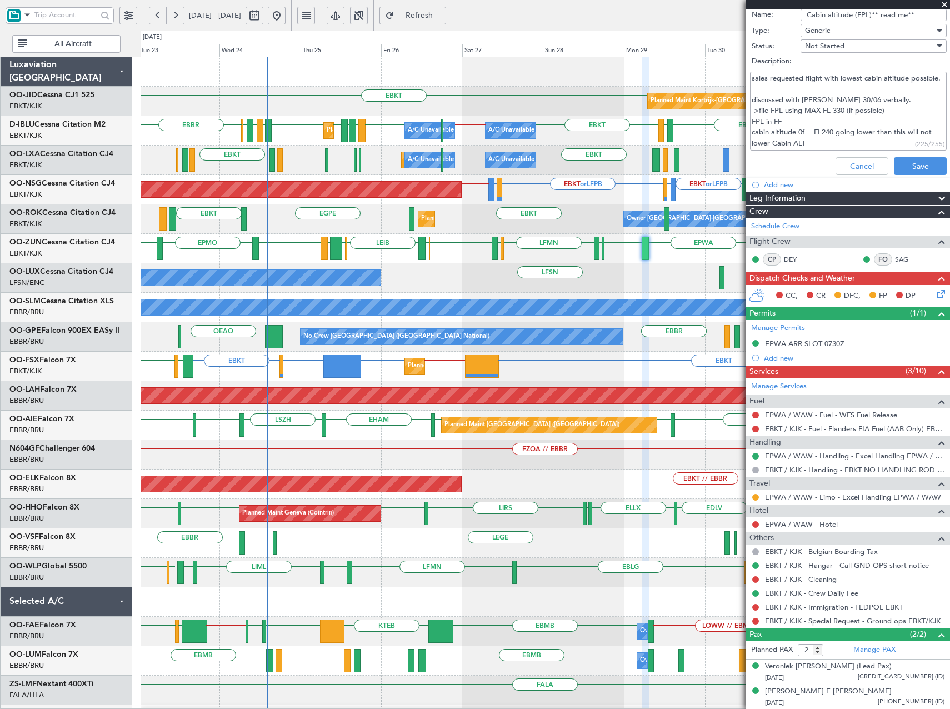
click at [910, 107] on textarea "sales requested flight with lowest cabin altitude possible. discussed with Brec…" at bounding box center [848, 111] width 197 height 79
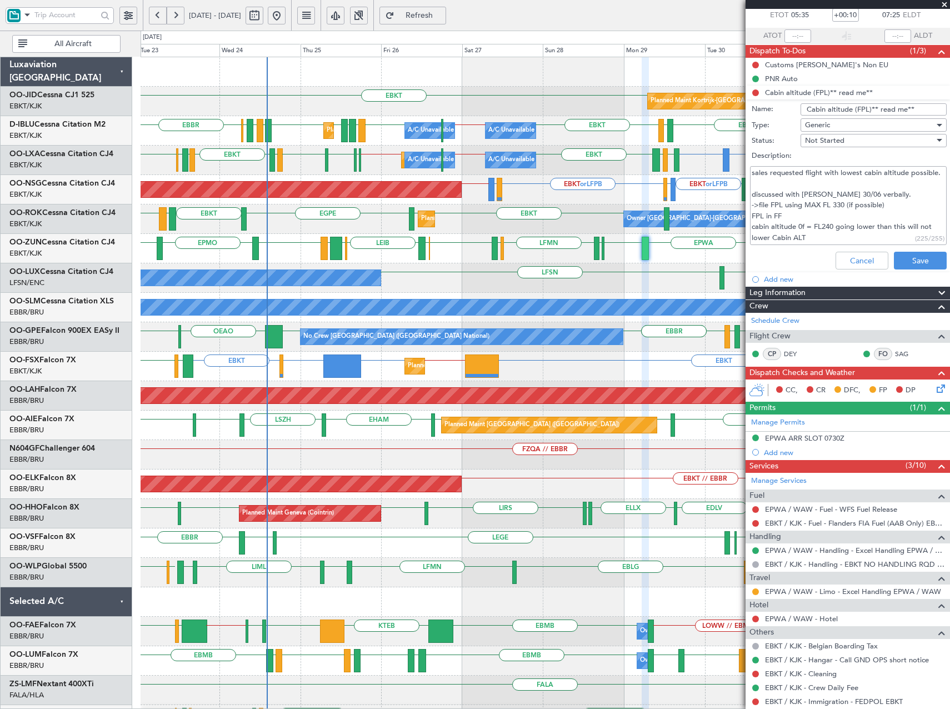
scroll to position [47, 0]
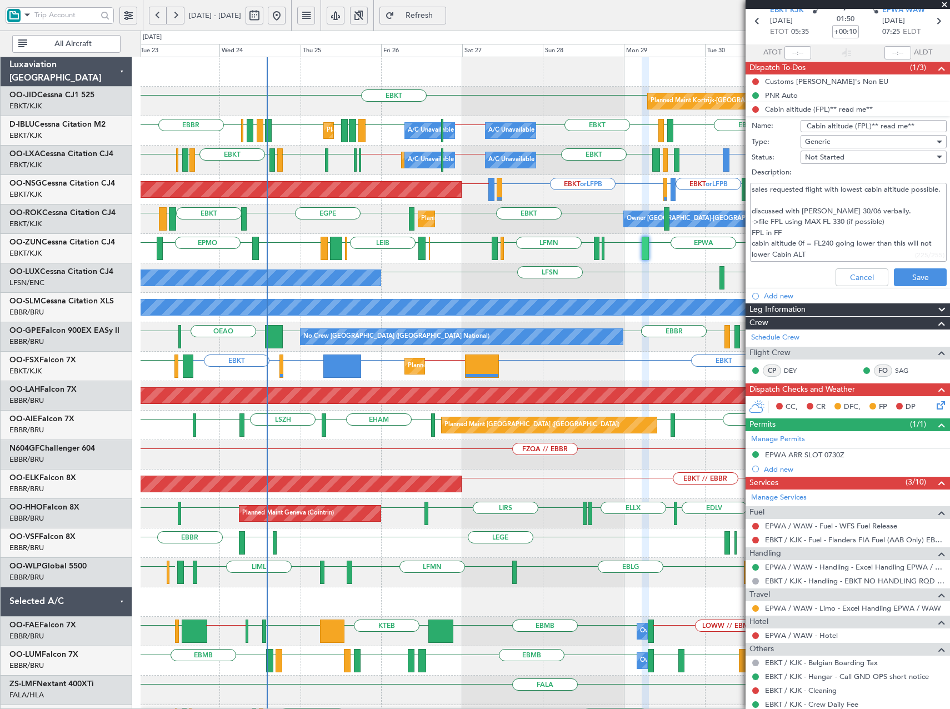
drag, startPoint x: 911, startPoint y: 254, endPoint x: 923, endPoint y: 251, distance: 13.4
click at [915, 254] on div "(225/255)" at bounding box center [929, 255] width 29 height 10
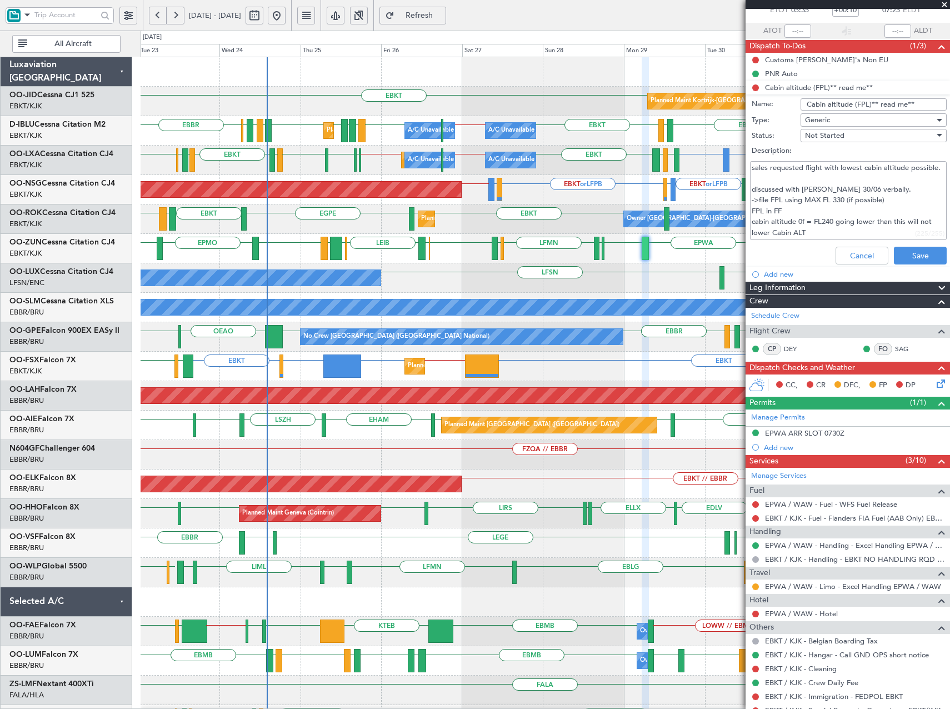
scroll to position [69, 0]
click at [786, 231] on textarea "sales requested flight with lowest cabin altitude possible. discussed with Brec…" at bounding box center [848, 200] width 197 height 79
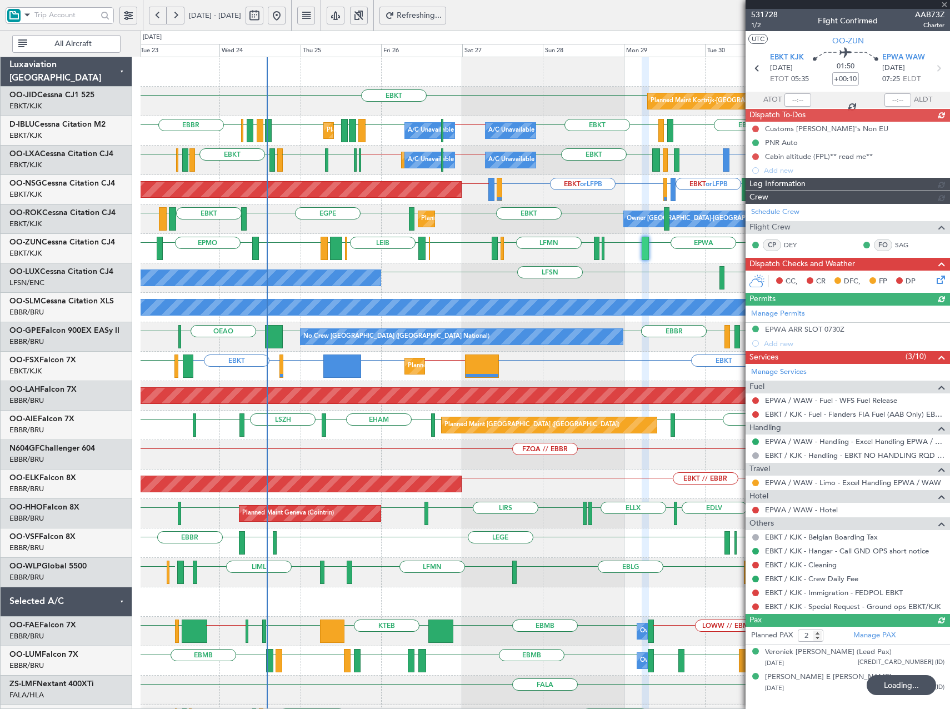
scroll to position [0, 0]
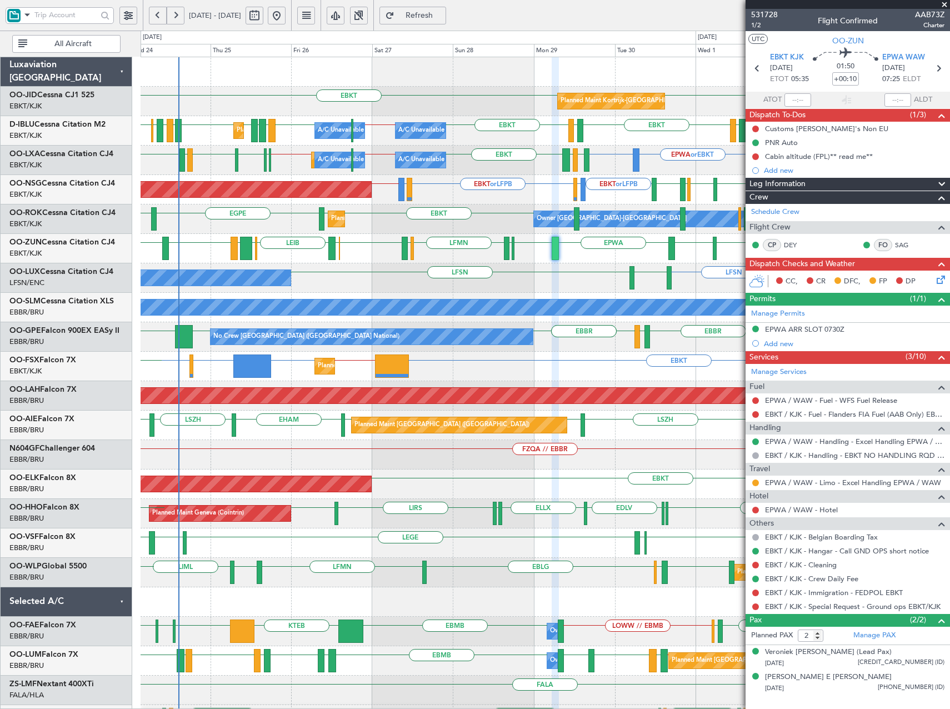
click at [358, 258] on div "EBKT LEGE EBKT EGNV LEIB LEPA ESKN EBKT EPMO EBKT EPWA EBKT LFPG LFMN LIPZ EBKT…" at bounding box center [545, 248] width 809 height 29
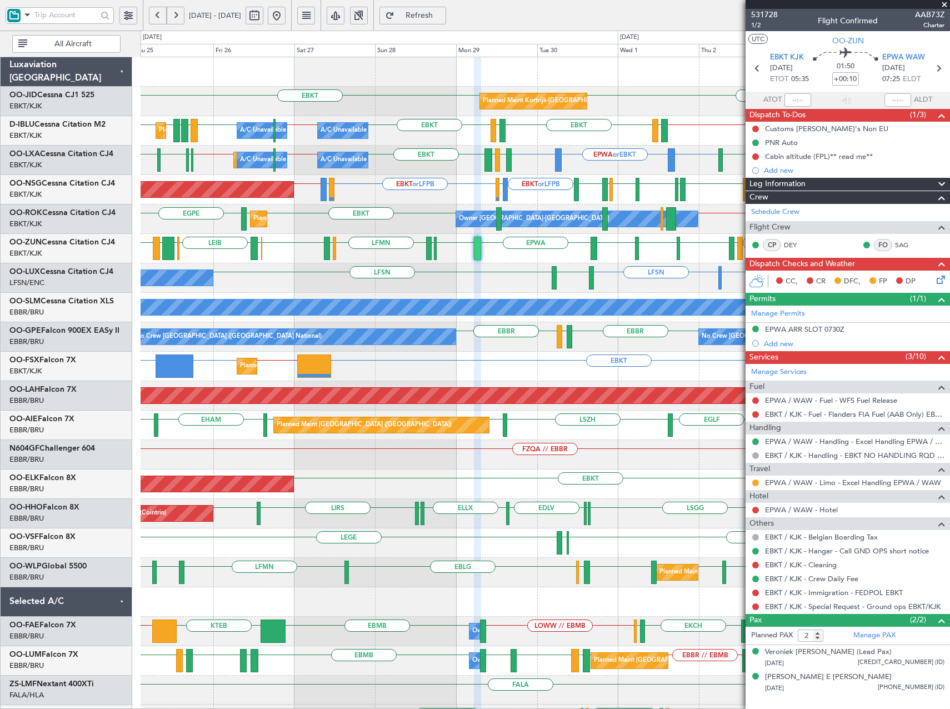
click at [543, 171] on div "Planned Maint Kortrijk-Wevelgem A/C Unavailable Brussels (Brussels National) A/…" at bounding box center [545, 160] width 809 height 29
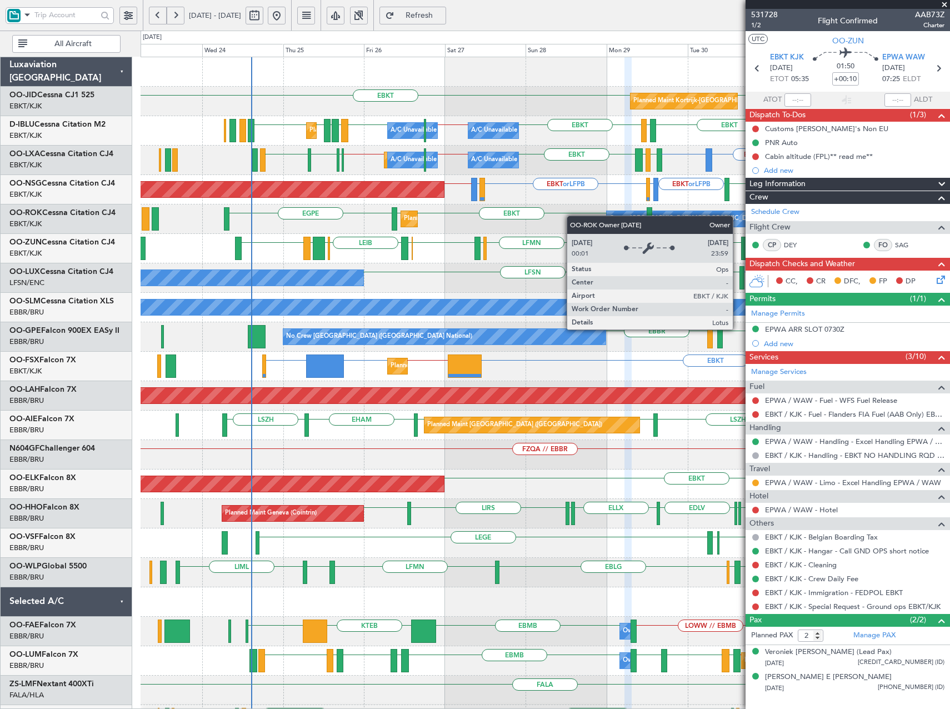
click at [612, 217] on div "Planned Maint Kortrijk-Wevelgem EBKT EBKT Planned Maint Nice (Côte d'Azur Airpo…" at bounding box center [545, 410] width 809 height 707
